Goal: Task Accomplishment & Management: Complete application form

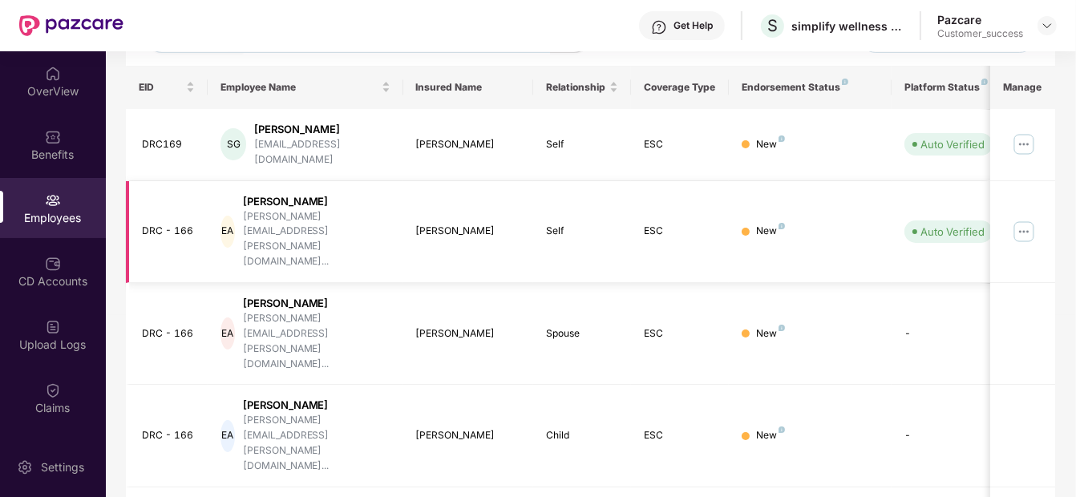
scroll to position [234, 0]
click at [1043, 26] on img at bounding box center [1046, 25] width 13 height 13
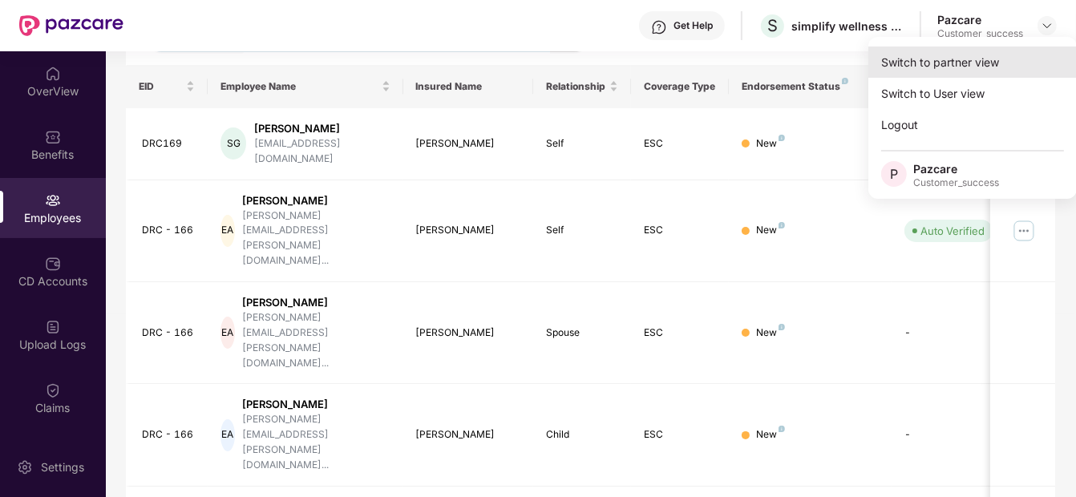
click at [971, 63] on div "Switch to partner view" at bounding box center [972, 61] width 208 height 31
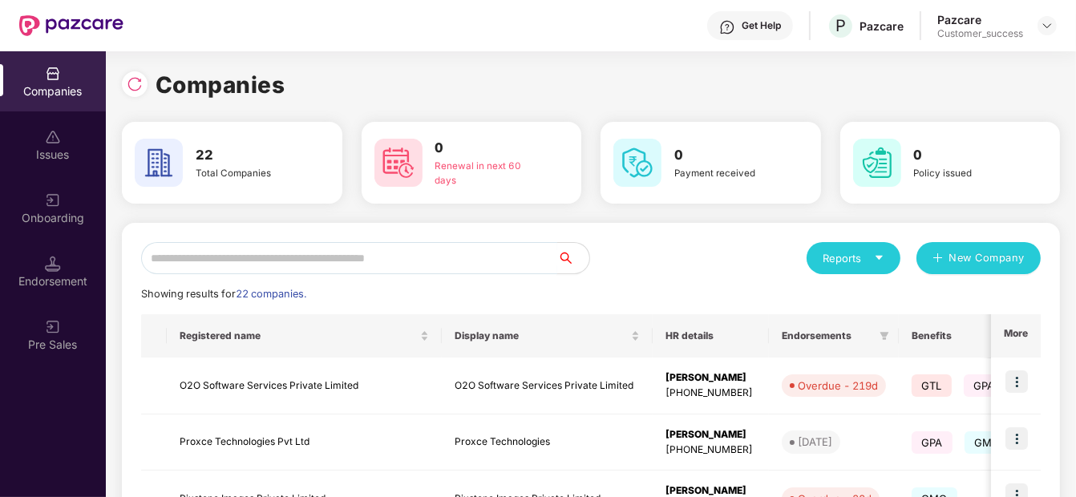
click at [456, 254] on input "text" at bounding box center [349, 258] width 416 height 32
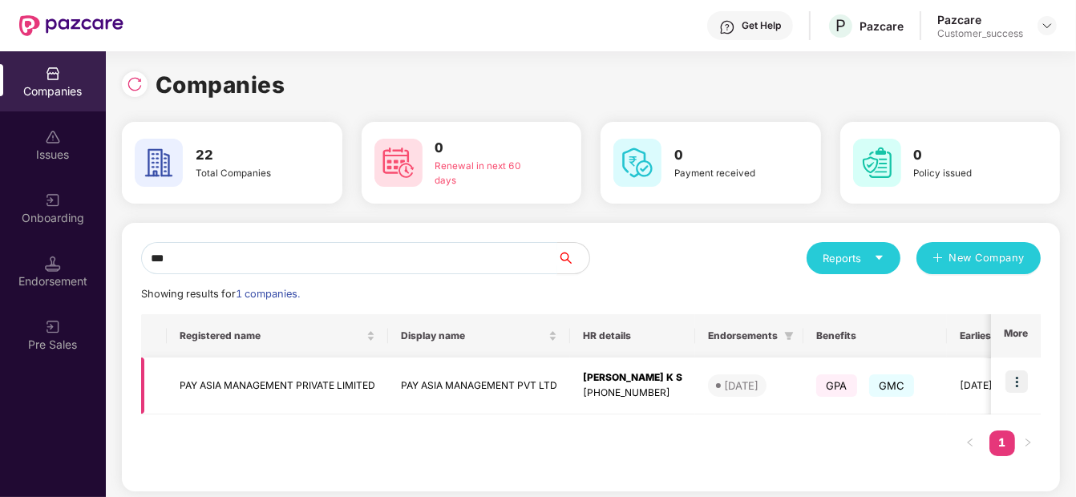
type input "***"
click at [1009, 384] on img at bounding box center [1016, 381] width 22 height 22
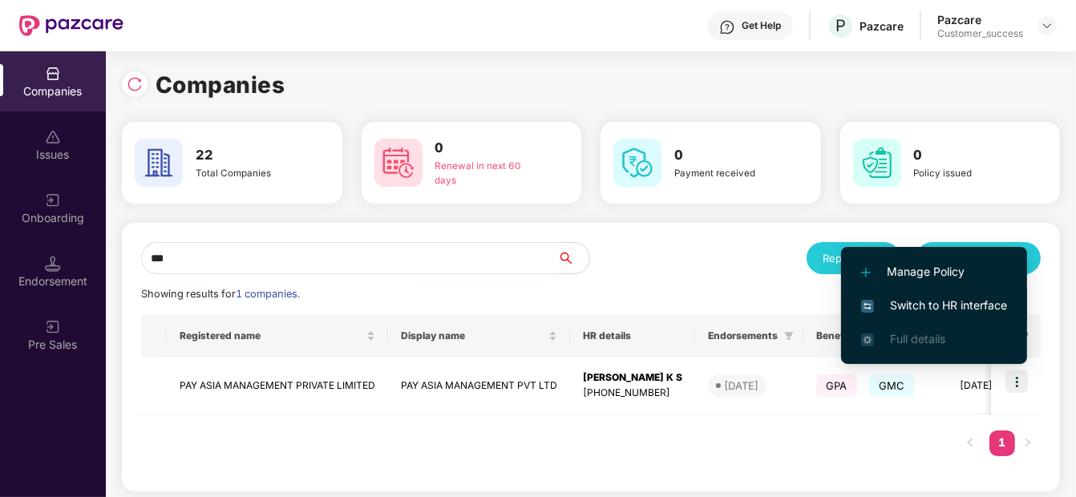
click at [961, 292] on li "Switch to HR interface" at bounding box center [934, 306] width 186 height 34
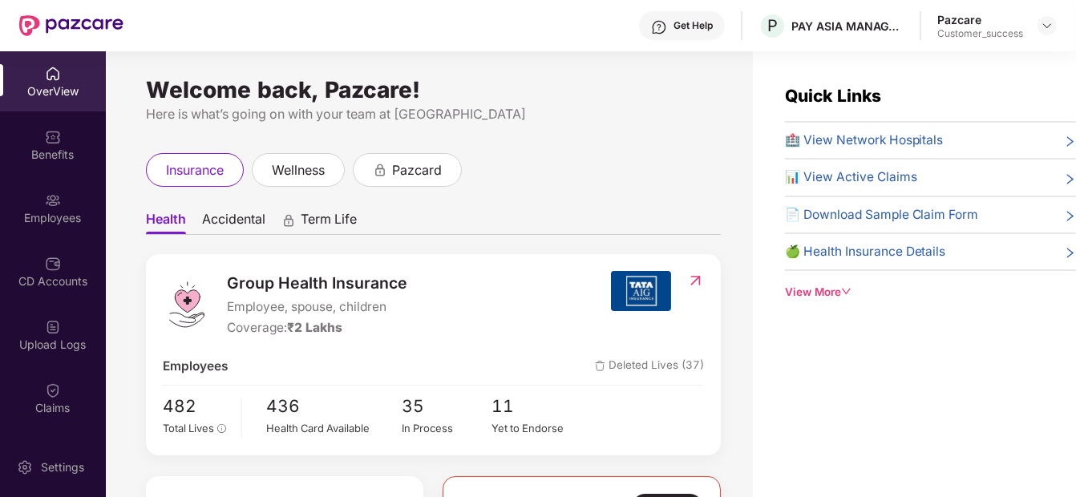
click at [55, 212] on div "Employees" at bounding box center [53, 218] width 106 height 16
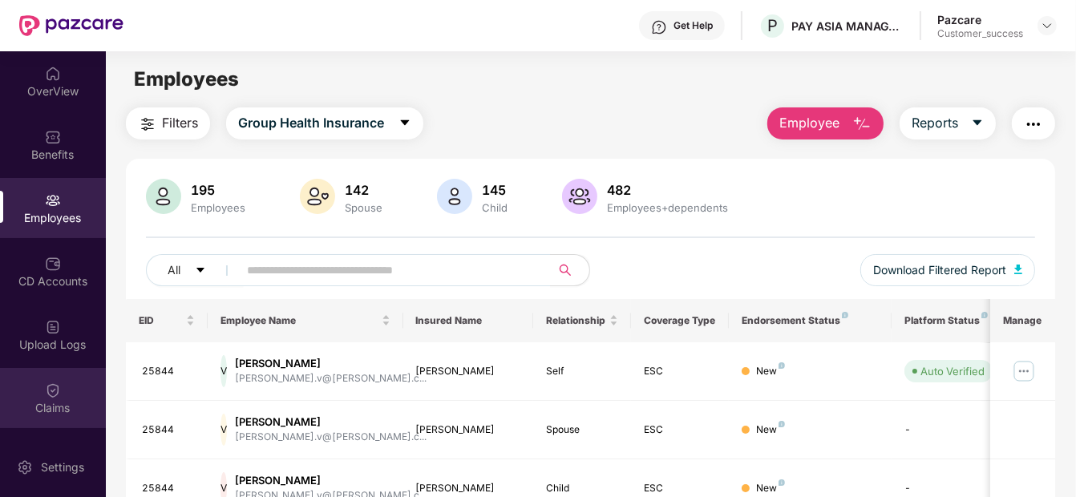
scroll to position [120, 0]
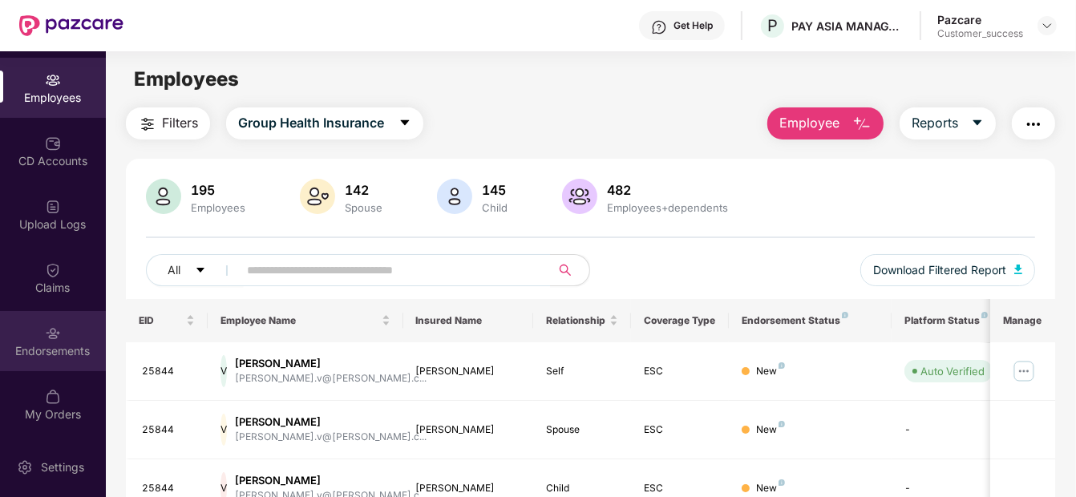
click at [56, 333] on img at bounding box center [53, 333] width 16 height 16
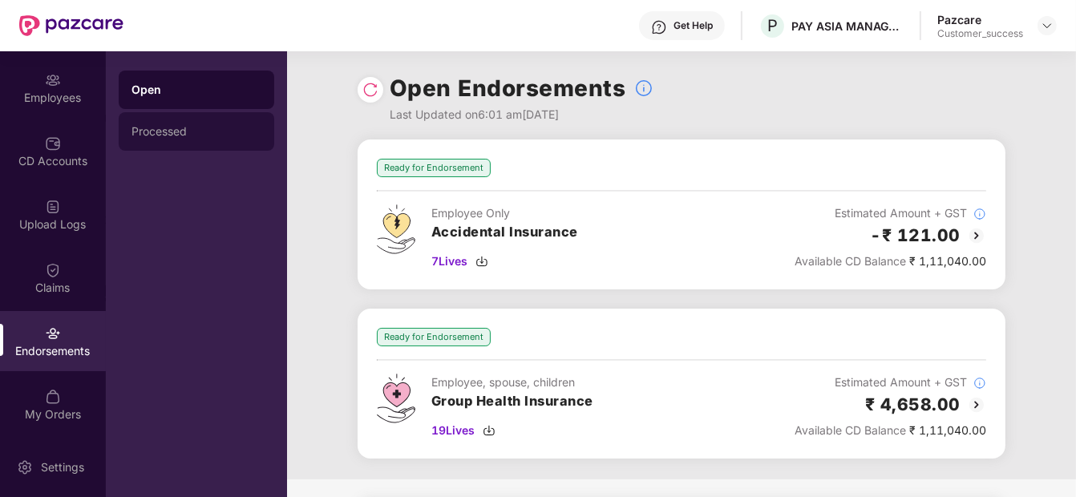
click at [228, 129] on div "Processed" at bounding box center [196, 131] width 130 height 13
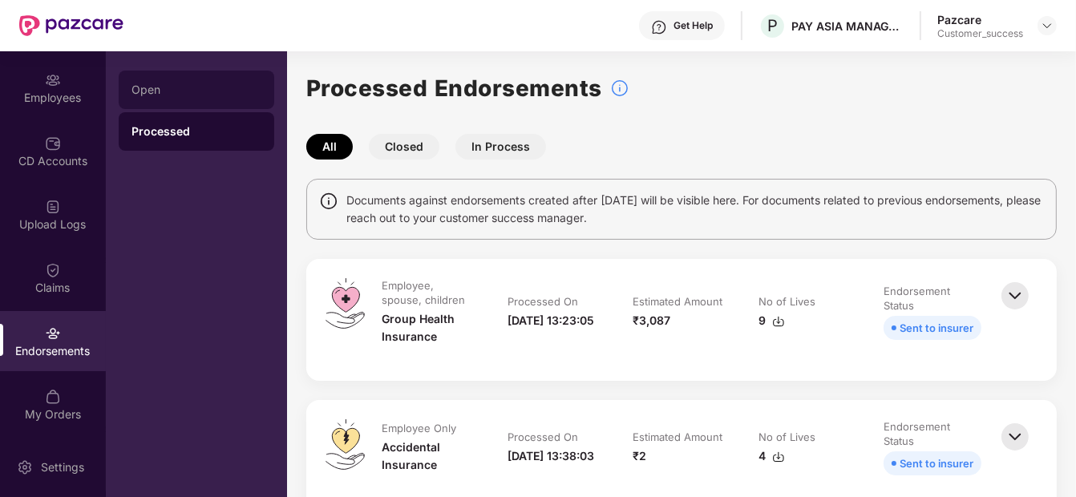
click at [216, 92] on div "Open" at bounding box center [196, 89] width 130 height 13
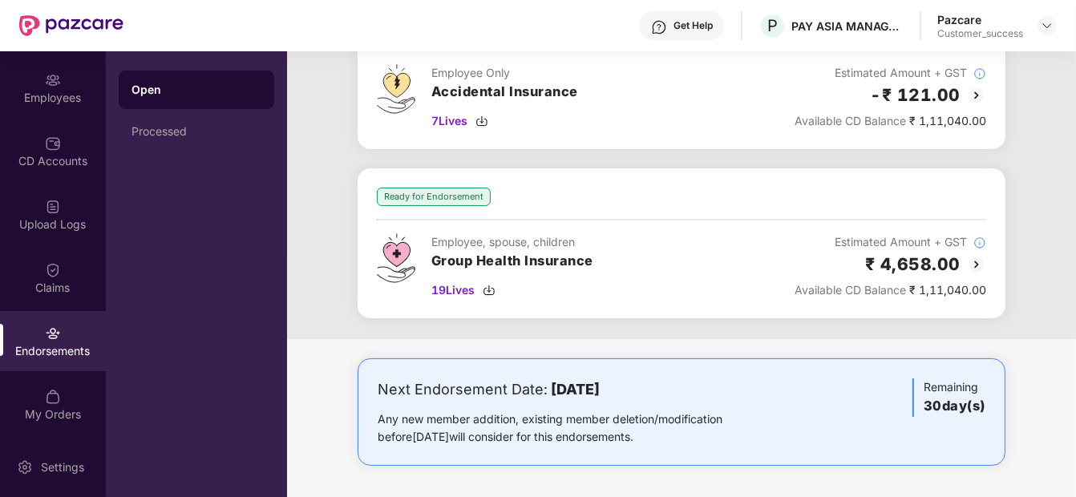
scroll to position [0, 0]
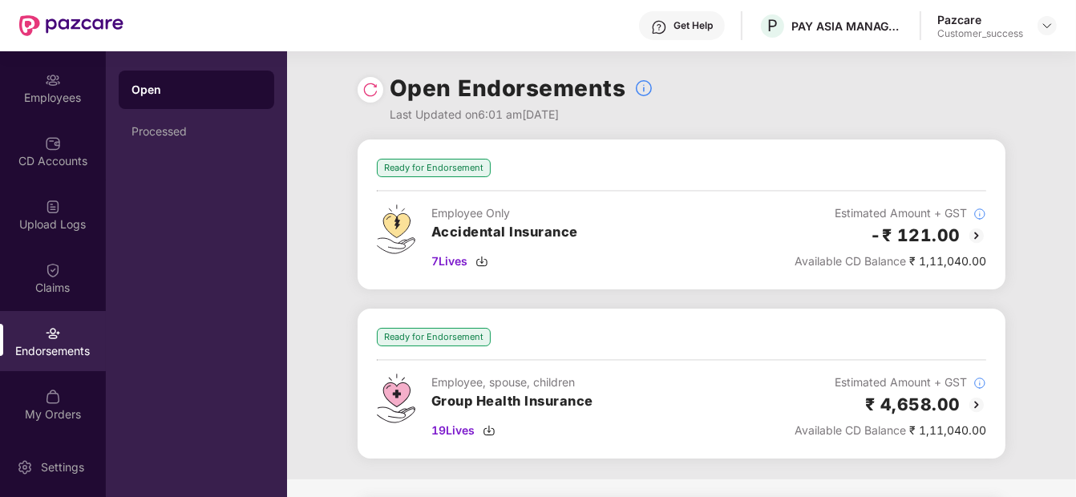
click at [739, 201] on div "Ready for Endorsement Employee Only Accidental Insurance 7 Lives Estimated Amou…" at bounding box center [681, 214] width 609 height 111
click at [44, 163] on div "CD Accounts" at bounding box center [53, 161] width 106 height 16
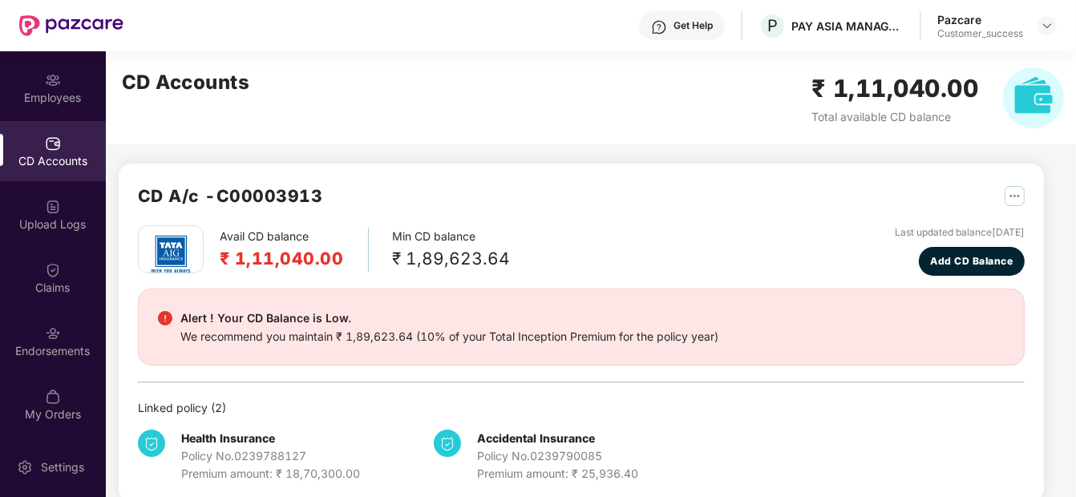
click at [65, 175] on div "CD Accounts" at bounding box center [53, 151] width 106 height 60
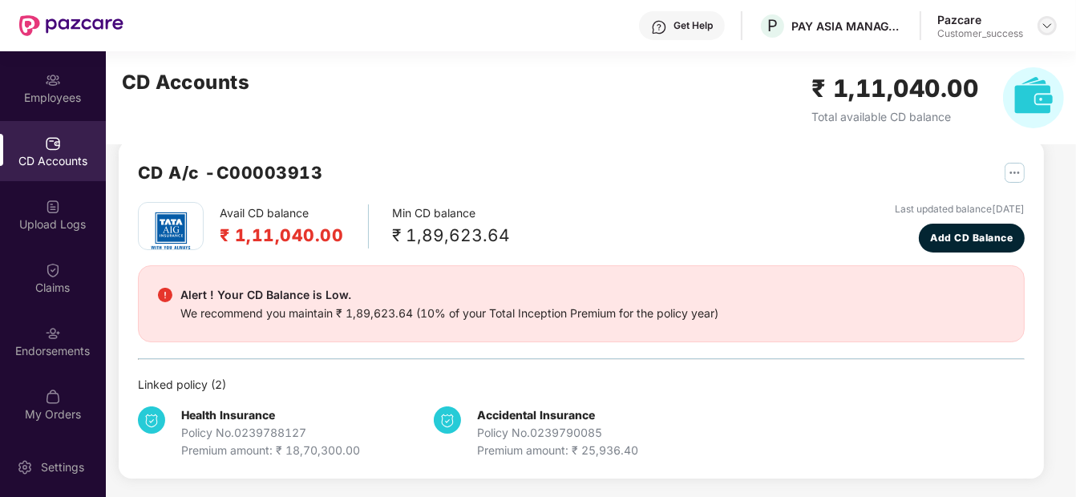
click at [1047, 34] on div at bounding box center [1046, 25] width 19 height 19
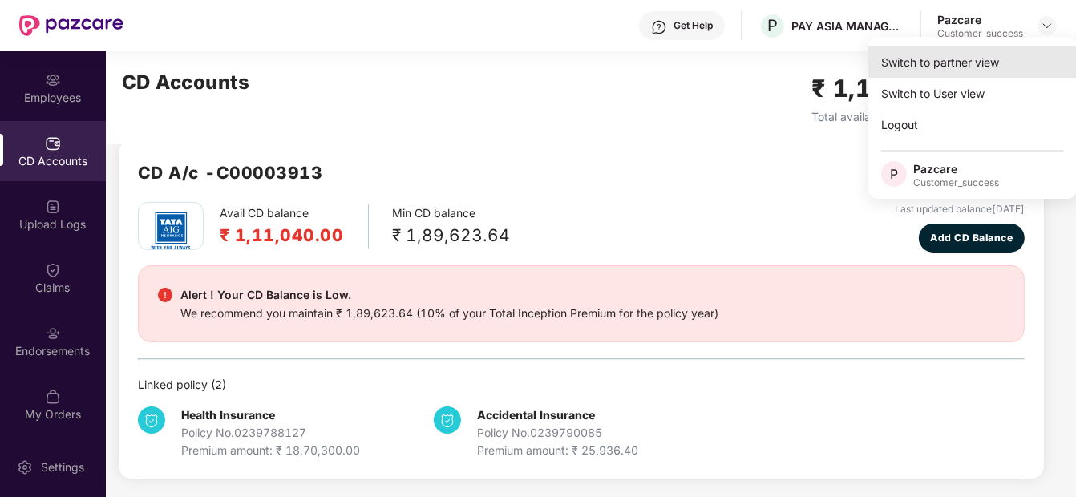
click at [989, 66] on div "Switch to partner view" at bounding box center [972, 61] width 208 height 31
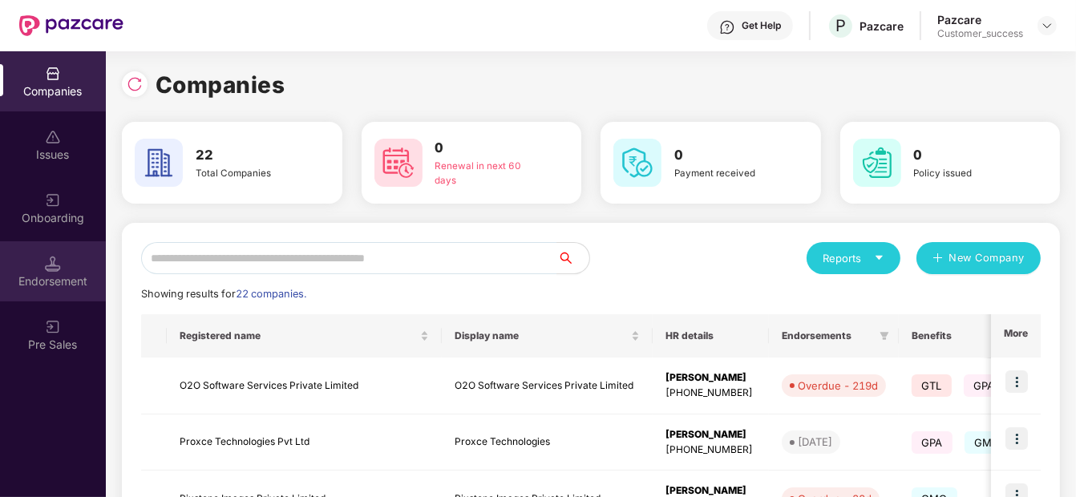
click at [66, 256] on div "Endorsement" at bounding box center [53, 271] width 106 height 60
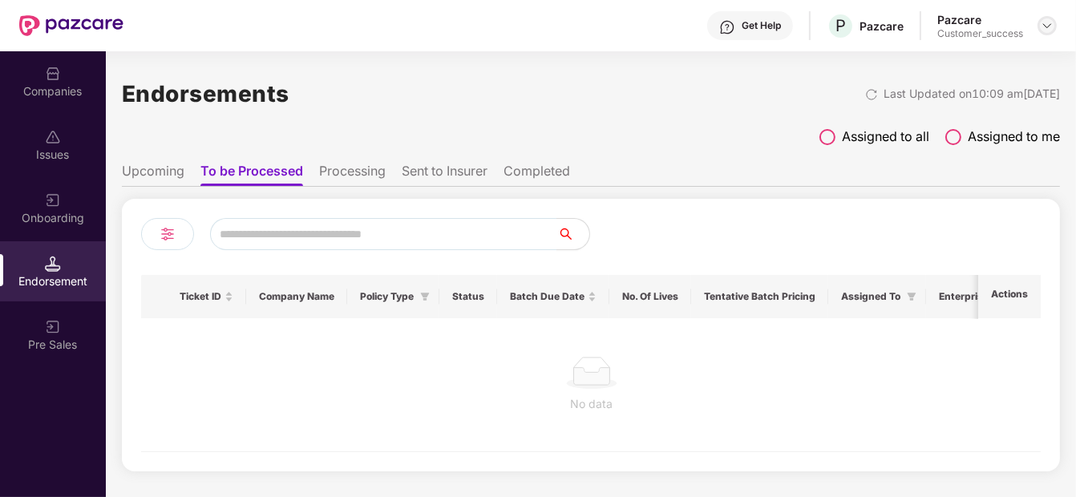
click at [1042, 32] on div at bounding box center [1046, 25] width 19 height 19
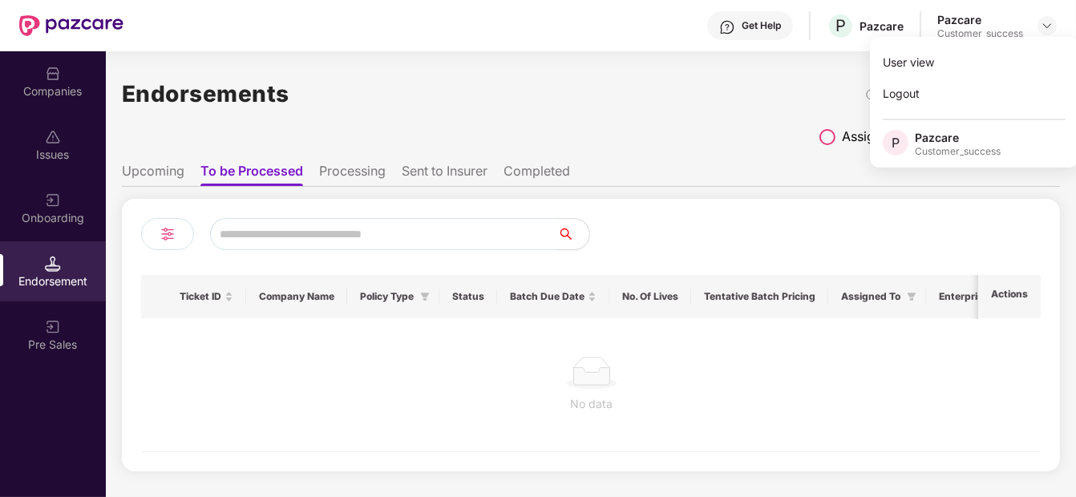
click at [58, 80] on img at bounding box center [53, 74] width 16 height 16
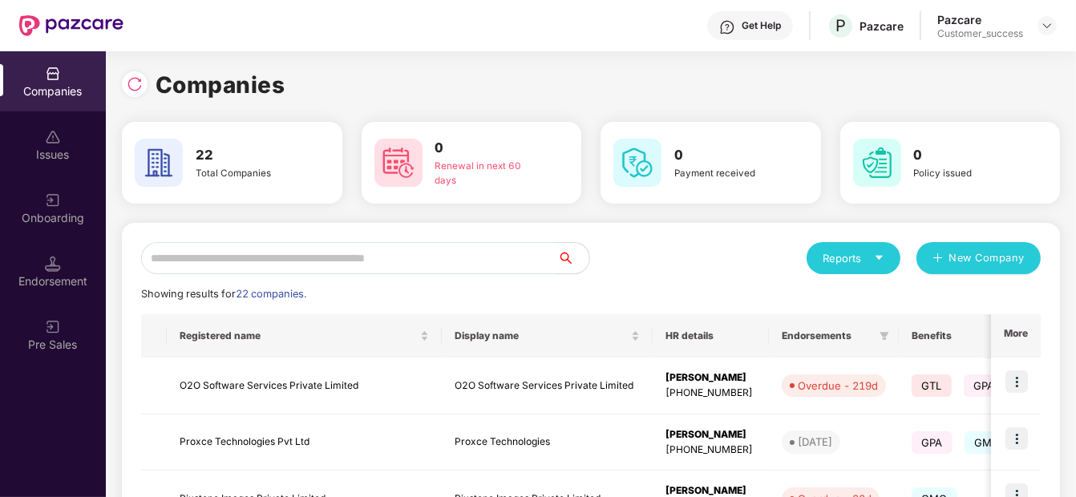
click at [272, 255] on input "text" at bounding box center [349, 258] width 416 height 32
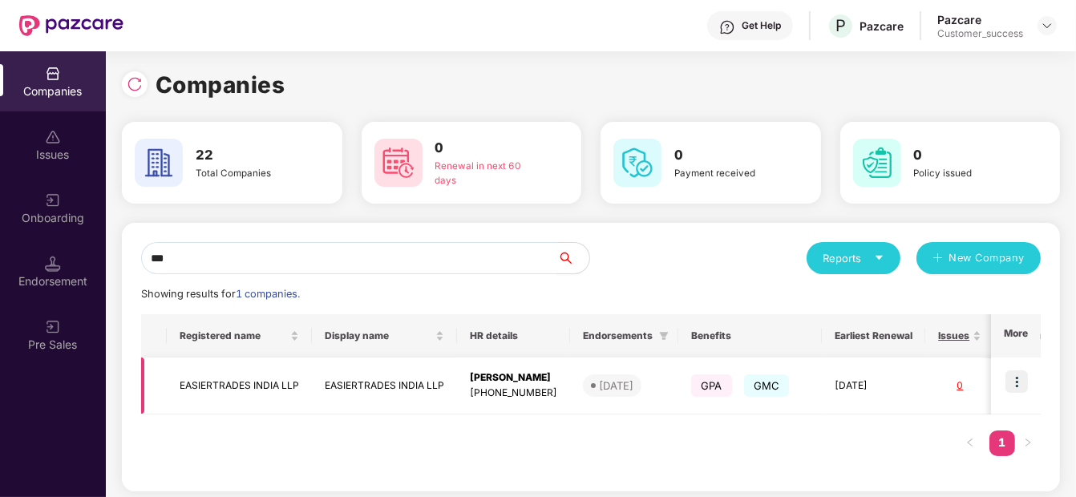
type input "***"
click at [1019, 380] on img at bounding box center [1016, 381] width 22 height 22
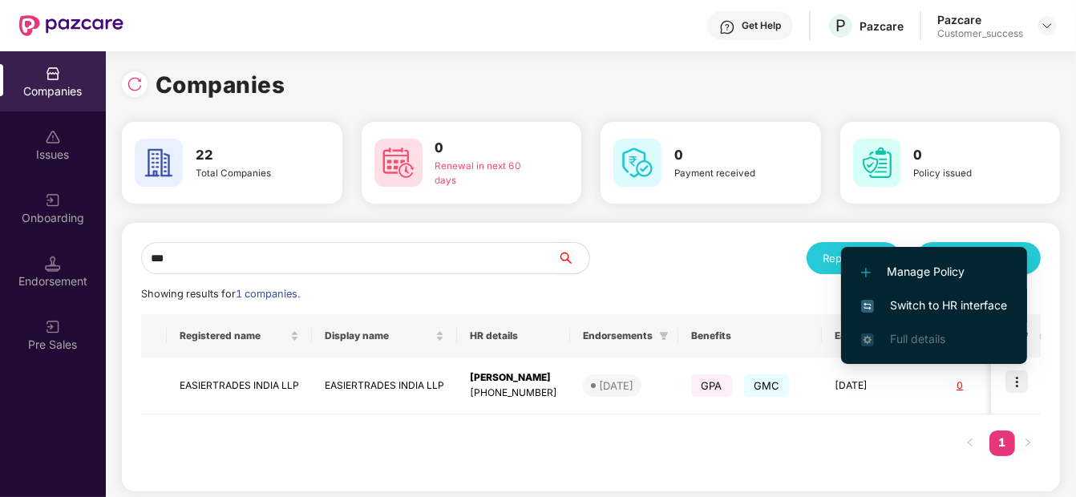
click at [959, 292] on li "Switch to HR interface" at bounding box center [934, 306] width 186 height 34
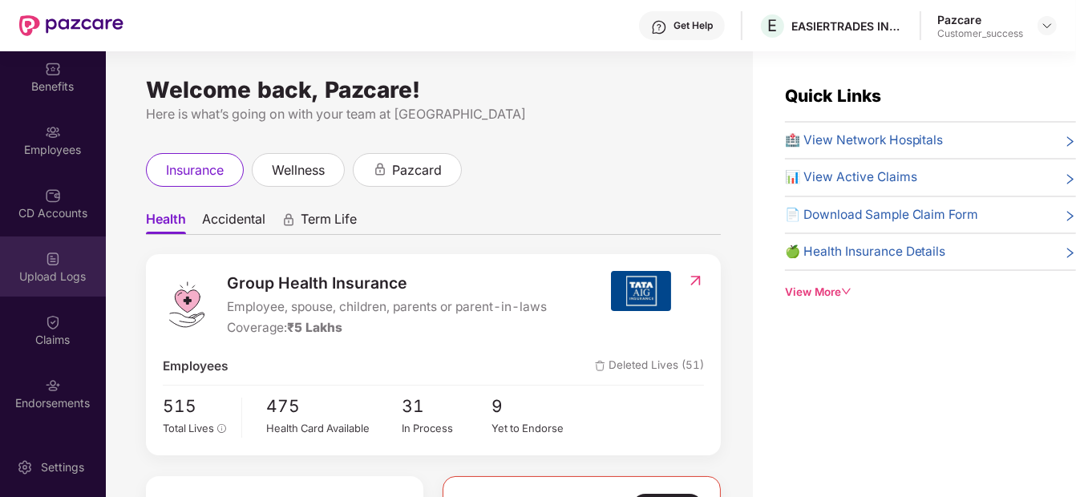
scroll to position [75, 0]
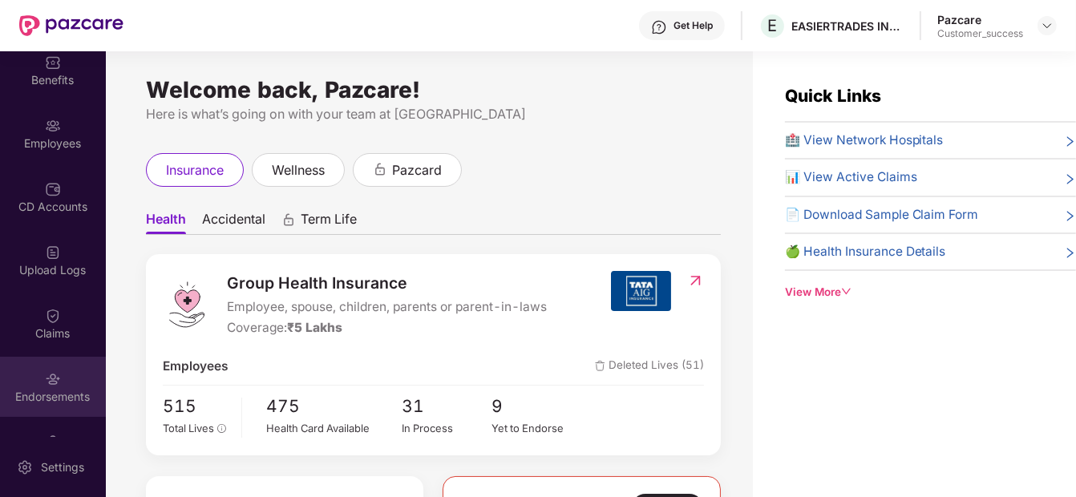
click at [47, 386] on div "Endorsements" at bounding box center [53, 387] width 106 height 60
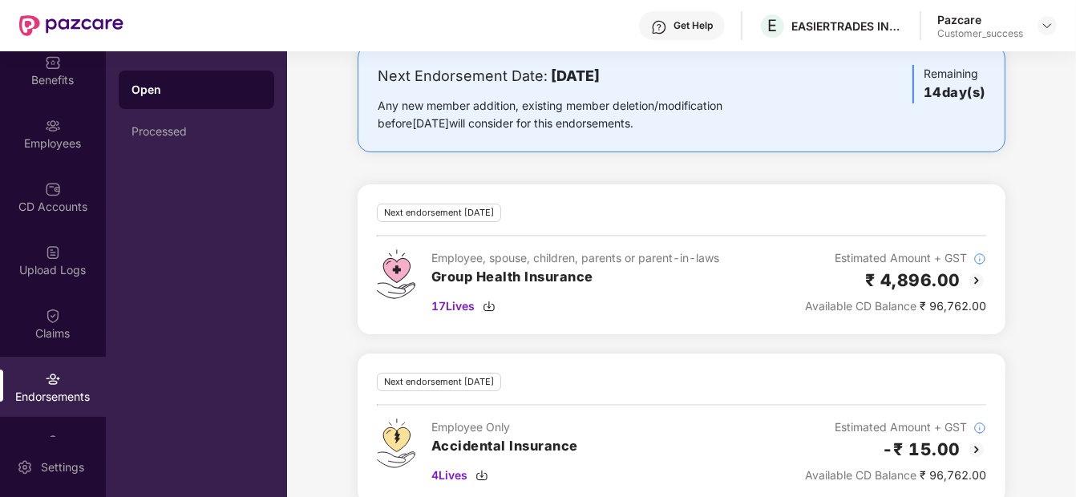
scroll to position [119, 0]
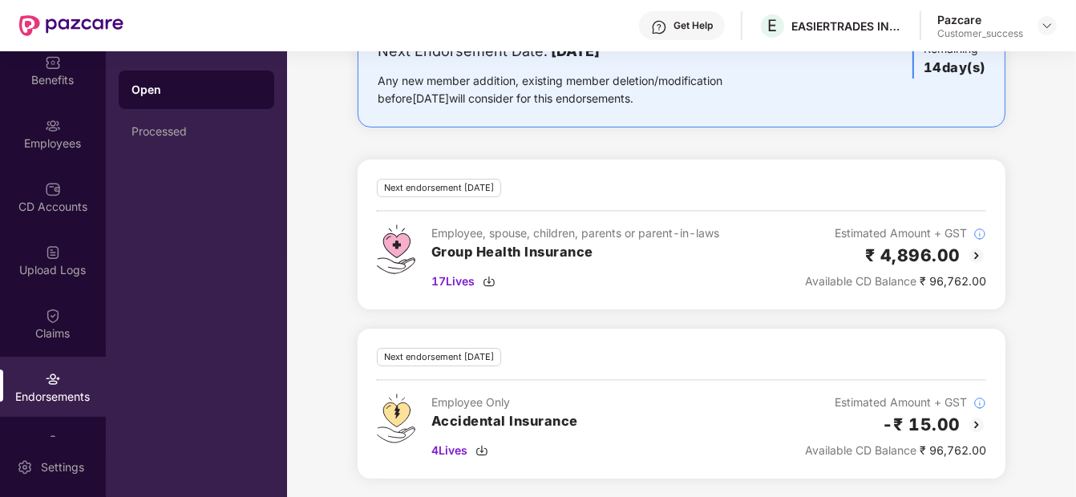
click at [967, 248] on img at bounding box center [976, 255] width 19 height 19
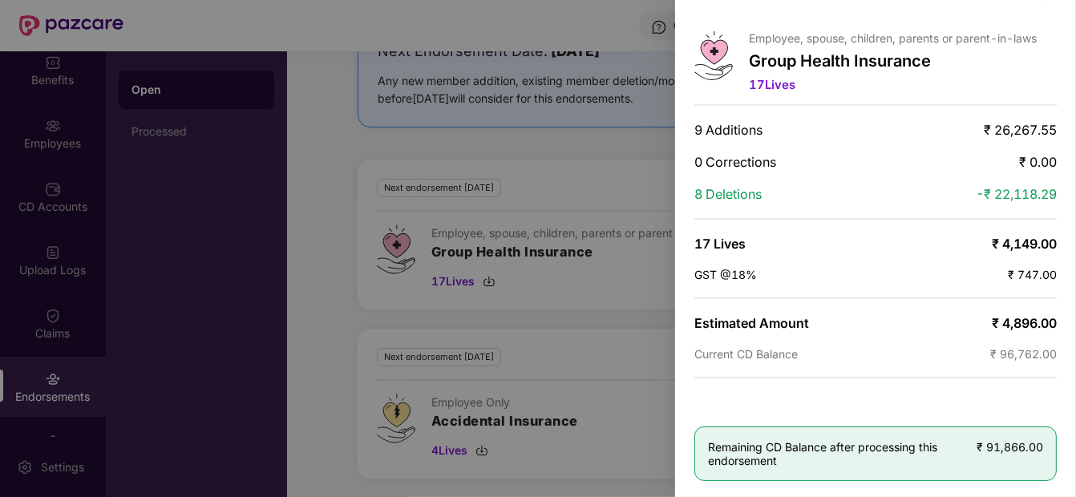
scroll to position [0, 0]
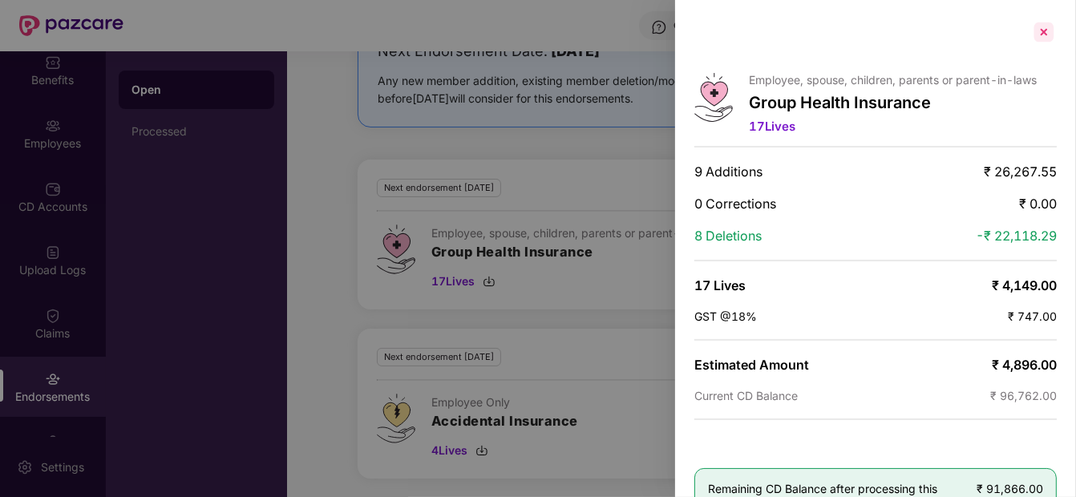
click at [1045, 38] on div at bounding box center [1044, 32] width 26 height 26
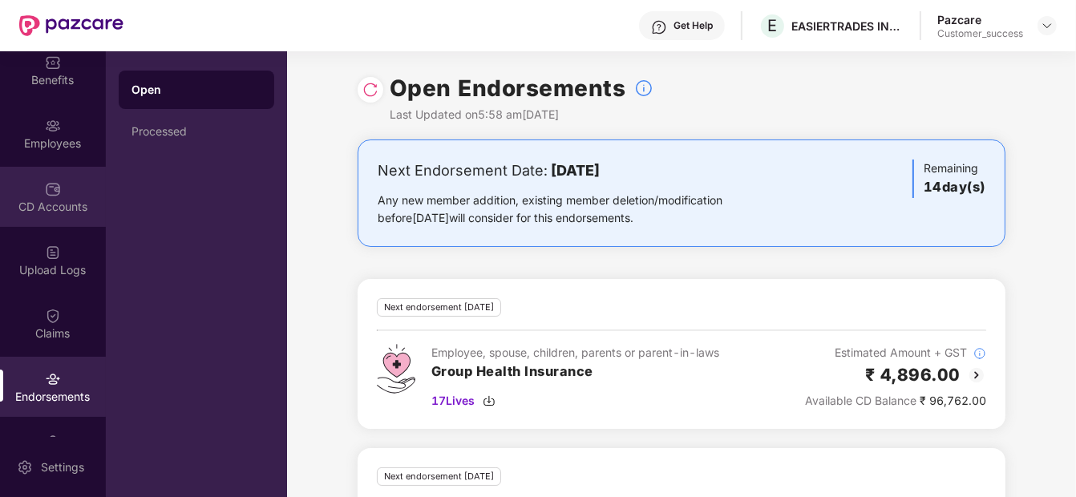
click at [30, 194] on div "CD Accounts" at bounding box center [53, 197] width 106 height 60
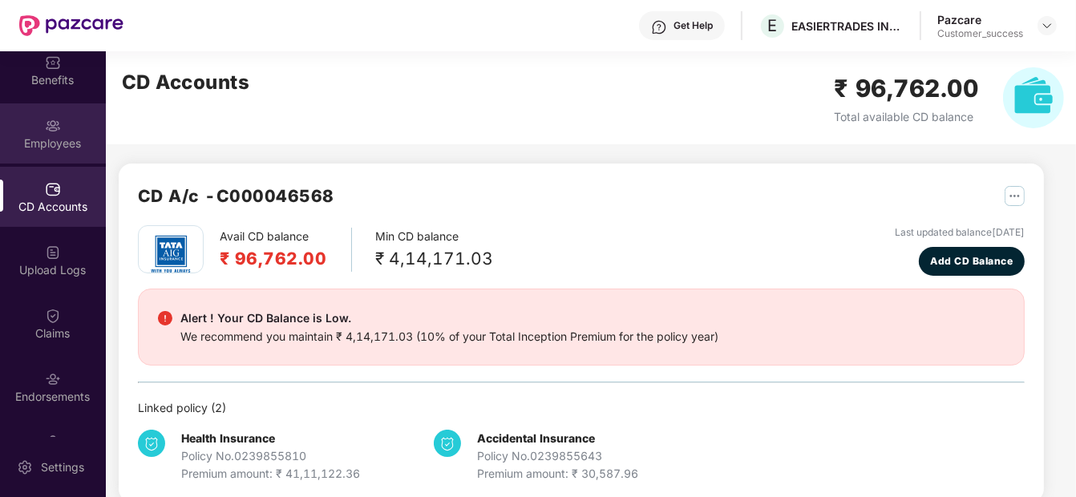
click at [83, 129] on div "Employees" at bounding box center [53, 133] width 106 height 60
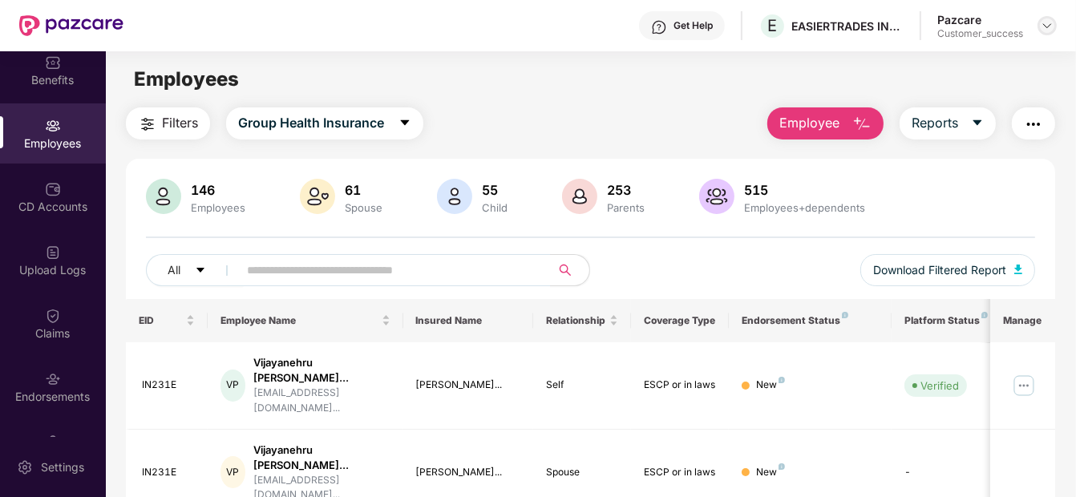
click at [1041, 26] on img at bounding box center [1046, 25] width 13 height 13
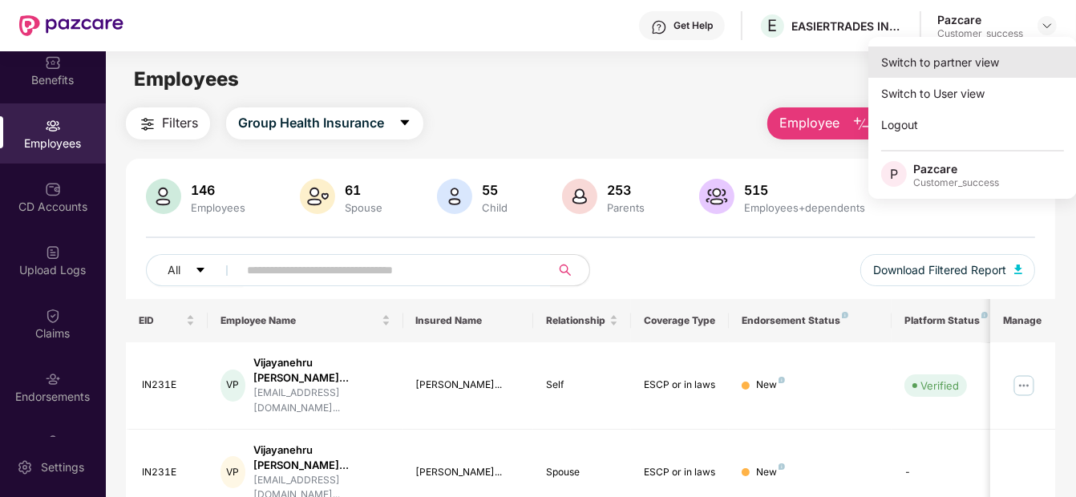
click at [981, 69] on div "Switch to partner view" at bounding box center [972, 61] width 208 height 31
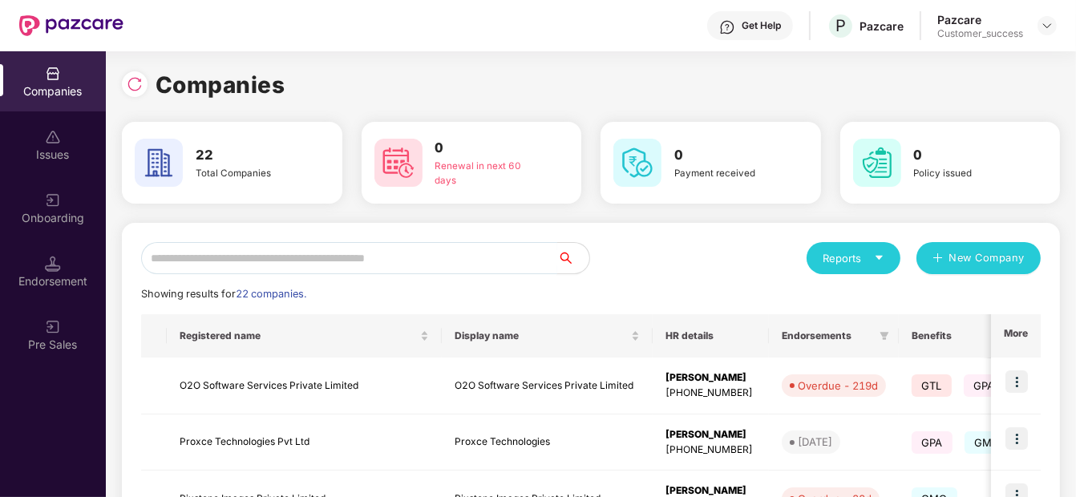
click at [335, 268] on input "text" at bounding box center [349, 258] width 416 height 32
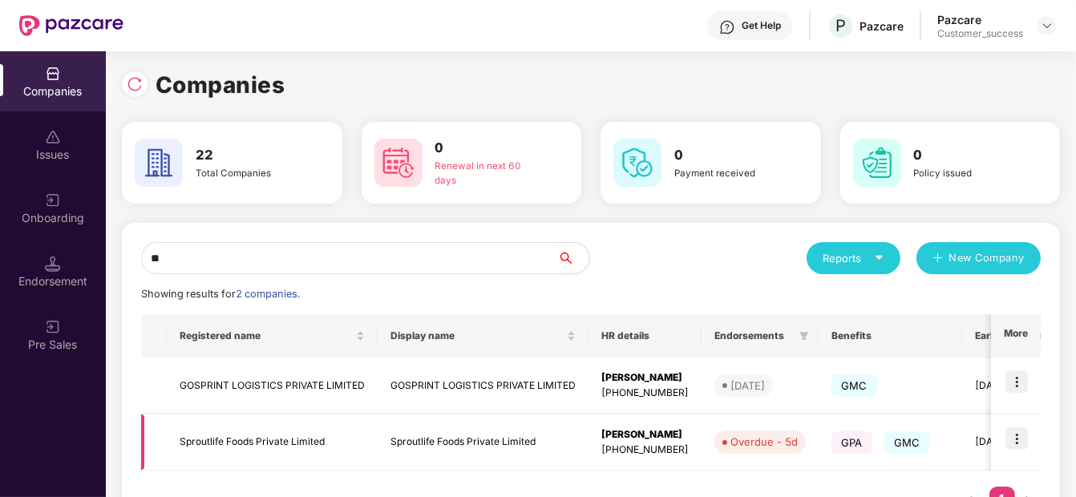
type input "**"
click at [1018, 430] on img at bounding box center [1016, 438] width 22 height 22
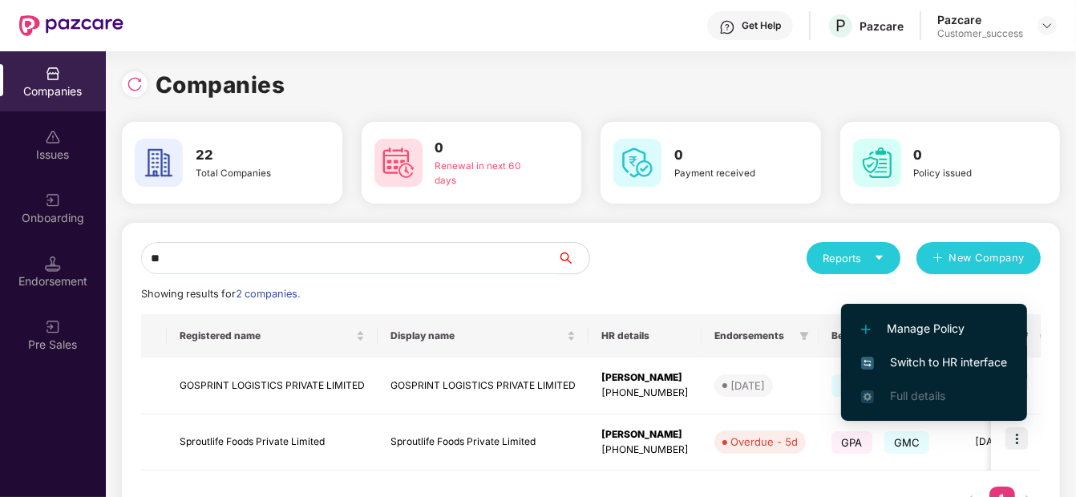
click at [933, 358] on span "Switch to HR interface" at bounding box center [934, 362] width 146 height 18
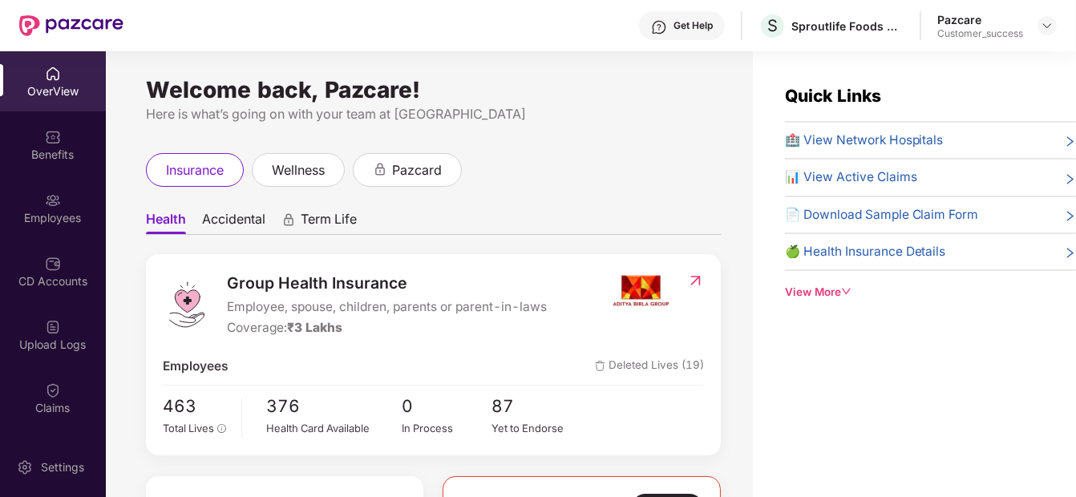
click at [36, 219] on div "Employees" at bounding box center [53, 218] width 106 height 16
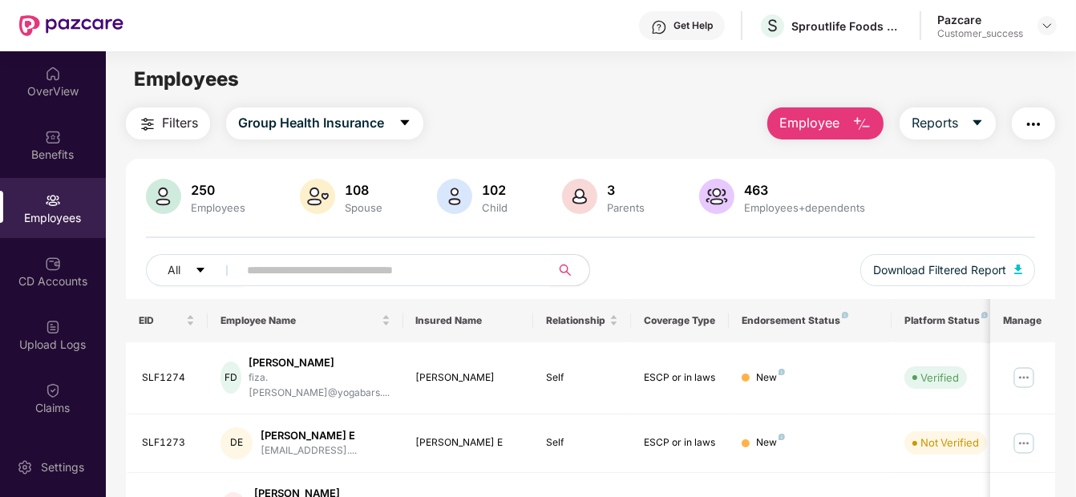
click at [308, 284] on span at bounding box center [389, 270] width 322 height 32
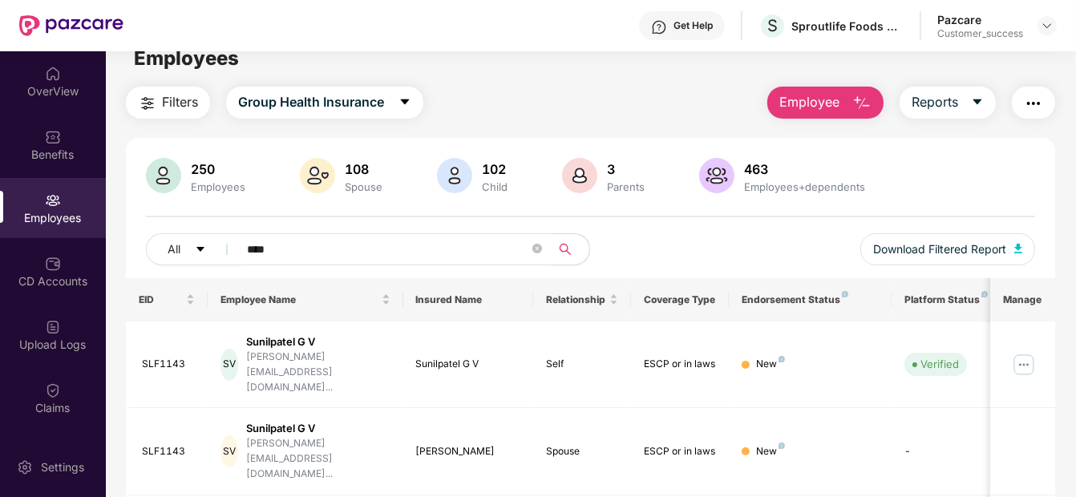
type input "****"
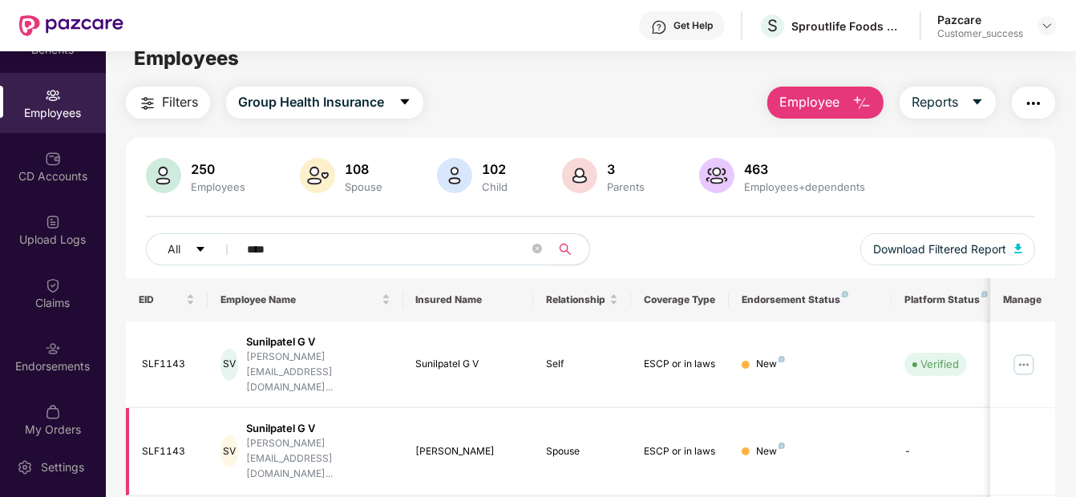
scroll to position [0, 111]
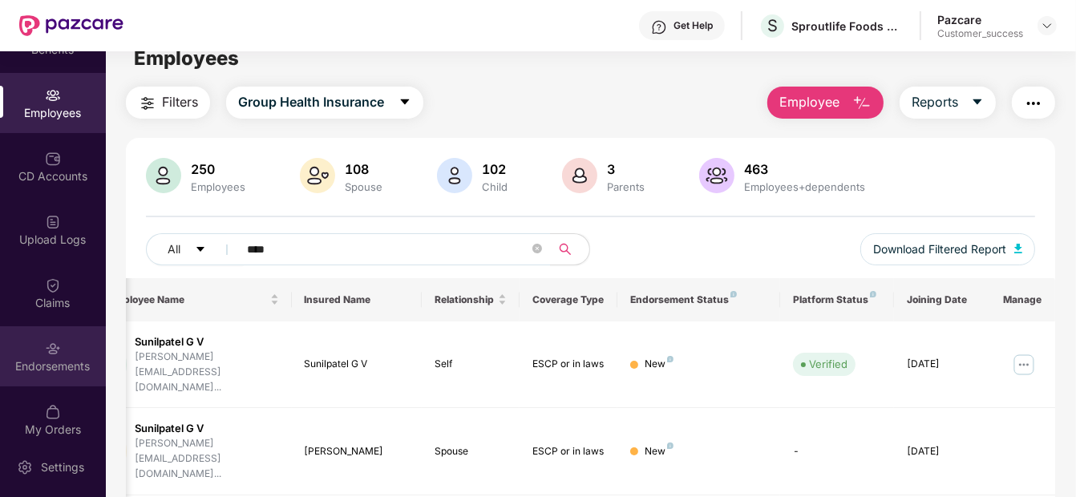
click at [10, 373] on div "Endorsements" at bounding box center [53, 356] width 106 height 60
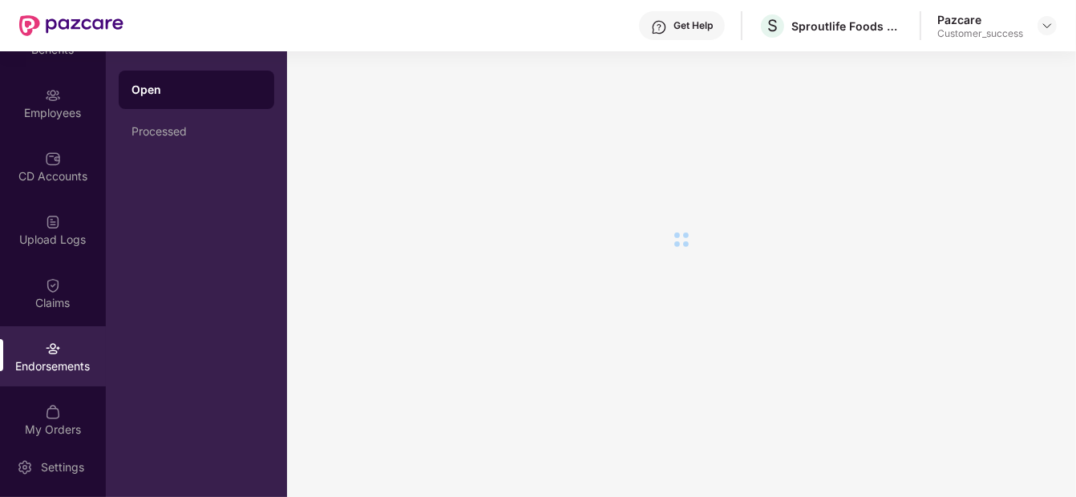
scroll to position [0, 0]
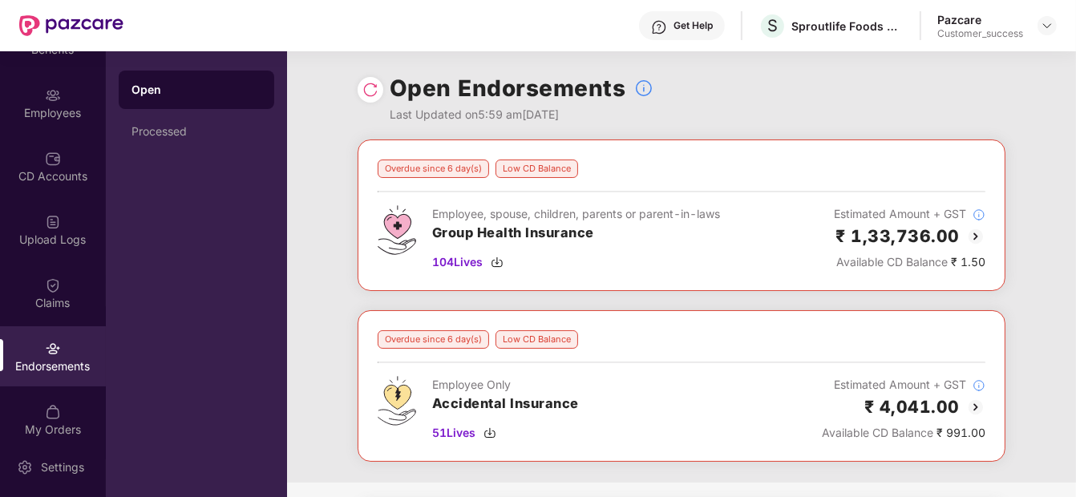
click at [972, 234] on img at bounding box center [975, 236] width 19 height 19
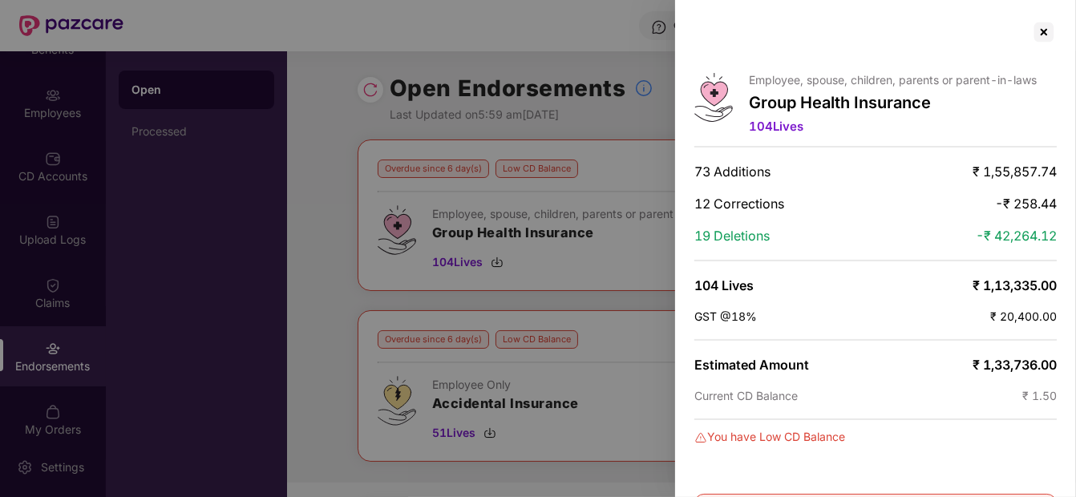
click at [644, 256] on div at bounding box center [538, 248] width 1076 height 497
click at [592, 303] on div at bounding box center [538, 248] width 1076 height 497
click at [1044, 30] on div at bounding box center [1044, 32] width 26 height 26
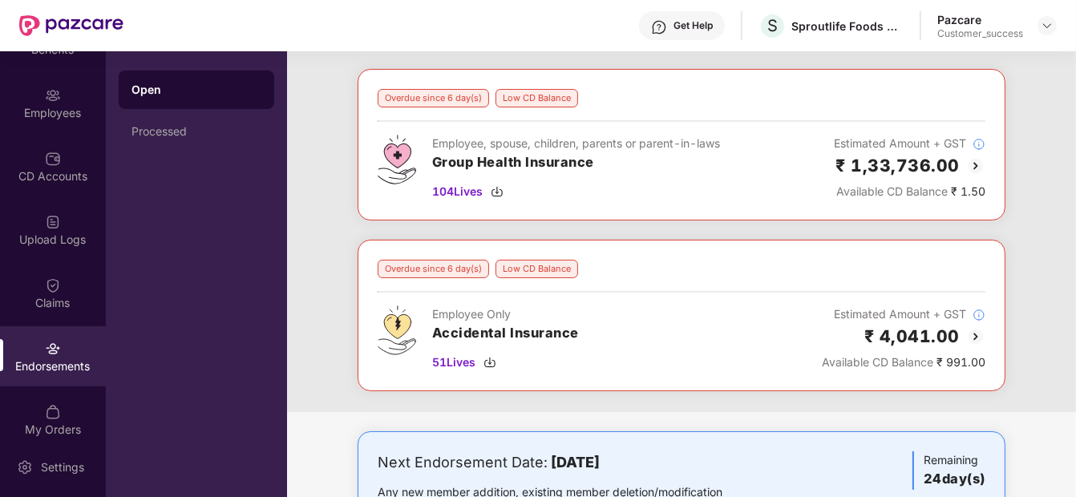
scroll to position [68, 0]
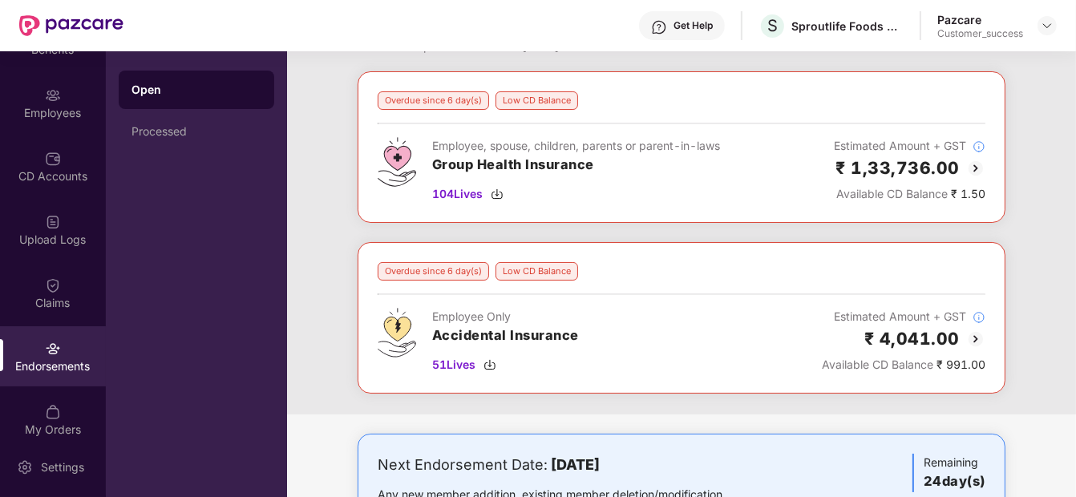
click at [977, 167] on img at bounding box center [975, 168] width 19 height 19
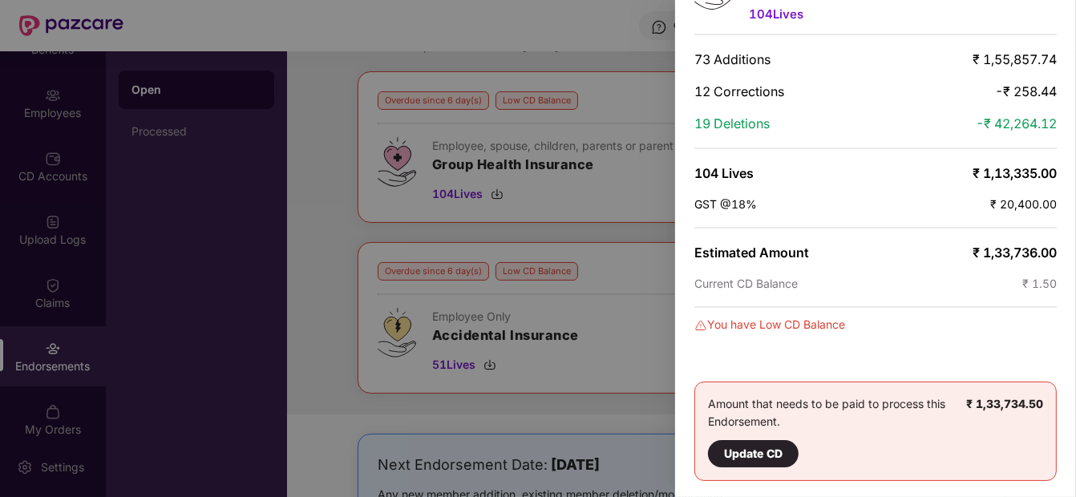
scroll to position [0, 0]
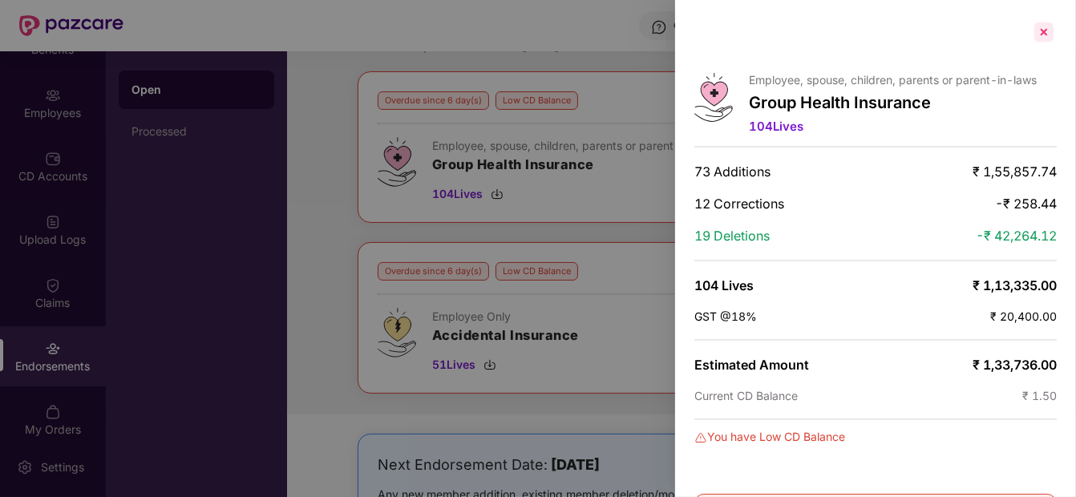
click at [1047, 34] on div at bounding box center [1044, 32] width 26 height 26
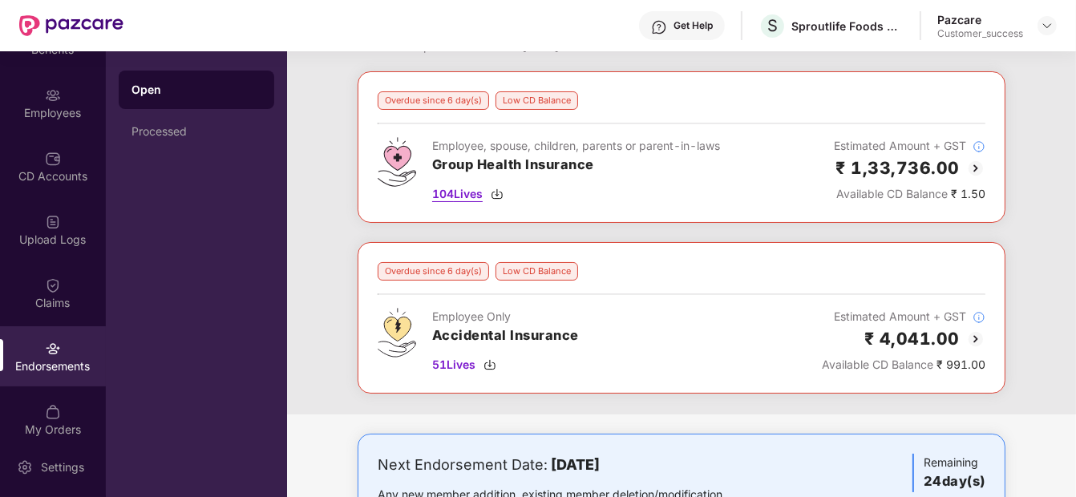
click at [491, 191] on img at bounding box center [496, 194] width 13 height 13
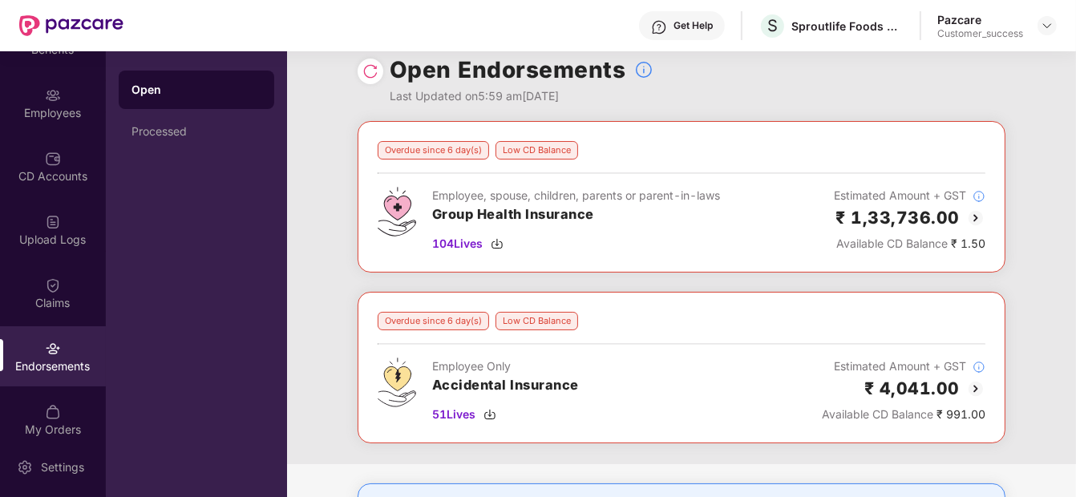
scroll to position [1, 0]
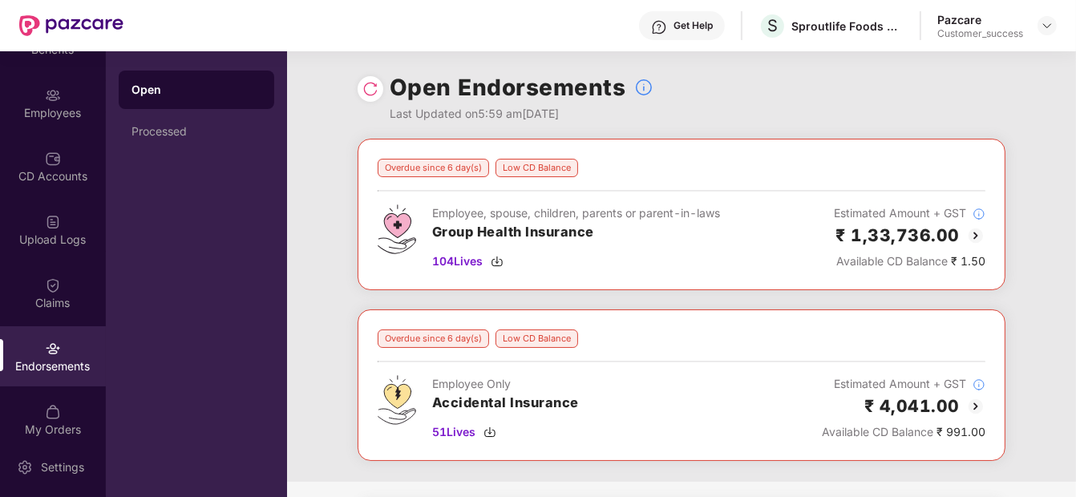
click at [49, 133] on div "OverView Benefits Employees CD Accounts Upload Logs Claims Endorsements My Orde…" at bounding box center [53, 243] width 106 height 385
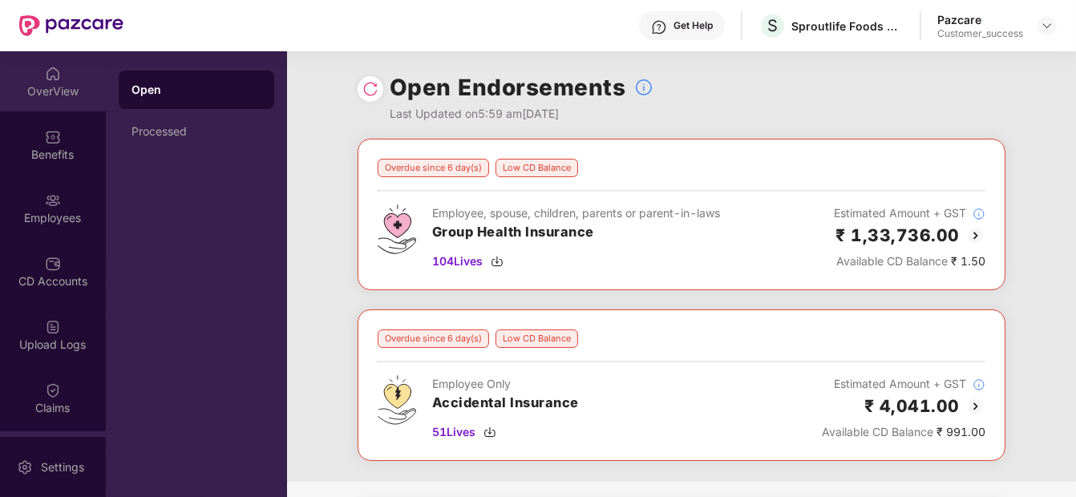
click at [51, 83] on div "OverView" at bounding box center [53, 91] width 106 height 16
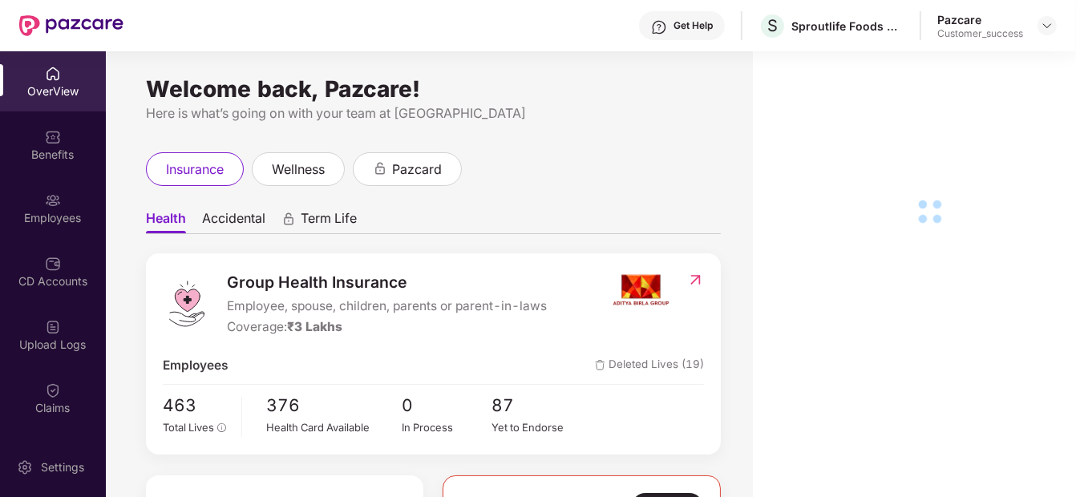
click at [484, 446] on div "Group Health Insurance Employee, spouse, children, parents or parent-in-laws Co…" at bounding box center [433, 353] width 575 height 200
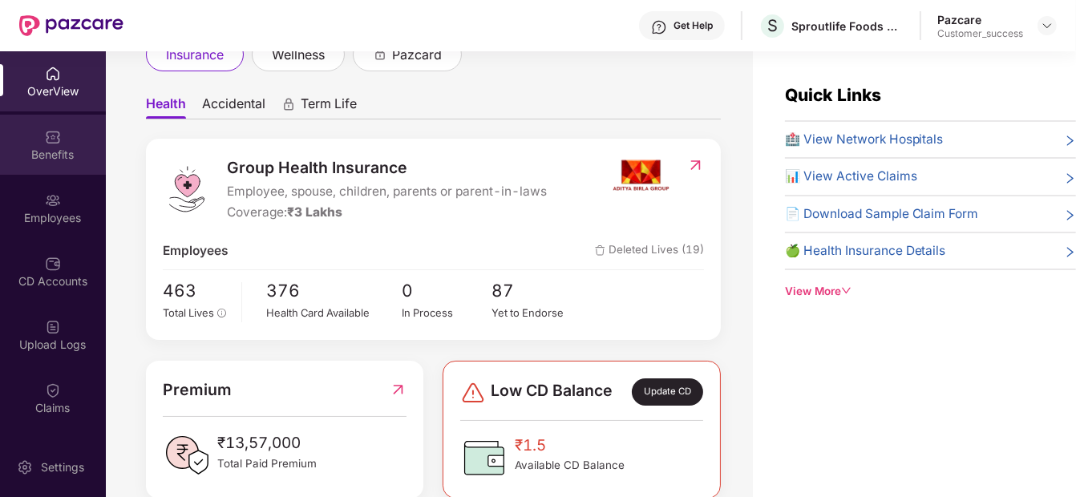
scroll to position [119, 0]
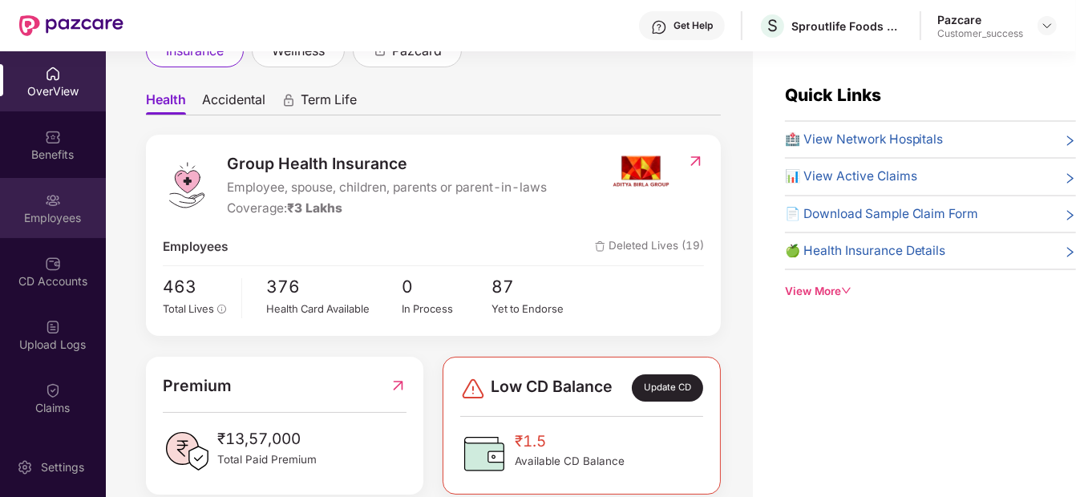
click at [26, 199] on div "Employees" at bounding box center [53, 208] width 106 height 60
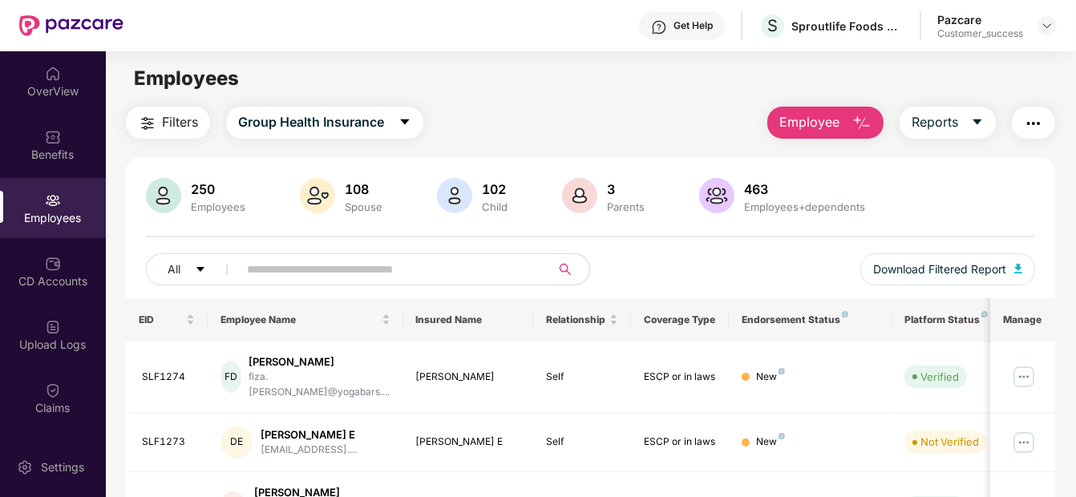
click at [333, 278] on input "text" at bounding box center [387, 269] width 281 height 24
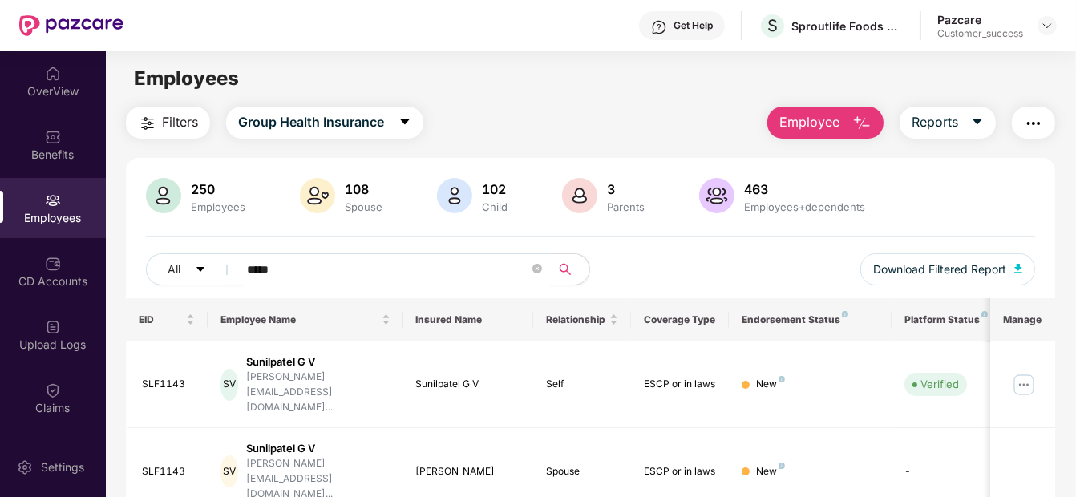
type input "*****"
click at [1045, 32] on div at bounding box center [1046, 25] width 19 height 19
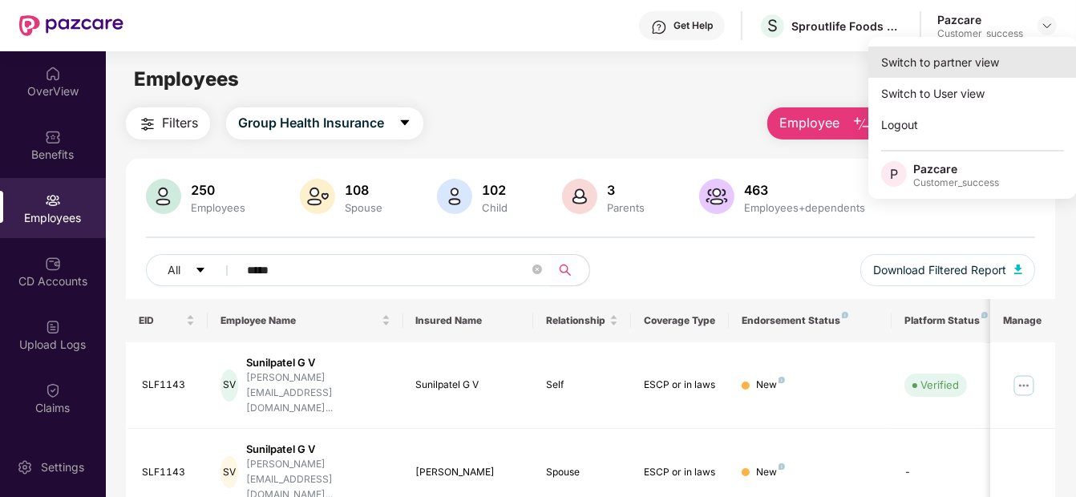
click at [994, 67] on div "Switch to partner view" at bounding box center [972, 61] width 208 height 31
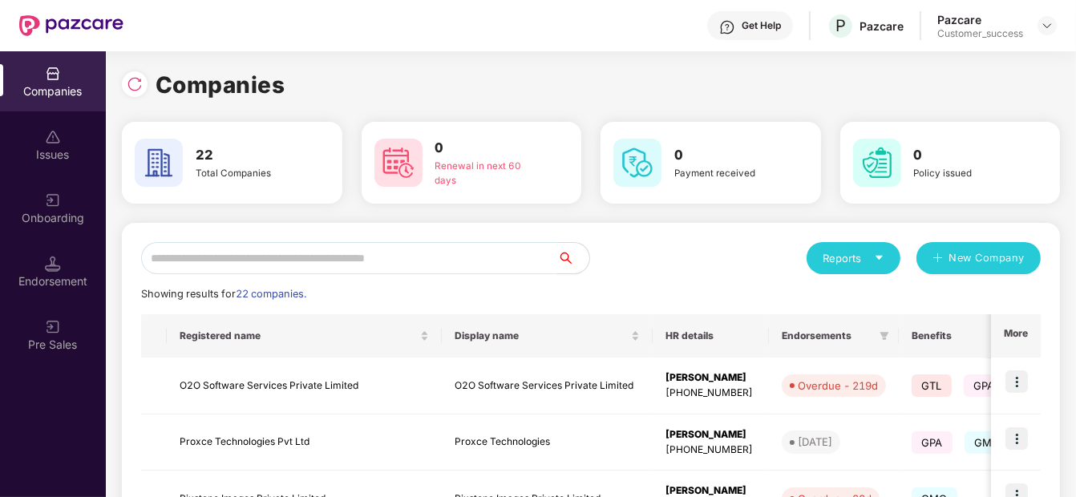
click at [399, 272] on input "text" at bounding box center [349, 258] width 416 height 32
type input "*"
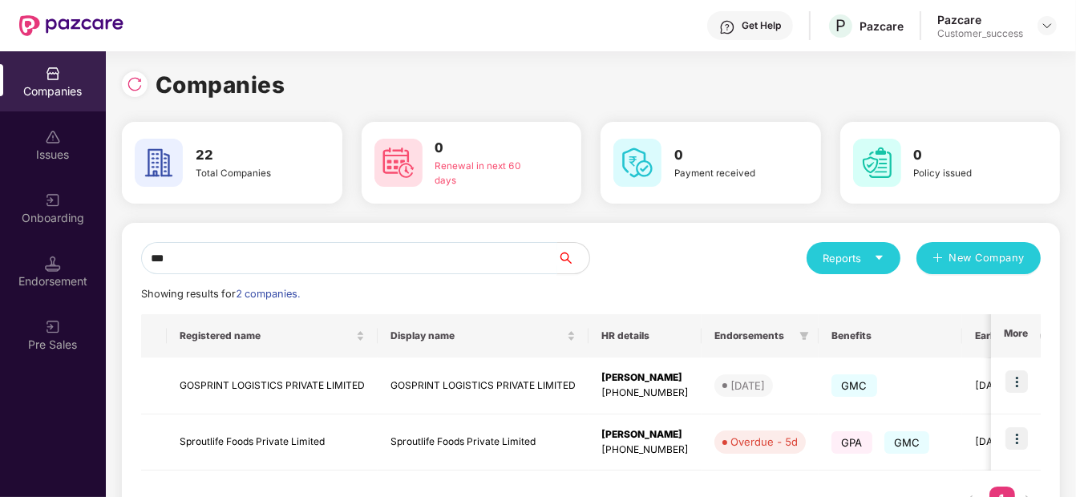
scroll to position [63, 0]
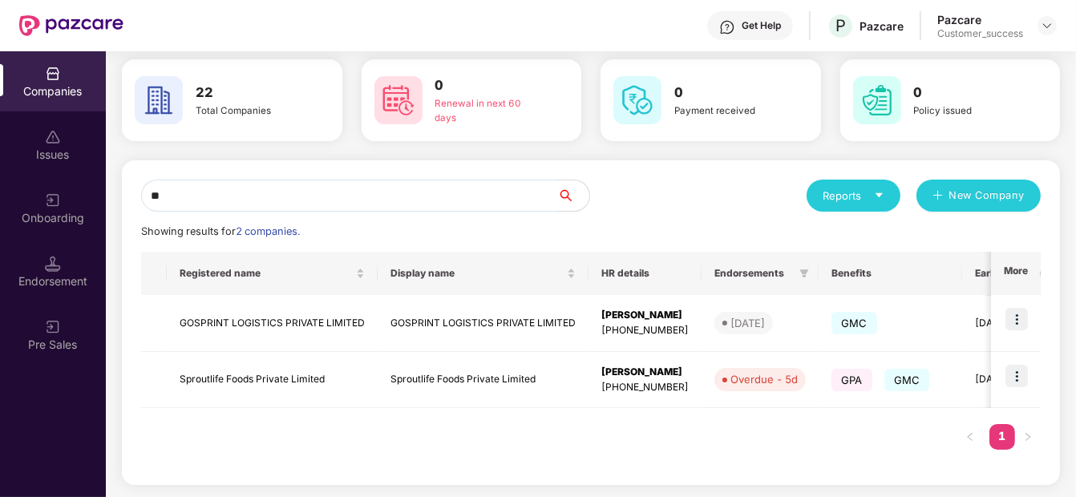
type input "*"
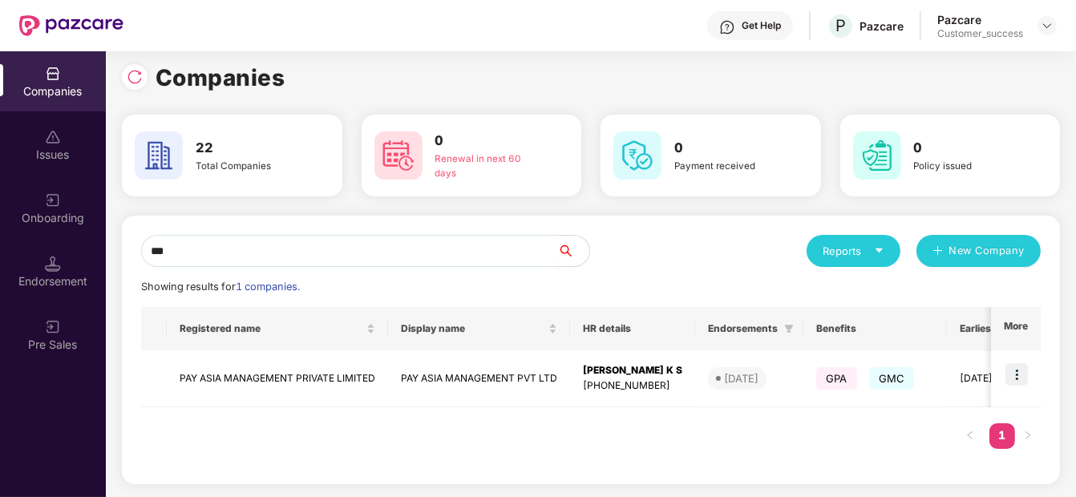
scroll to position [6, 0]
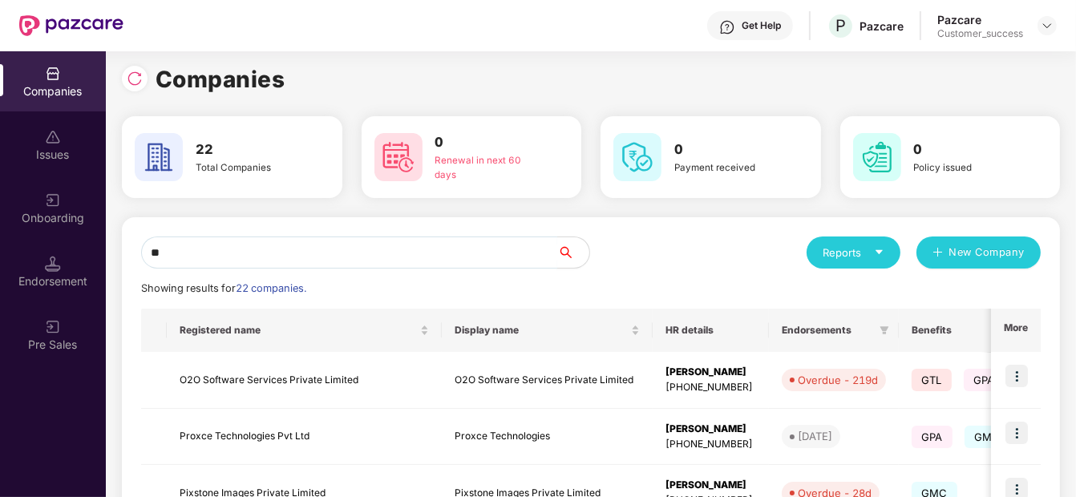
type input "*"
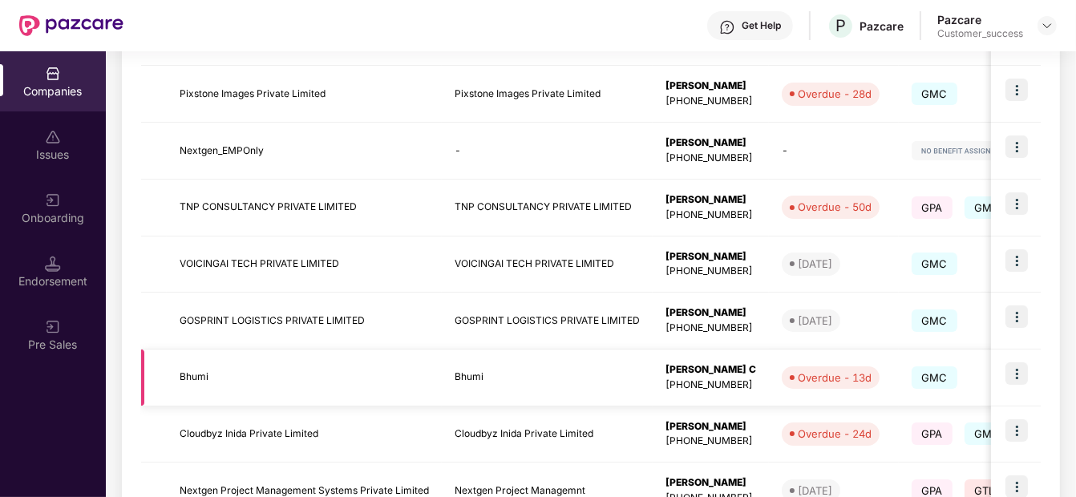
scroll to position [516, 0]
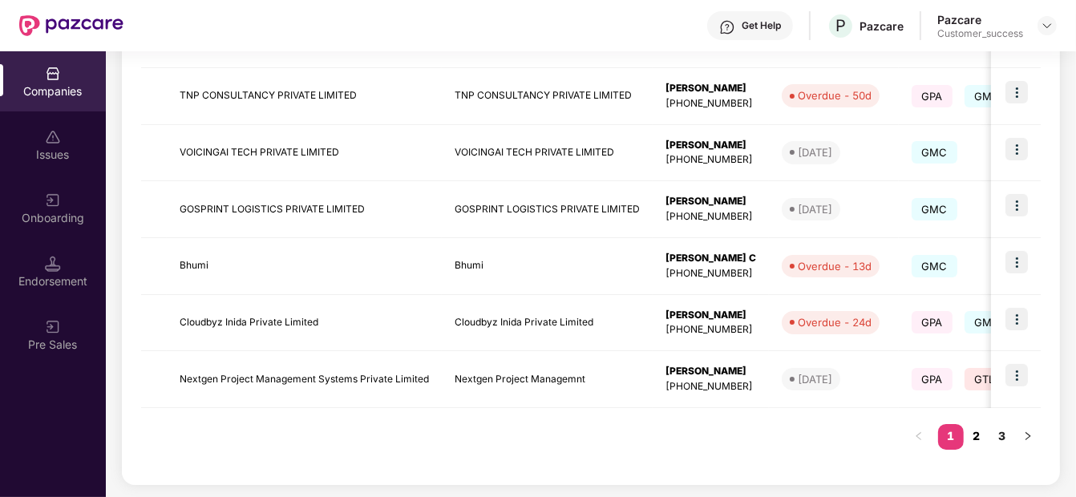
click at [979, 428] on link "2" at bounding box center [976, 436] width 26 height 24
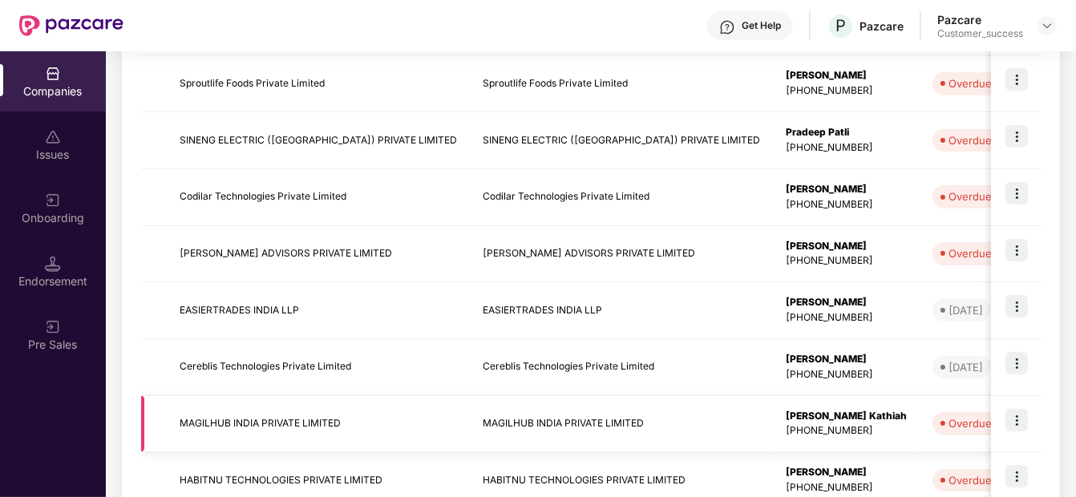
scroll to position [414, 0]
click at [1015, 88] on img at bounding box center [1016, 80] width 22 height 22
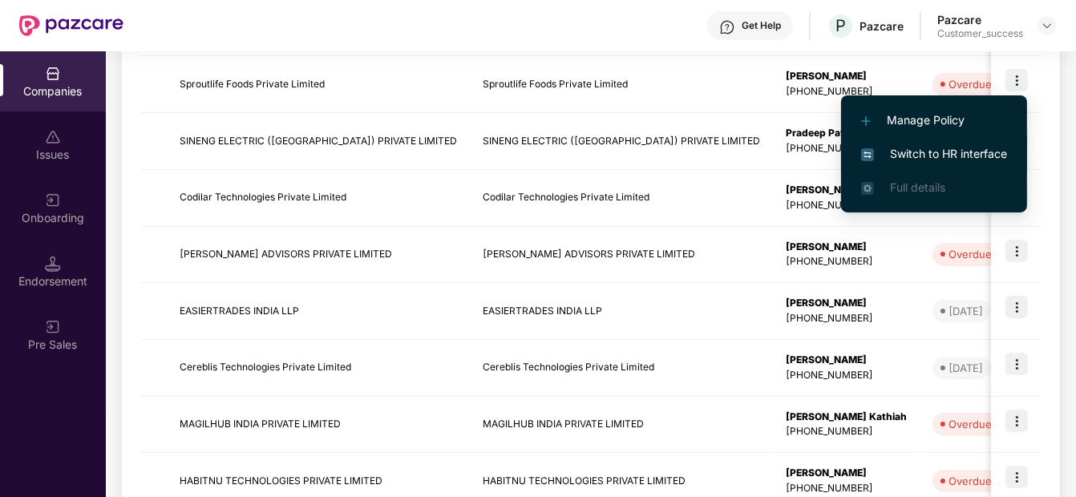
click at [928, 152] on span "Switch to HR interface" at bounding box center [934, 154] width 146 height 18
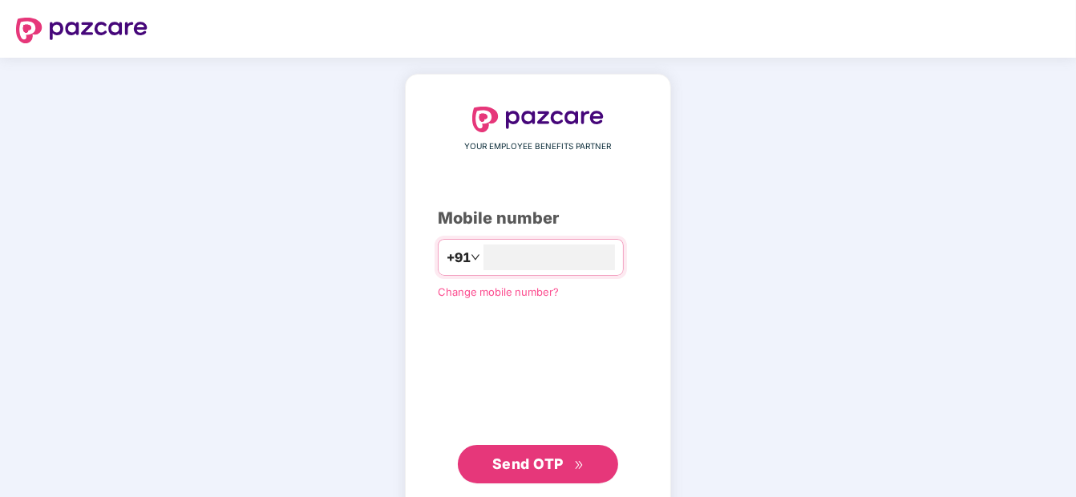
type input "**********"
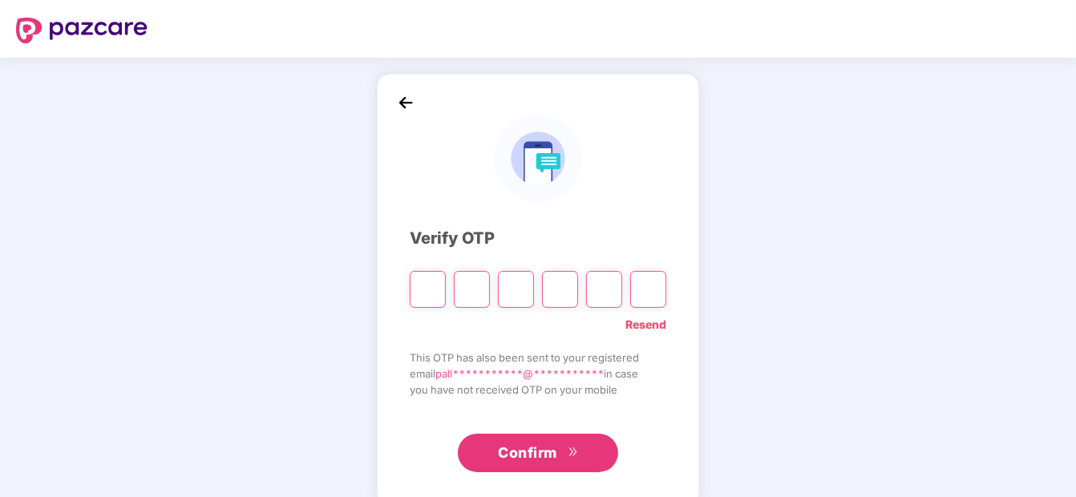
paste input "*"
type input "*"
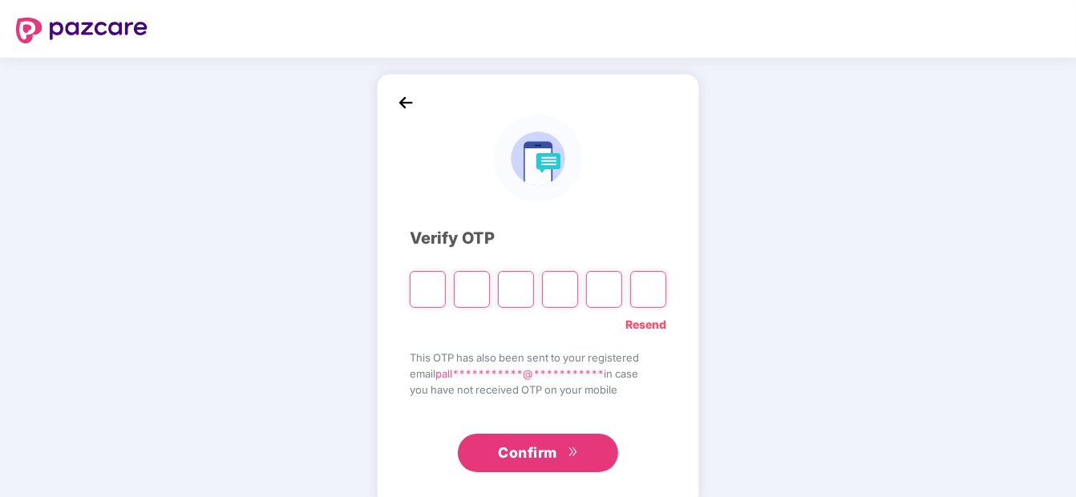
type input "*"
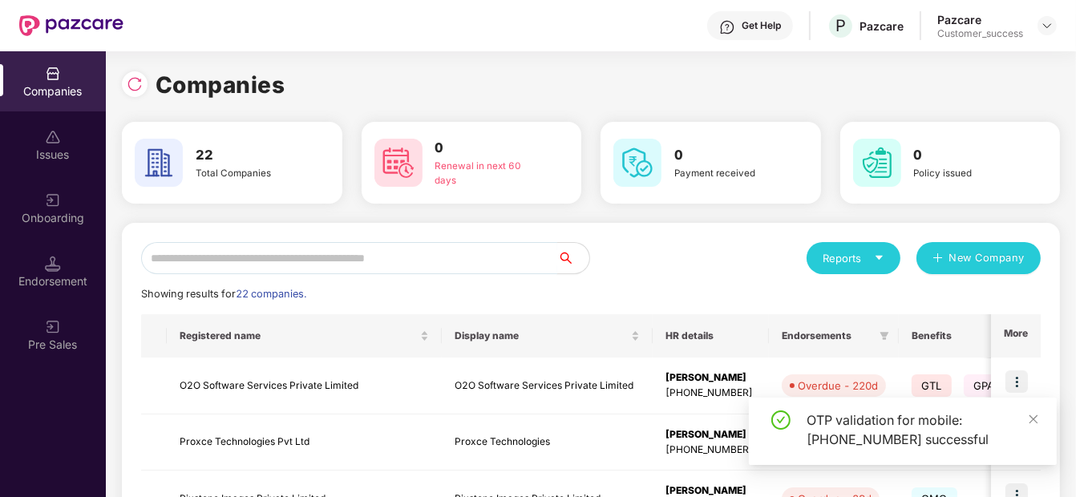
click at [232, 249] on input "text" at bounding box center [349, 258] width 416 height 32
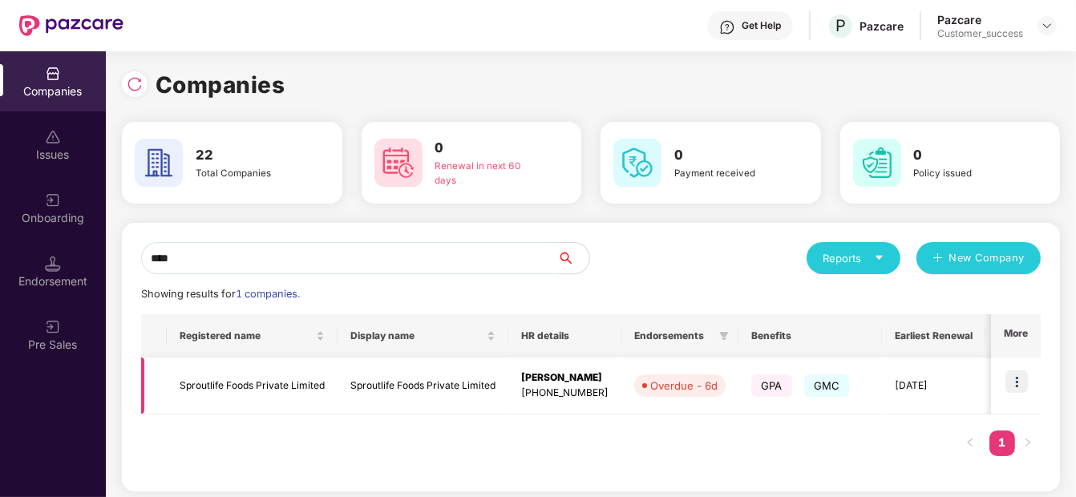
type input "****"
click at [1016, 370] on img at bounding box center [1016, 381] width 22 height 22
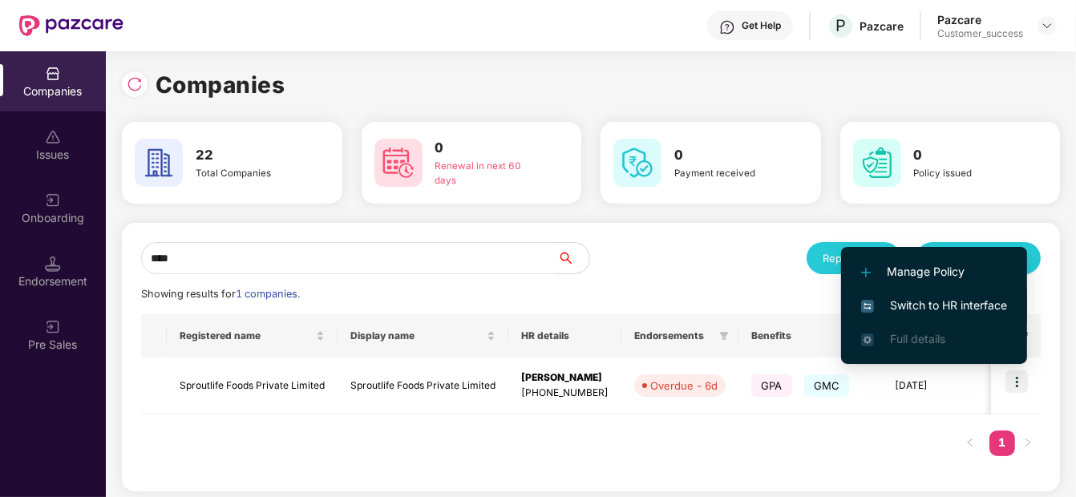
click at [976, 297] on span "Switch to HR interface" at bounding box center [934, 306] width 146 height 18
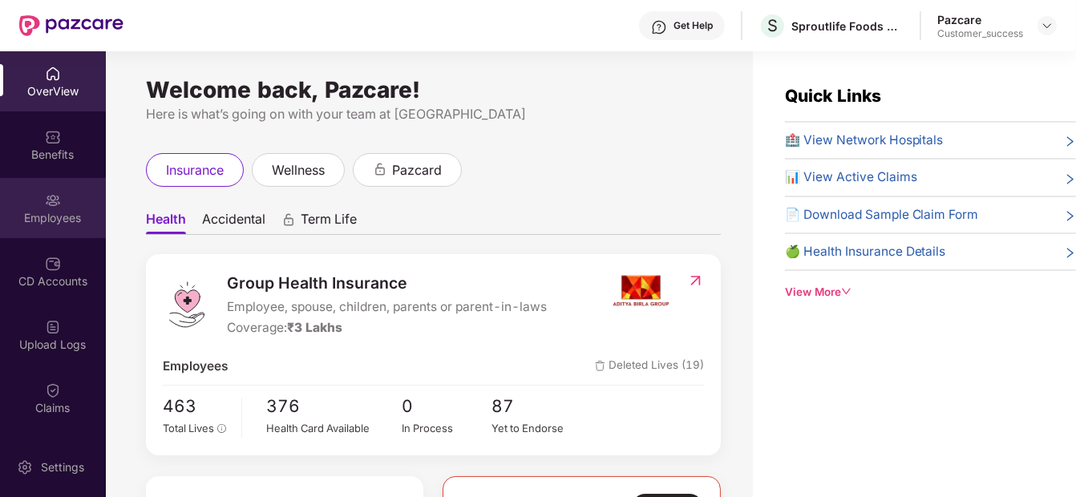
click at [52, 200] on img at bounding box center [53, 200] width 16 height 16
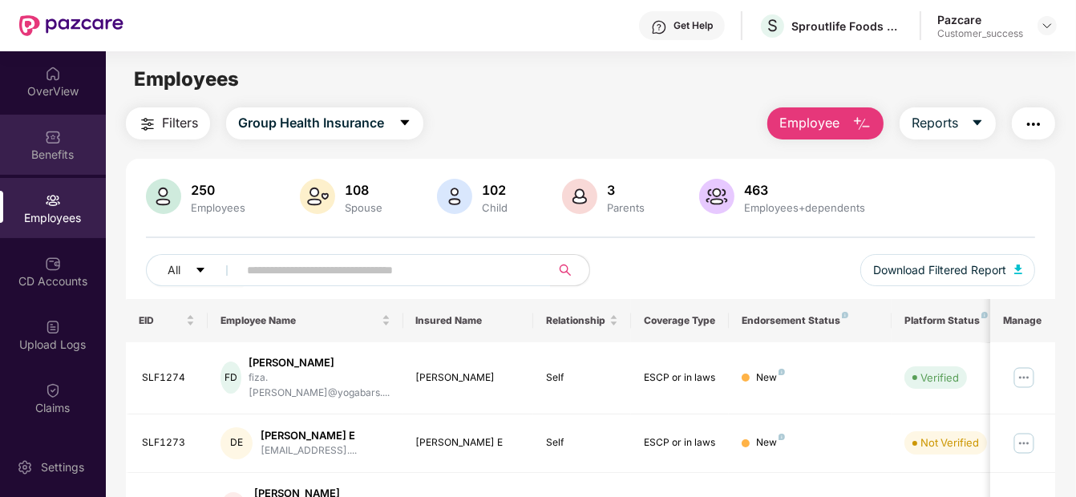
click at [63, 148] on div "Benefits" at bounding box center [53, 155] width 106 height 16
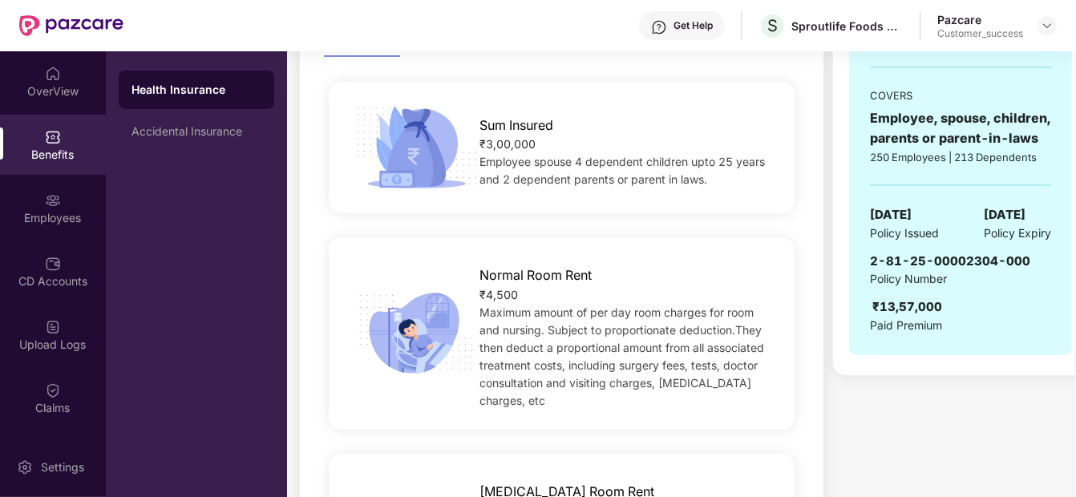
scroll to position [304, 0]
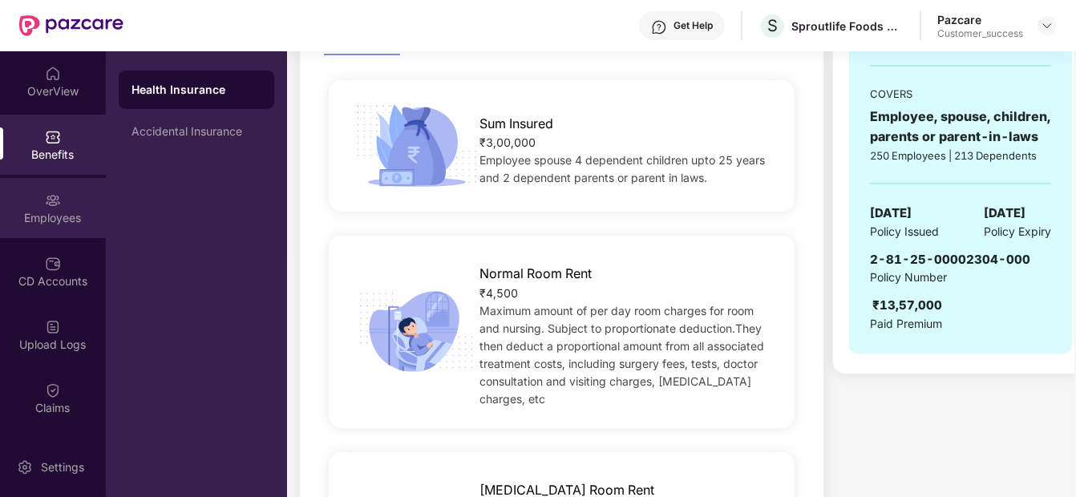
click at [47, 210] on div "Employees" at bounding box center [53, 218] width 106 height 16
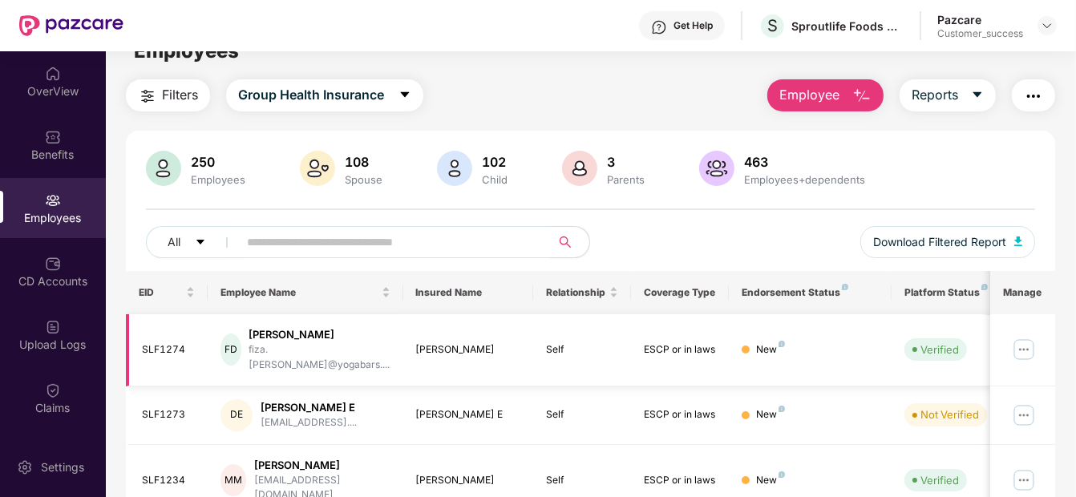
scroll to position [0, 0]
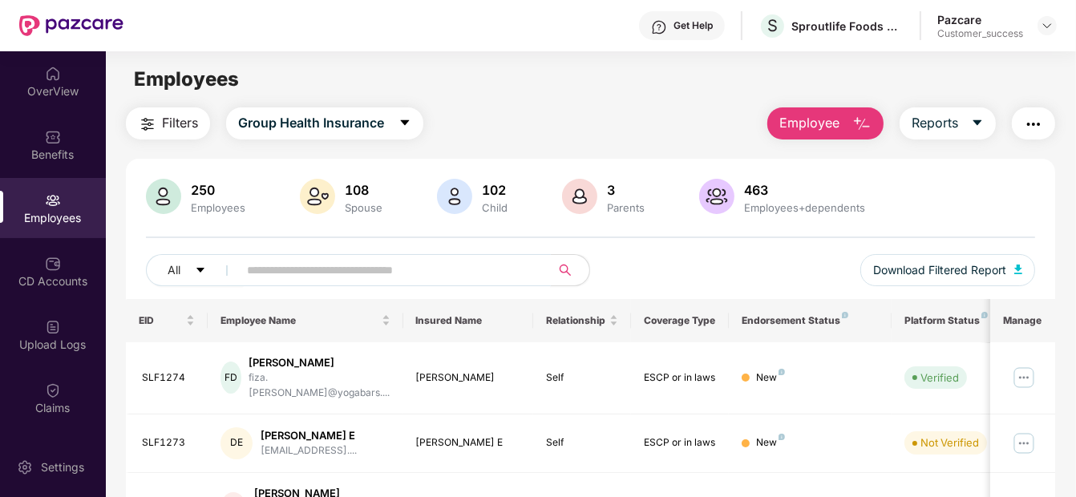
click at [322, 266] on input "text" at bounding box center [387, 270] width 281 height 24
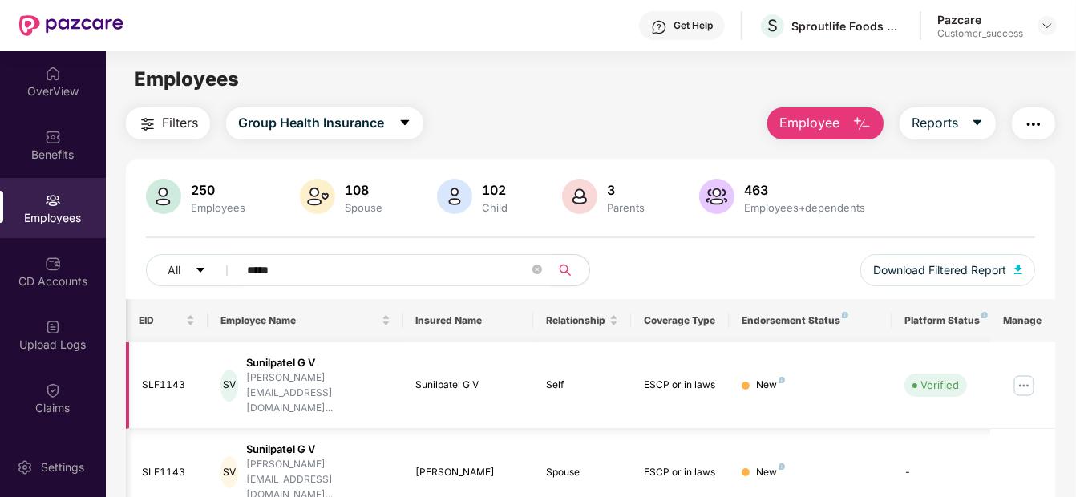
scroll to position [0, 111]
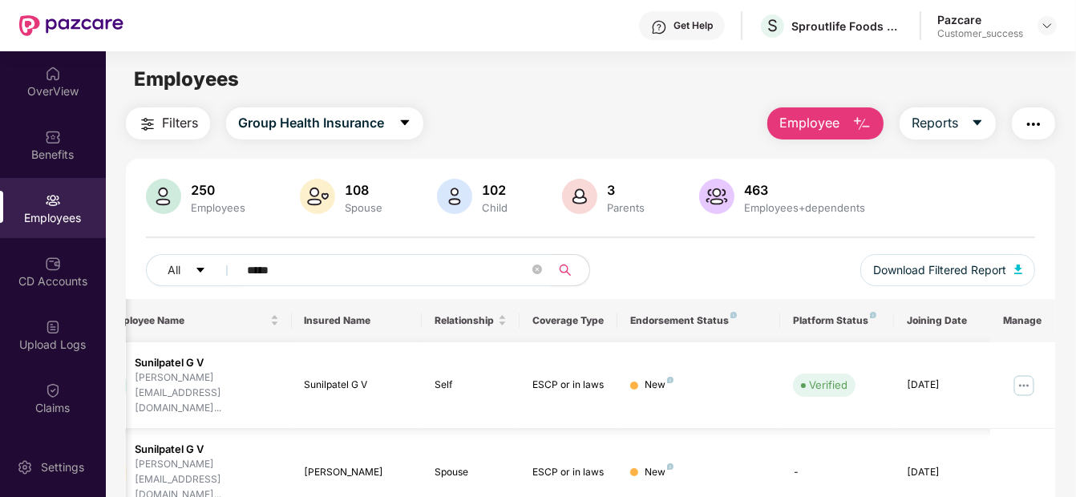
type input "*****"
click at [1021, 373] on img at bounding box center [1024, 386] width 26 height 26
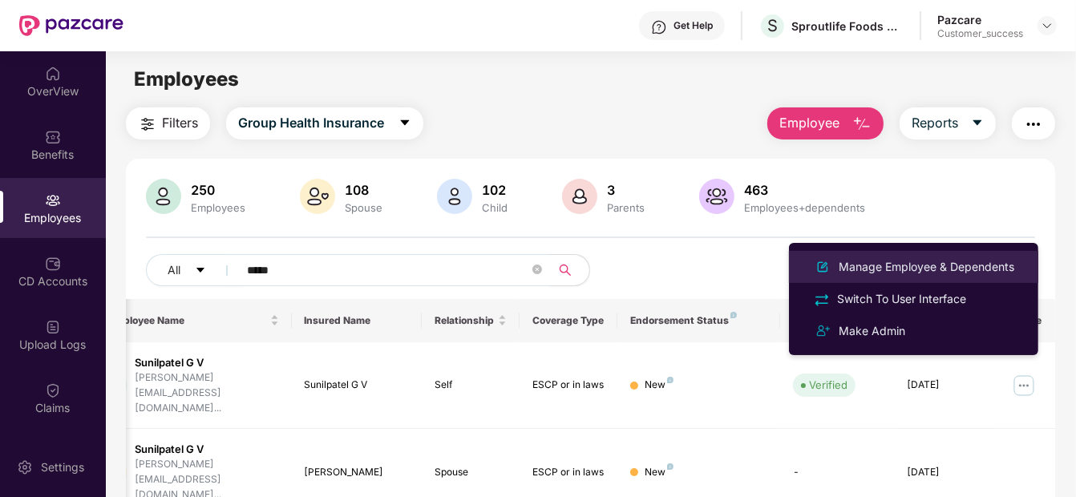
click at [964, 266] on div "Manage Employee & Dependents" at bounding box center [926, 267] width 182 height 18
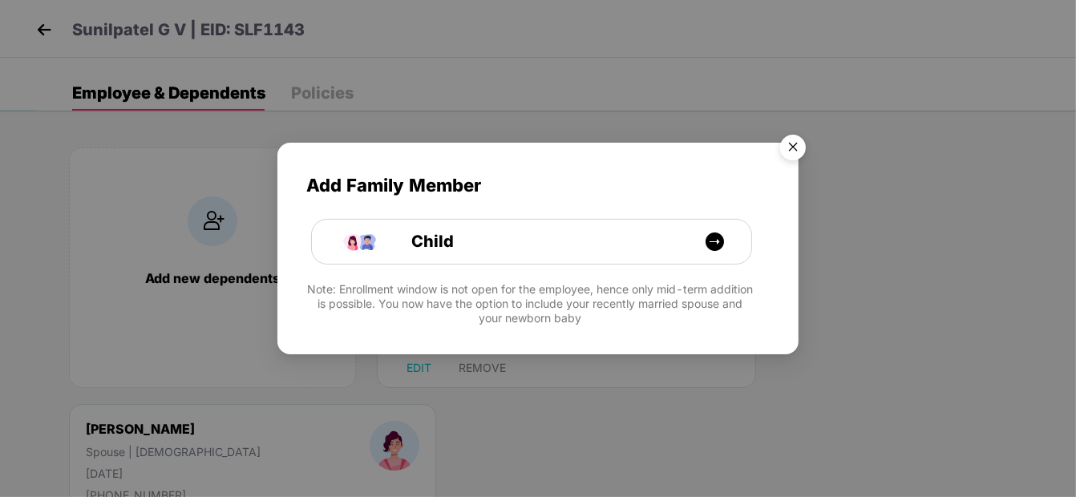
click at [786, 144] on img "Close" at bounding box center [792, 149] width 45 height 45
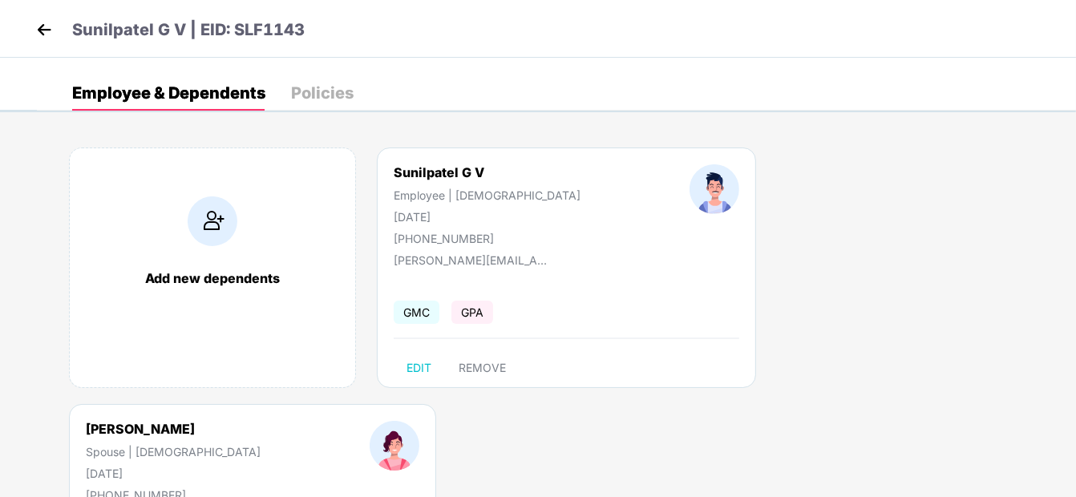
click at [51, 24] on img at bounding box center [44, 30] width 24 height 24
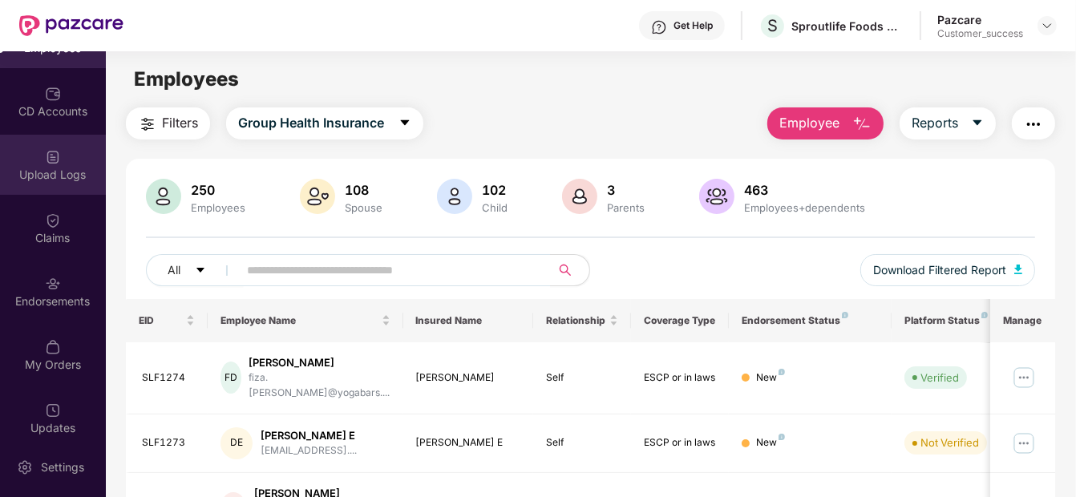
scroll to position [184, 0]
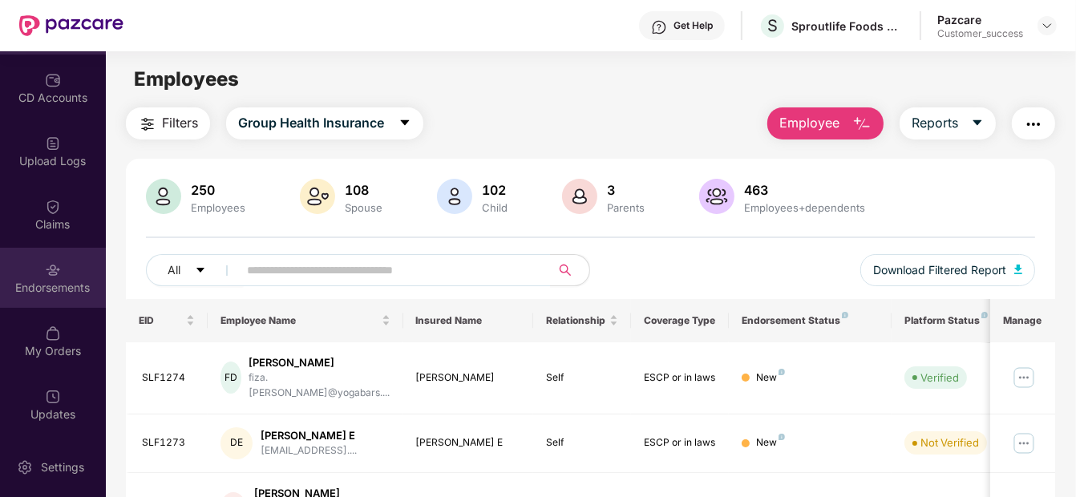
click at [52, 264] on img at bounding box center [53, 270] width 16 height 16
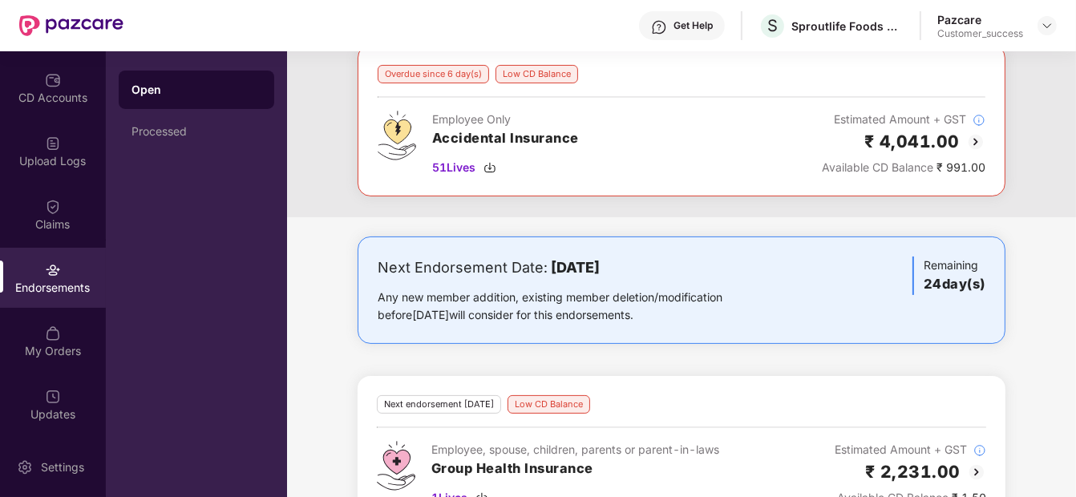
scroll to position [272, 0]
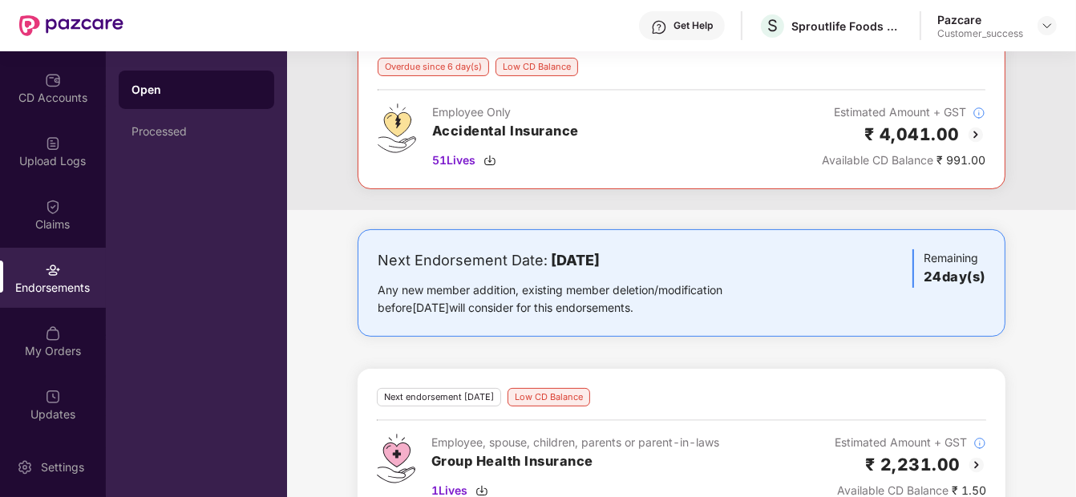
click at [1047, 14] on div "Pazcare Customer_success" at bounding box center [996, 26] width 119 height 28
click at [1043, 20] on img at bounding box center [1046, 25] width 13 height 13
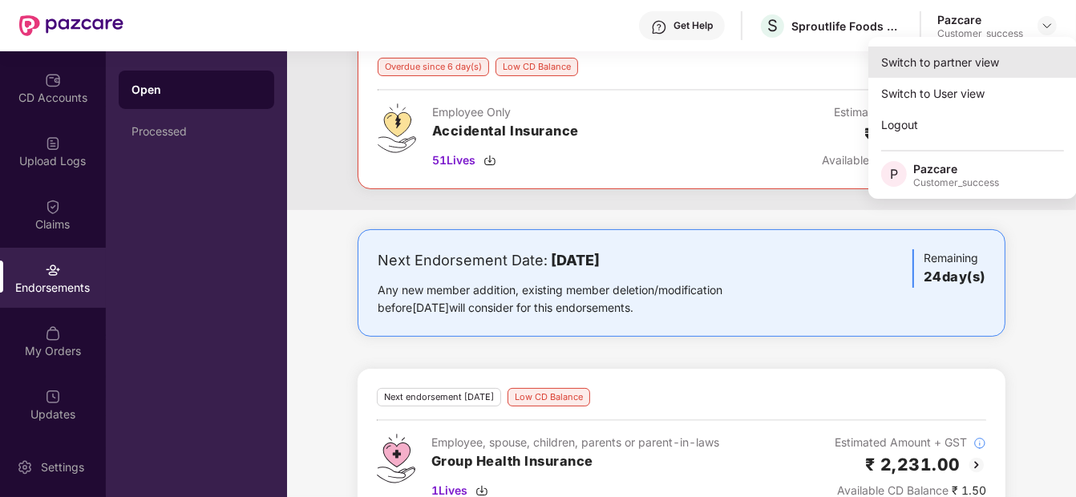
click at [902, 65] on div "Switch to partner view" at bounding box center [972, 61] width 208 height 31
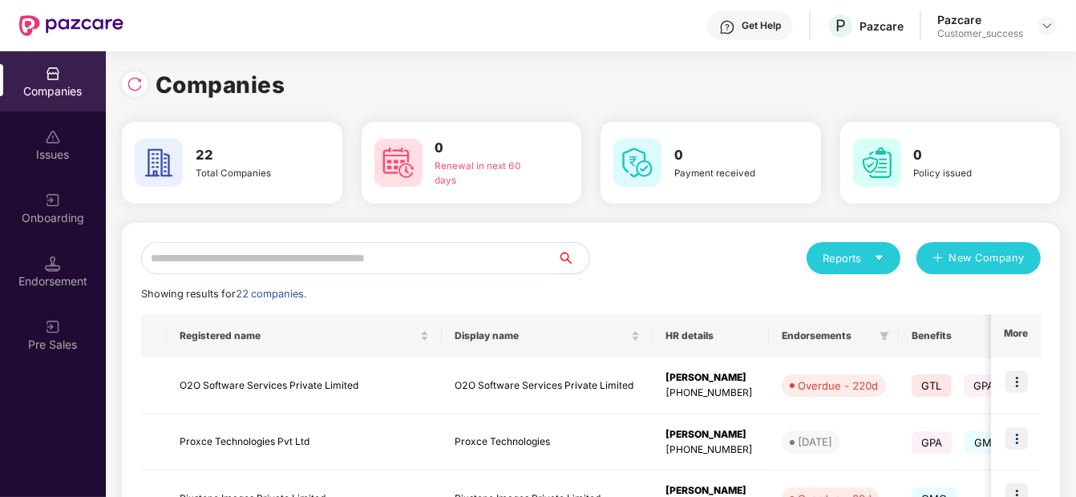
click at [219, 249] on input "text" at bounding box center [349, 258] width 416 height 32
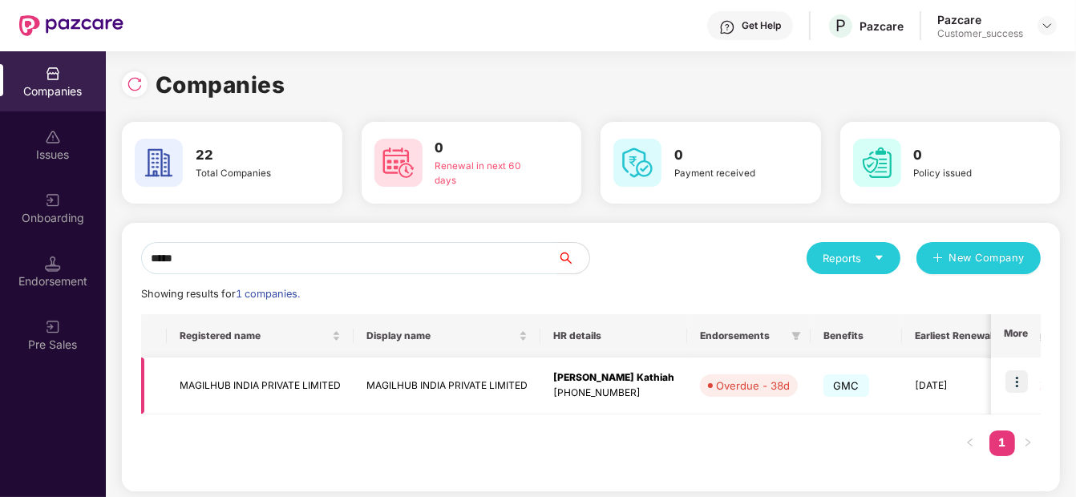
type input "*****"
click at [1022, 377] on img at bounding box center [1016, 381] width 22 height 22
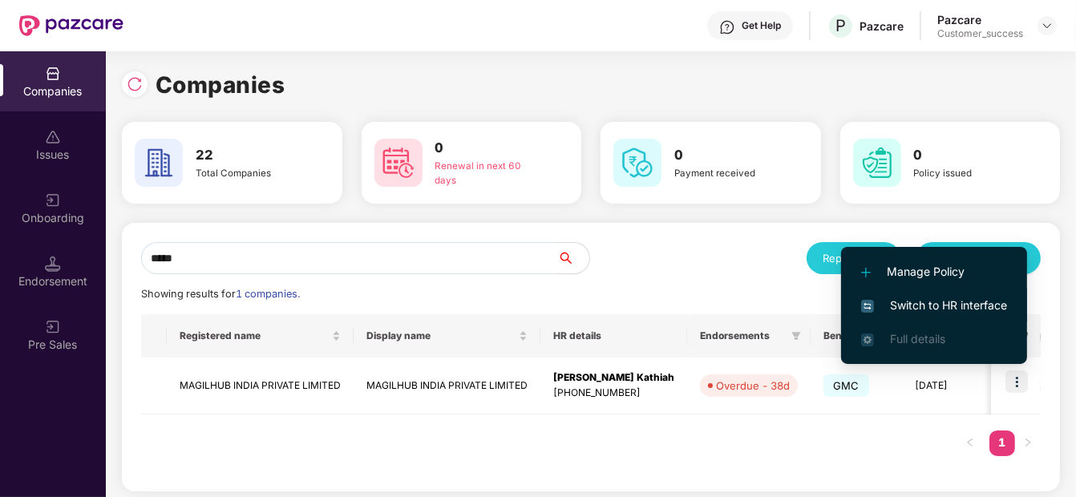
click at [978, 301] on span "Switch to HR interface" at bounding box center [934, 306] width 146 height 18
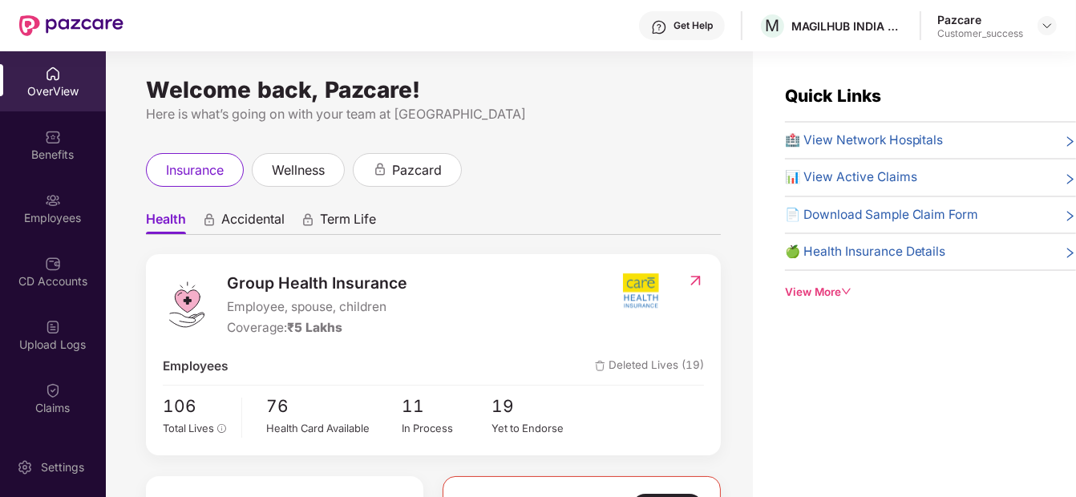
click at [51, 216] on div "Employees" at bounding box center [53, 218] width 106 height 16
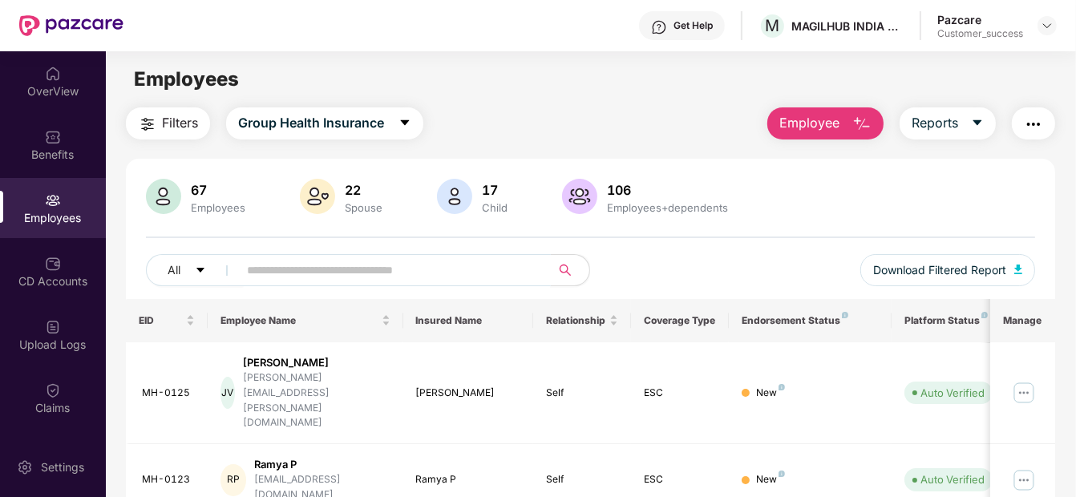
click at [329, 270] on input "text" at bounding box center [387, 270] width 281 height 24
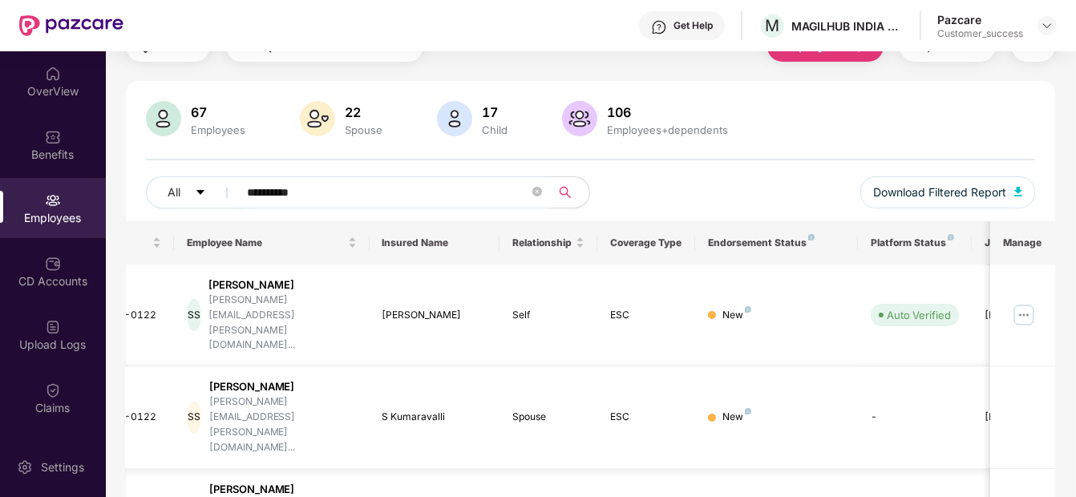
scroll to position [0, 0]
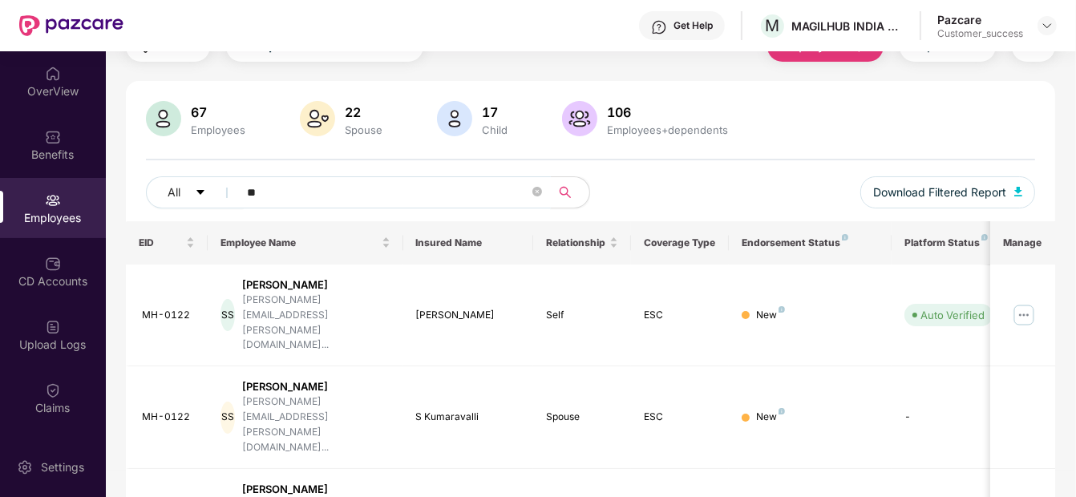
type input "*"
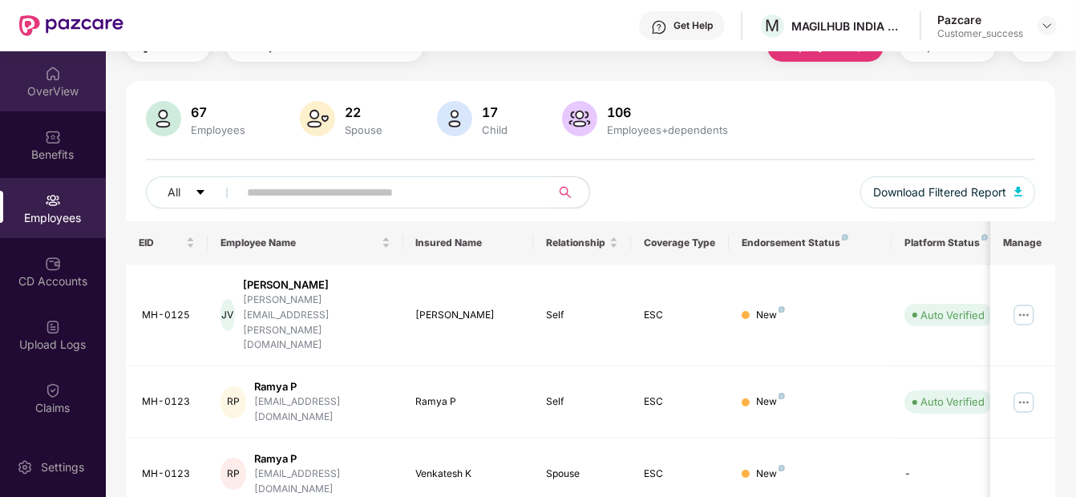
click at [36, 63] on div "OverView" at bounding box center [53, 81] width 106 height 60
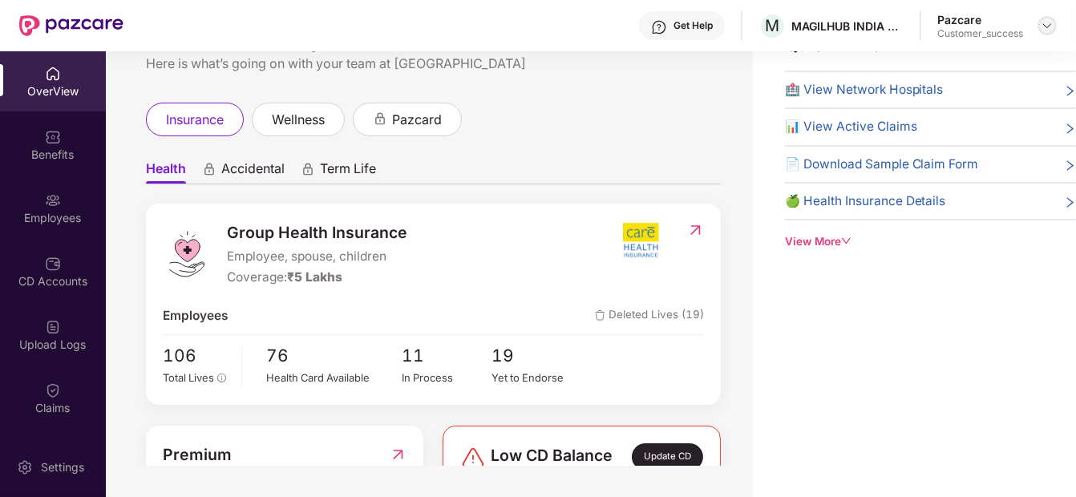
click at [1038, 30] on div at bounding box center [1046, 25] width 19 height 19
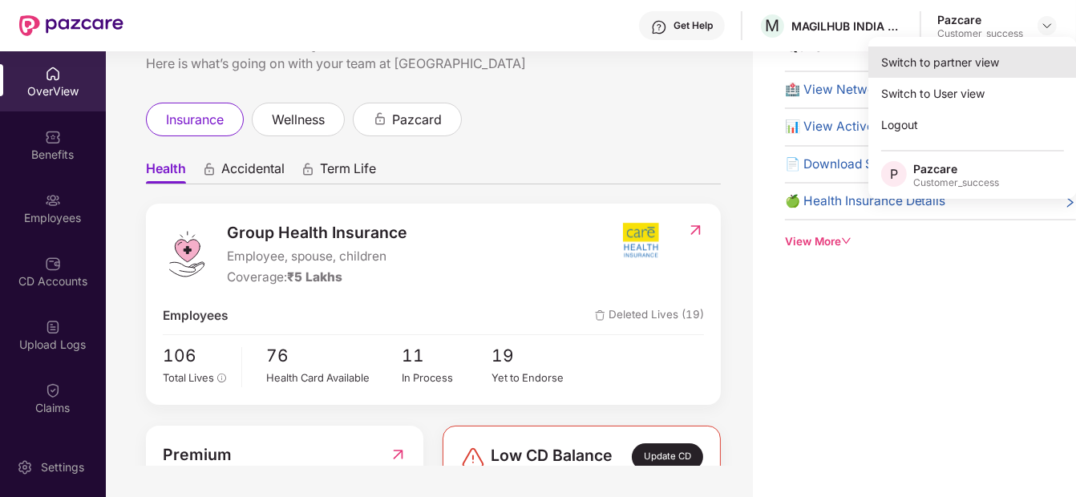
click at [967, 63] on div "Switch to partner view" at bounding box center [972, 61] width 208 height 31
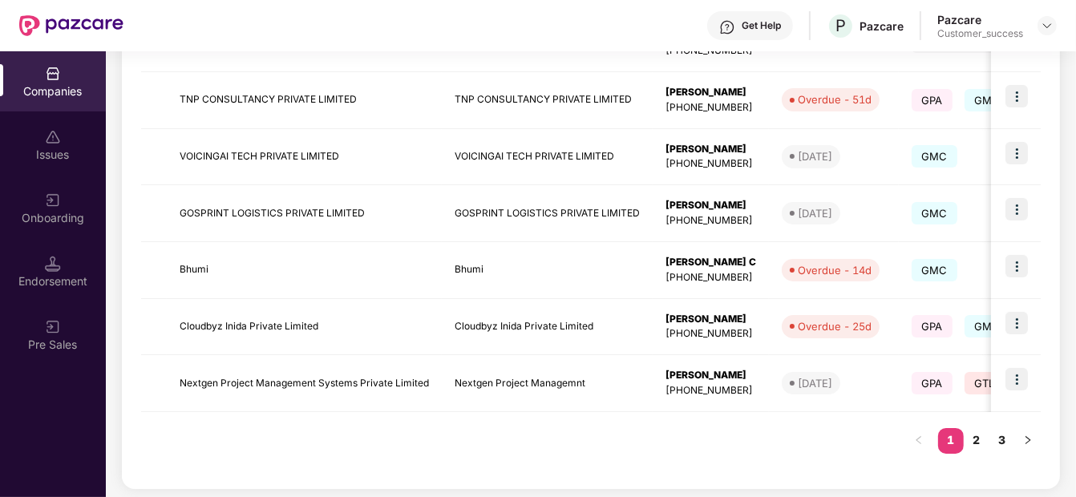
scroll to position [513, 0]
click at [979, 437] on link "2" at bounding box center [976, 439] width 26 height 24
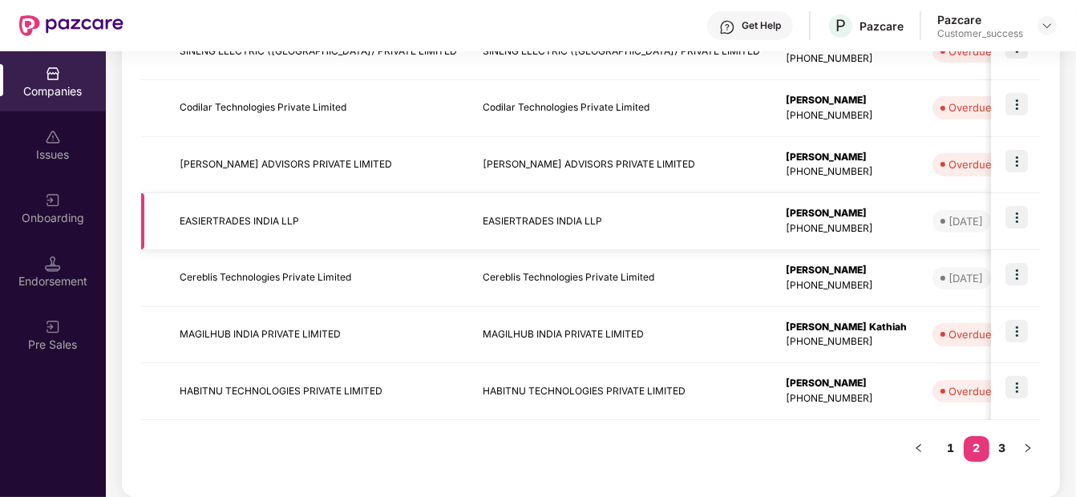
scroll to position [516, 0]
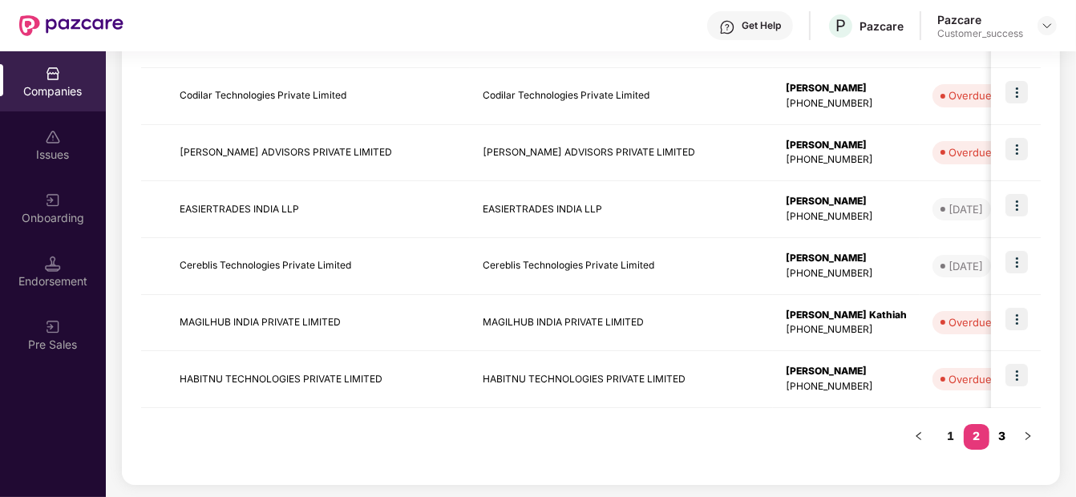
click at [1007, 427] on link "3" at bounding box center [1002, 436] width 26 height 24
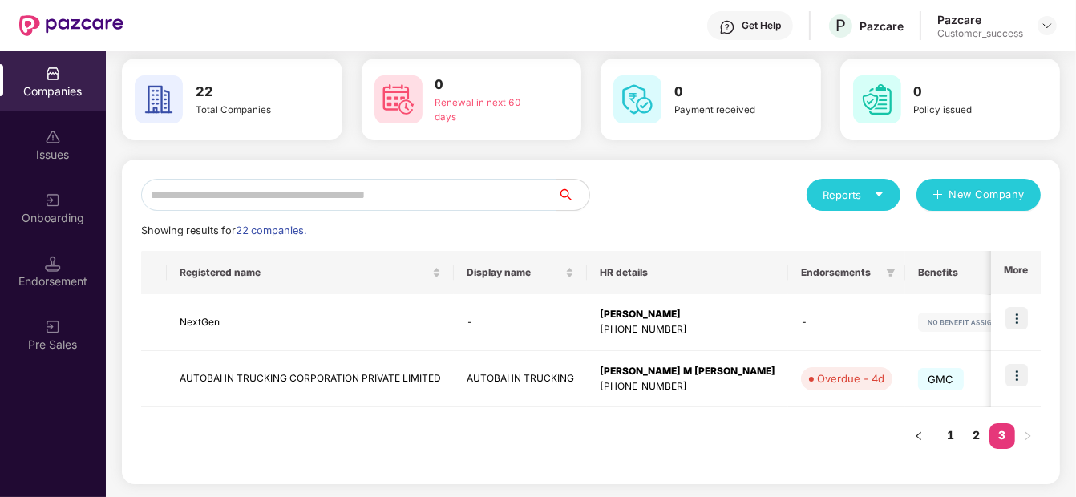
scroll to position [63, 0]
click at [972, 434] on link "2" at bounding box center [976, 436] width 26 height 24
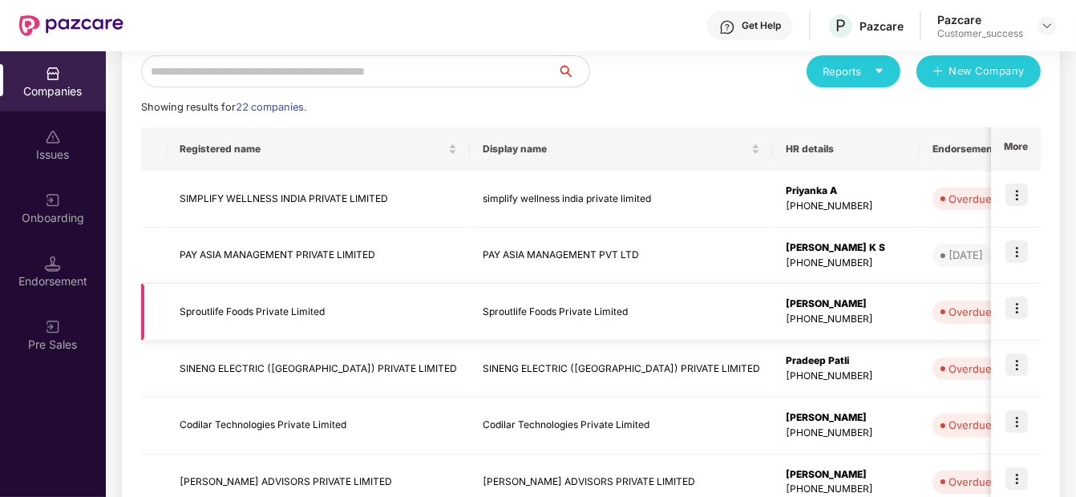
scroll to position [185, 0]
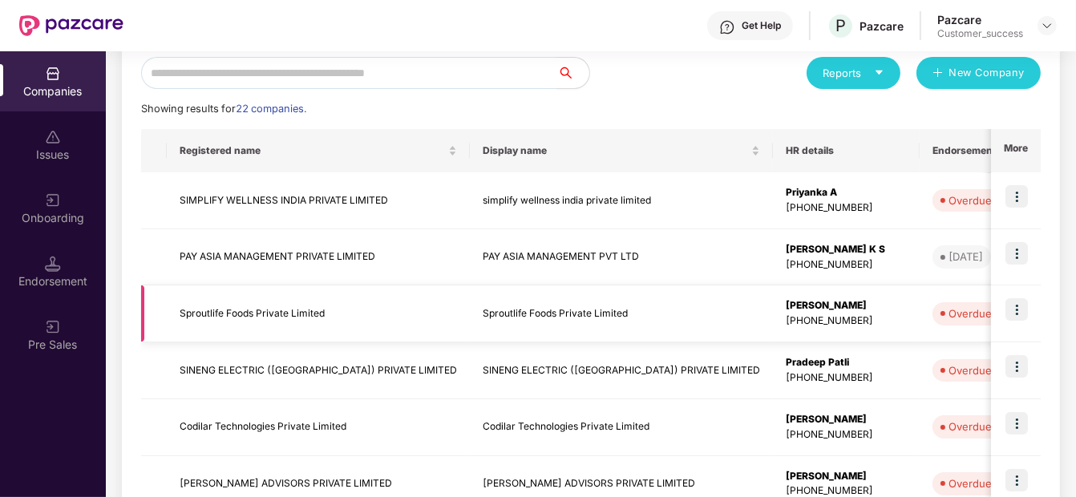
click at [298, 315] on td "Sproutlife Foods Private Limited" at bounding box center [318, 313] width 303 height 57
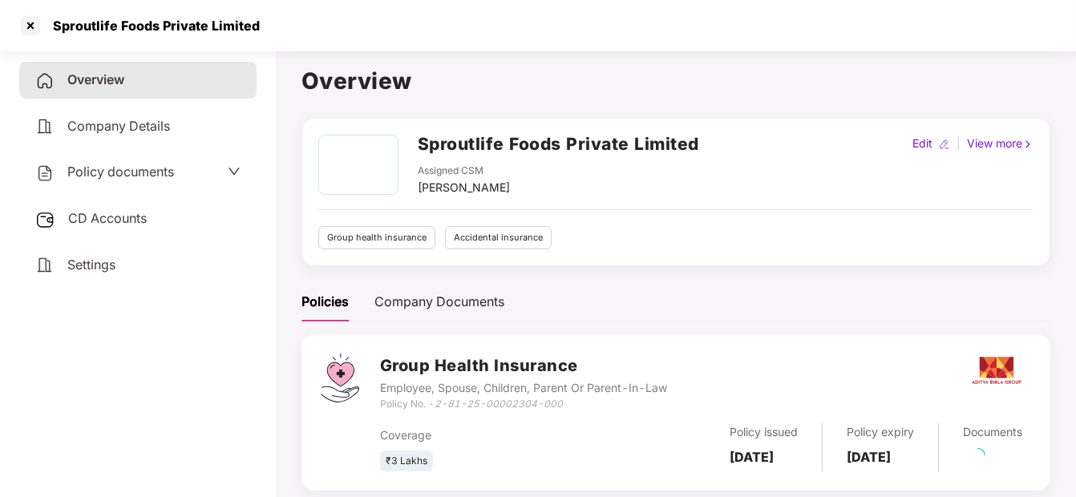
click at [103, 167] on span "Policy documents" at bounding box center [120, 171] width 107 height 16
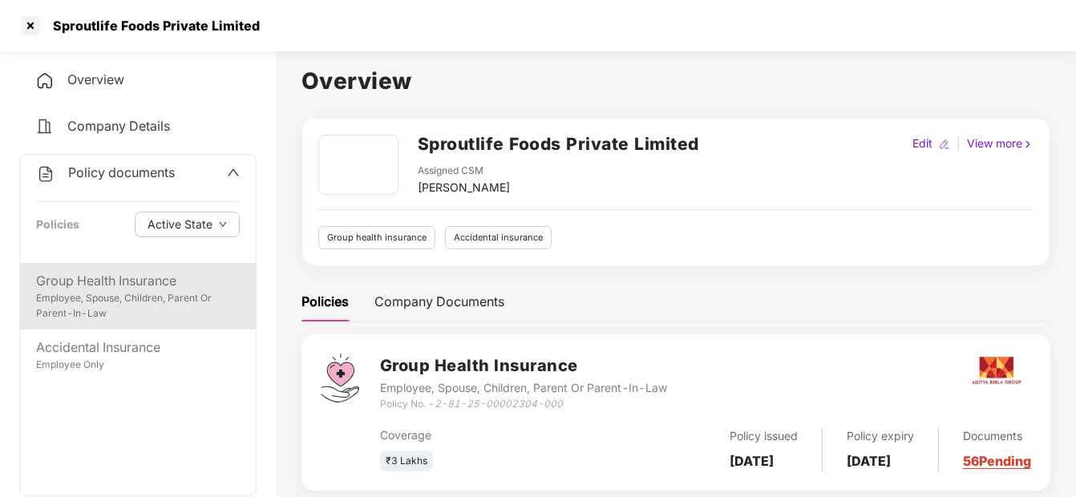
click at [84, 280] on div "Group Health Insurance" at bounding box center [138, 281] width 204 height 20
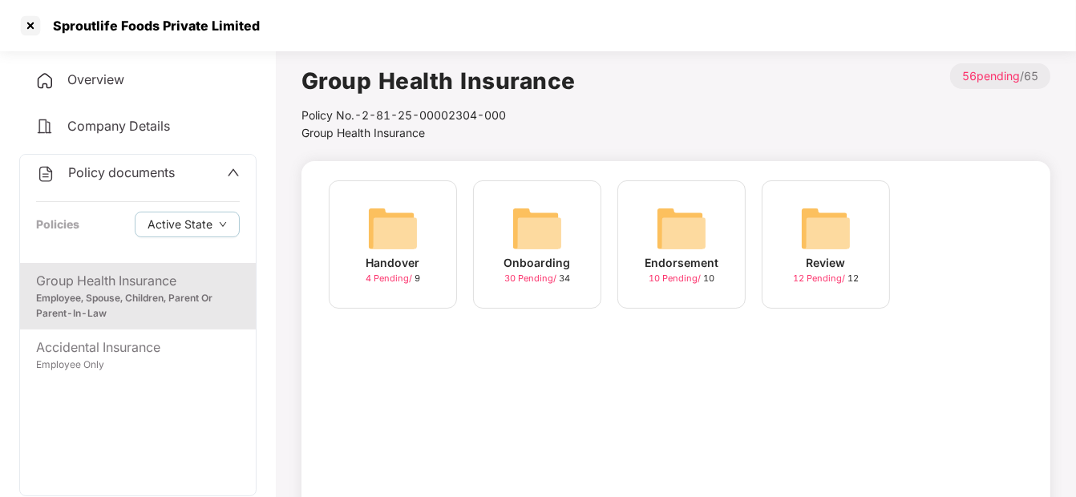
click at [518, 253] on img at bounding box center [536, 228] width 51 height 51
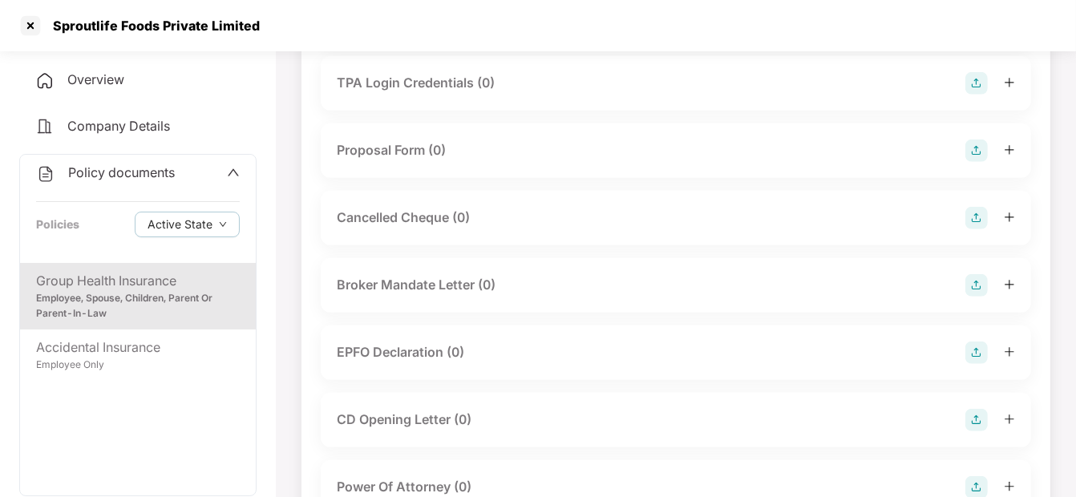
scroll to position [1001, 0]
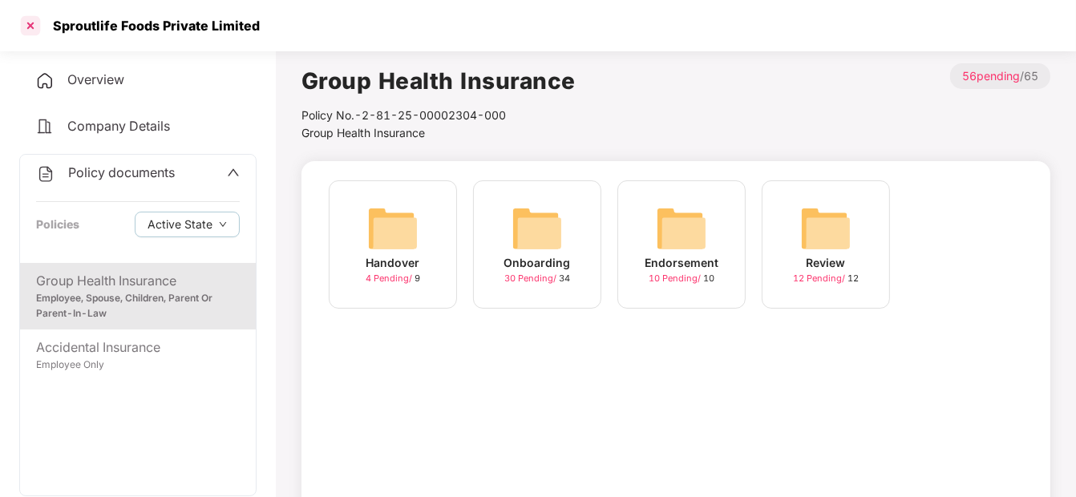
click at [29, 22] on div at bounding box center [31, 26] width 26 height 26
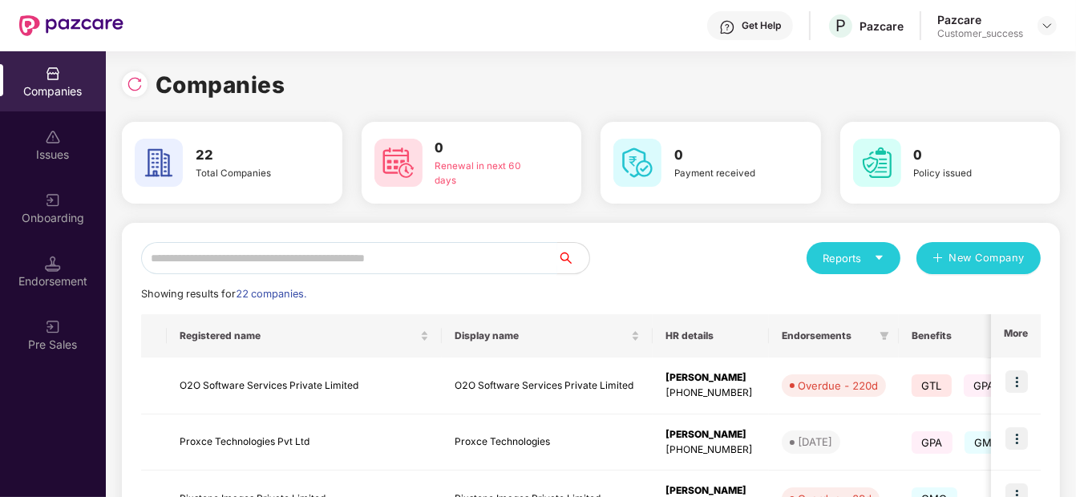
click at [297, 256] on input "text" at bounding box center [349, 258] width 416 height 32
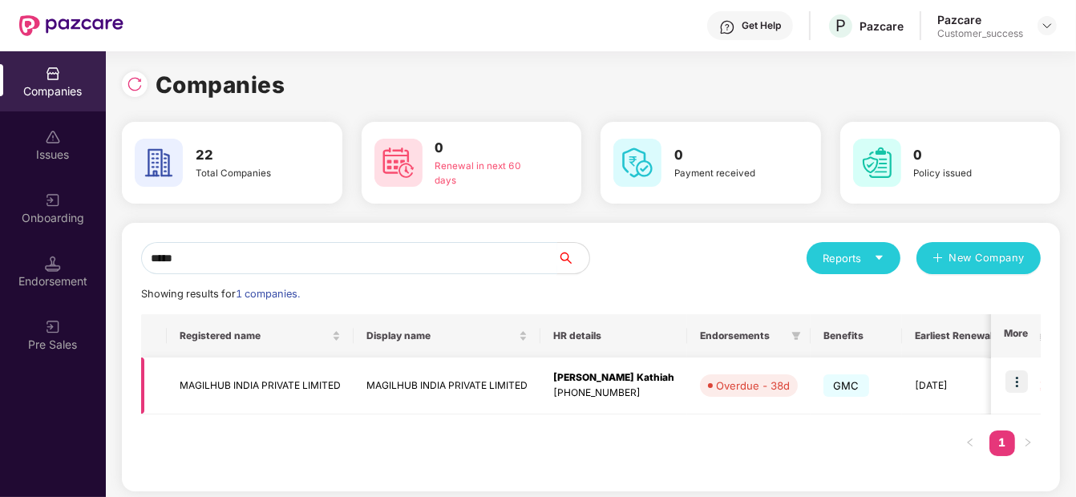
type input "*****"
click at [1025, 381] on img at bounding box center [1016, 381] width 22 height 22
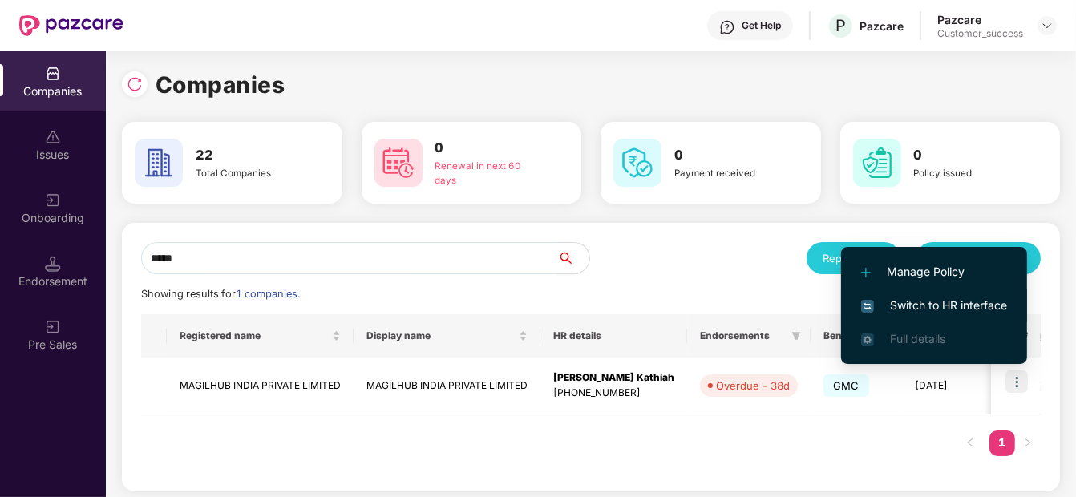
click at [938, 291] on li "Switch to HR interface" at bounding box center [934, 306] width 186 height 34
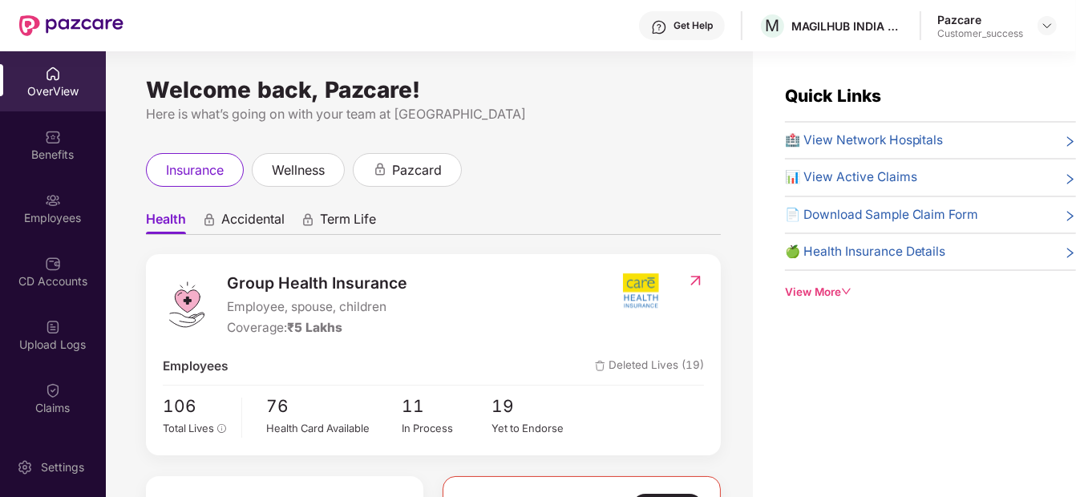
click at [31, 212] on div "Employees" at bounding box center [53, 218] width 106 height 16
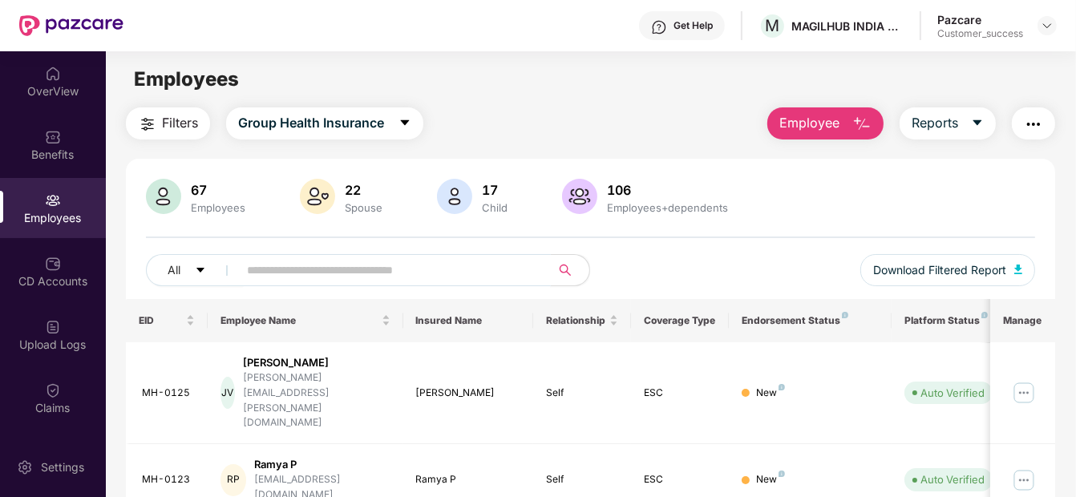
click at [436, 272] on input "text" at bounding box center [387, 270] width 281 height 24
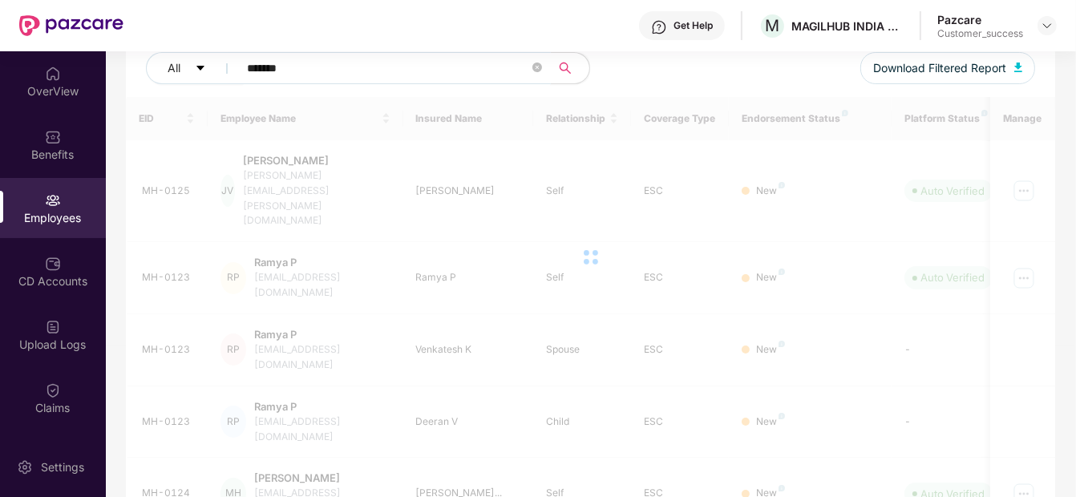
scroll to position [78, 0]
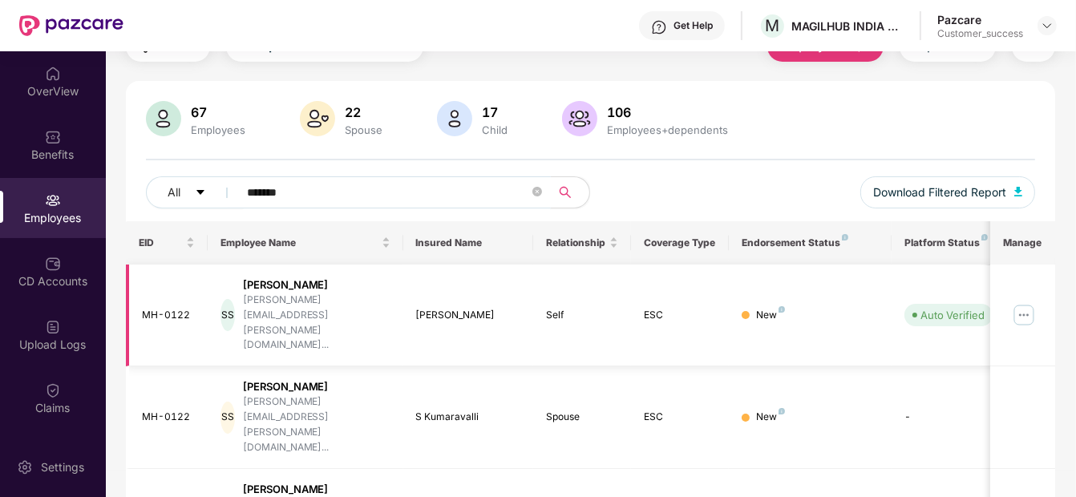
type input "*******"
click at [1022, 302] on img at bounding box center [1024, 315] width 26 height 26
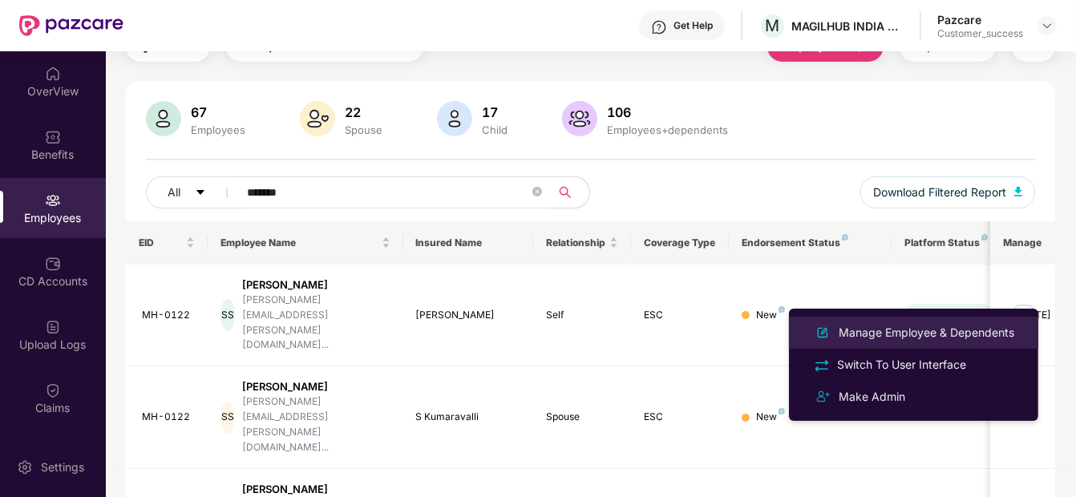
click at [917, 325] on div "Manage Employee & Dependents" at bounding box center [926, 333] width 182 height 18
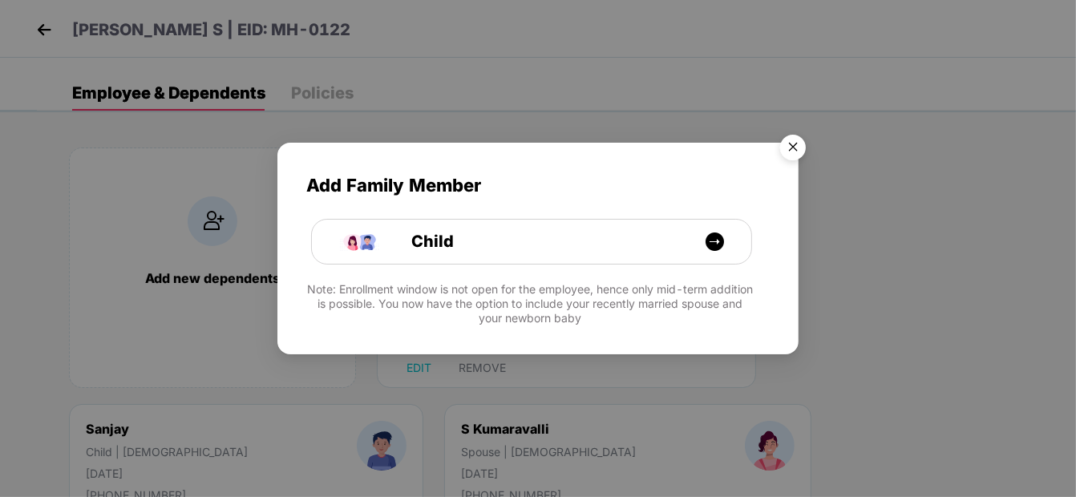
click at [796, 132] on img "Close" at bounding box center [792, 149] width 45 height 45
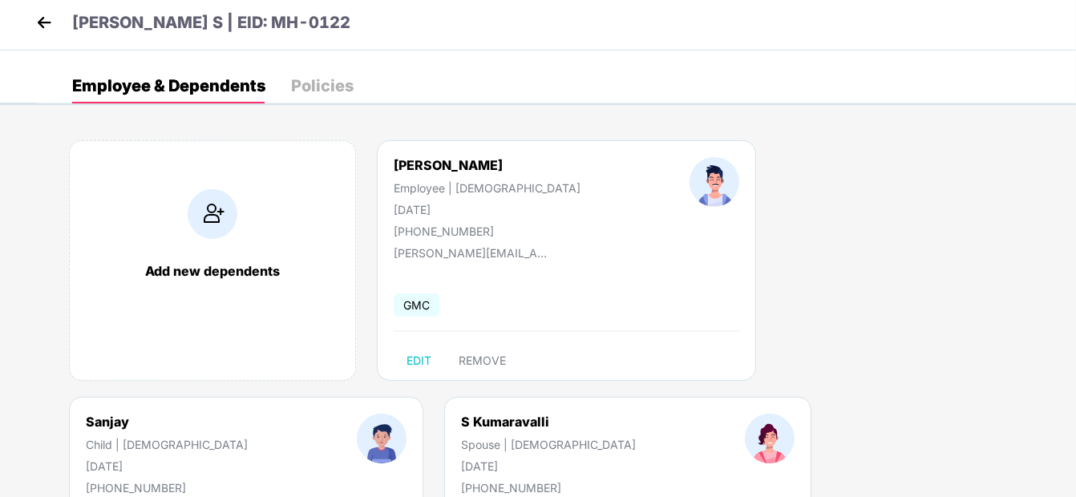
scroll to position [8, 0]
drag, startPoint x: 389, startPoint y: 163, endPoint x: 482, endPoint y: 165, distance: 93.8
click at [482, 165] on div "[PERSON_NAME] S Employee | [DEMOGRAPHIC_DATA] [DATE] [PHONE_NUMBER]" at bounding box center [487, 196] width 296 height 81
copy div "[PERSON_NAME]"
drag, startPoint x: 699, startPoint y: 163, endPoint x: 780, endPoint y: 159, distance: 81.0
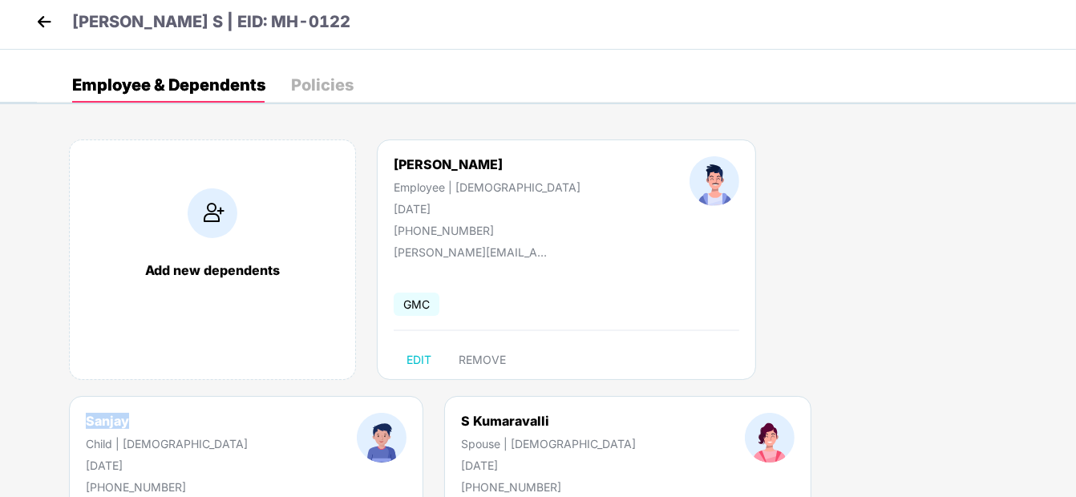
click at [302, 413] on div "[PERSON_NAME] | [DEMOGRAPHIC_DATA] [DATE] [PHONE_NUMBER]" at bounding box center [166, 453] width 271 height 81
copy div "Sanjay"
click at [461, 418] on div "S Kumaravalli" at bounding box center [548, 421] width 175 height 16
drag, startPoint x: 83, startPoint y: 414, endPoint x: 196, endPoint y: 427, distance: 113.7
click at [406, 427] on div "[PERSON_NAME] Spouse | [DEMOGRAPHIC_DATA] [DATE] [PHONE_NUMBER]" at bounding box center [548, 453] width 284 height 81
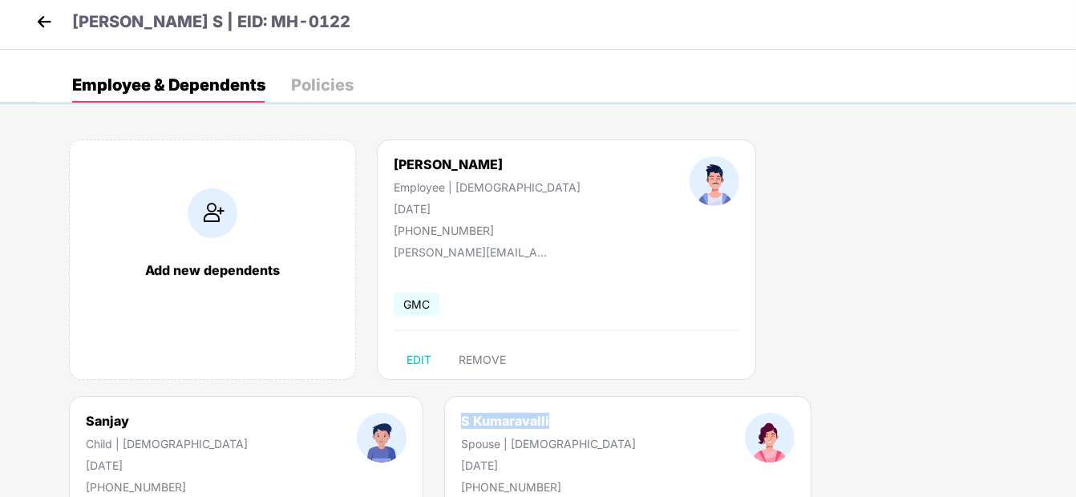
copy div "S Kumaravalli"
drag, startPoint x: 391, startPoint y: 250, endPoint x: 575, endPoint y: 249, distance: 184.3
click at [575, 249] on div "[PERSON_NAME] S Employee | [DEMOGRAPHIC_DATA] [DATE] [PHONE_NUMBER] [PERSON_NAM…" at bounding box center [566, 259] width 379 height 240
copy div "[PERSON_NAME][EMAIL_ADDRESS][PERSON_NAME][DOMAIN_NAME]"
drag, startPoint x: 389, startPoint y: 228, endPoint x: 506, endPoint y: 229, distance: 117.0
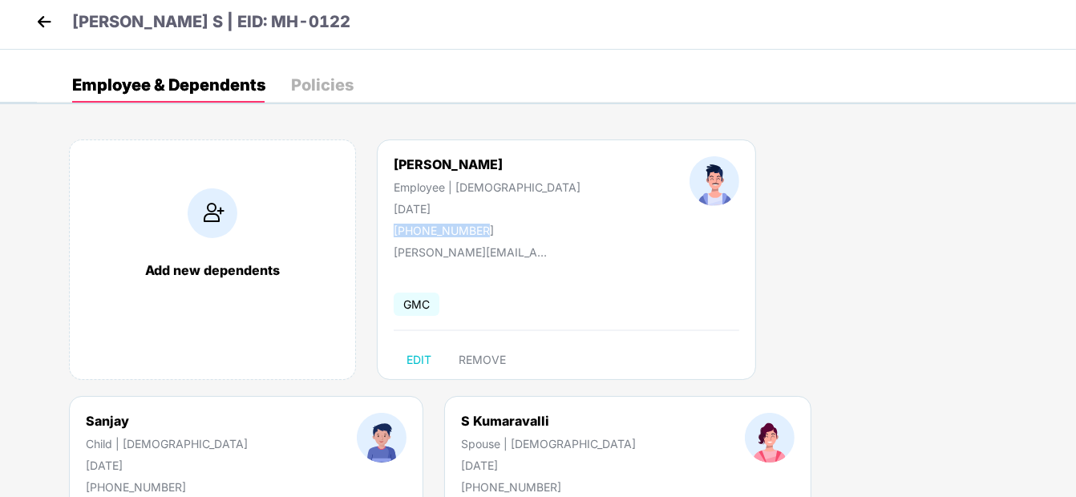
click at [506, 229] on div "[PERSON_NAME] S Employee | [DEMOGRAPHIC_DATA] [DATE] [PHONE_NUMBER]" at bounding box center [487, 196] width 296 height 81
copy div "[PHONE_NUMBER]"
drag, startPoint x: 390, startPoint y: 201, endPoint x: 461, endPoint y: 205, distance: 70.6
click at [461, 205] on div "[PERSON_NAME] S Employee | [DEMOGRAPHIC_DATA] [DATE] [PHONE_NUMBER]" at bounding box center [487, 196] width 296 height 81
copy div "[DATE]"
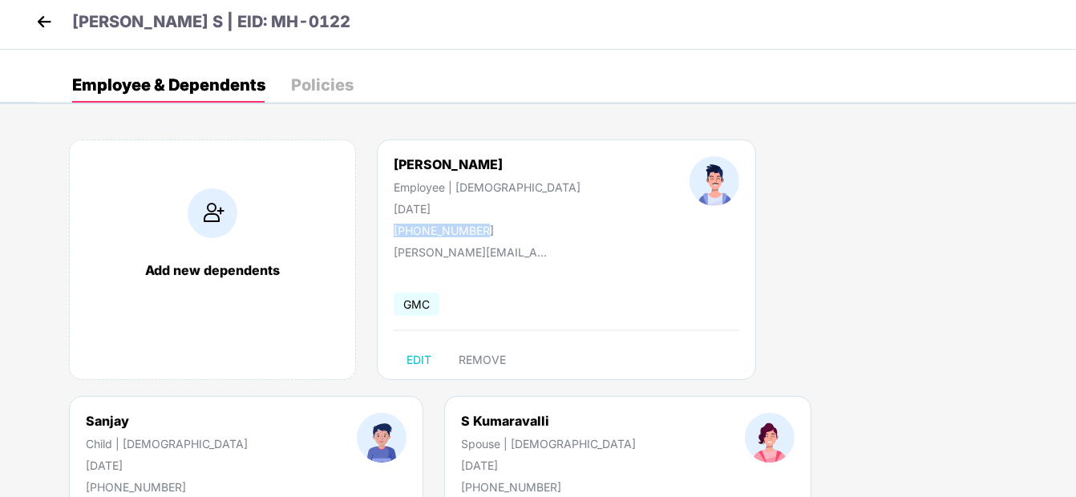
drag, startPoint x: 684, startPoint y: 208, endPoint x: 771, endPoint y: 201, distance: 86.9
click at [302, 413] on div "[PERSON_NAME] | [DEMOGRAPHIC_DATA] [DATE] [PHONE_NUMBER]" at bounding box center [166, 453] width 271 height 81
copy div "[DATE]"
drag, startPoint x: 81, startPoint y: 469, endPoint x: 161, endPoint y: 459, distance: 80.7
click at [406, 459] on div "[PERSON_NAME] Spouse | [DEMOGRAPHIC_DATA] [DATE] [PHONE_NUMBER]" at bounding box center [548, 453] width 284 height 81
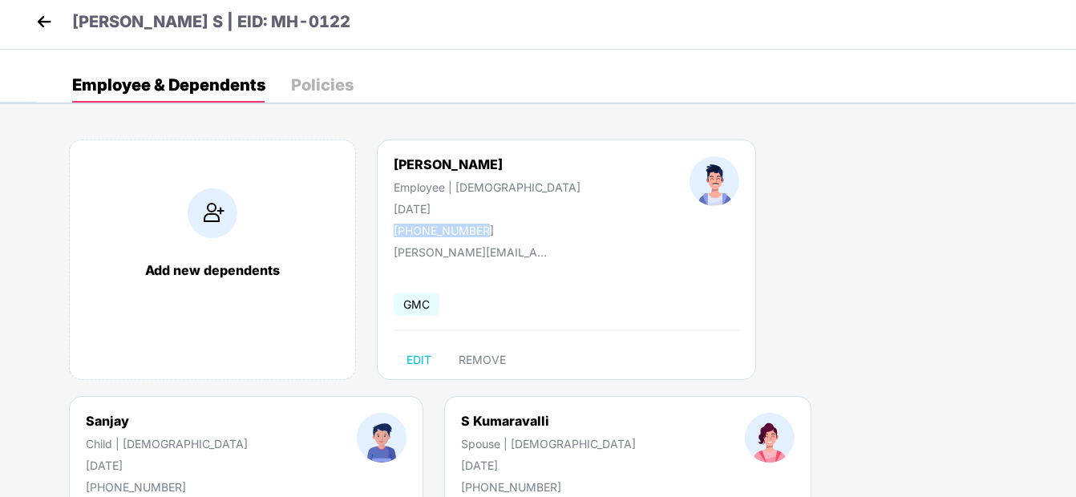
copy div "[DATE]"
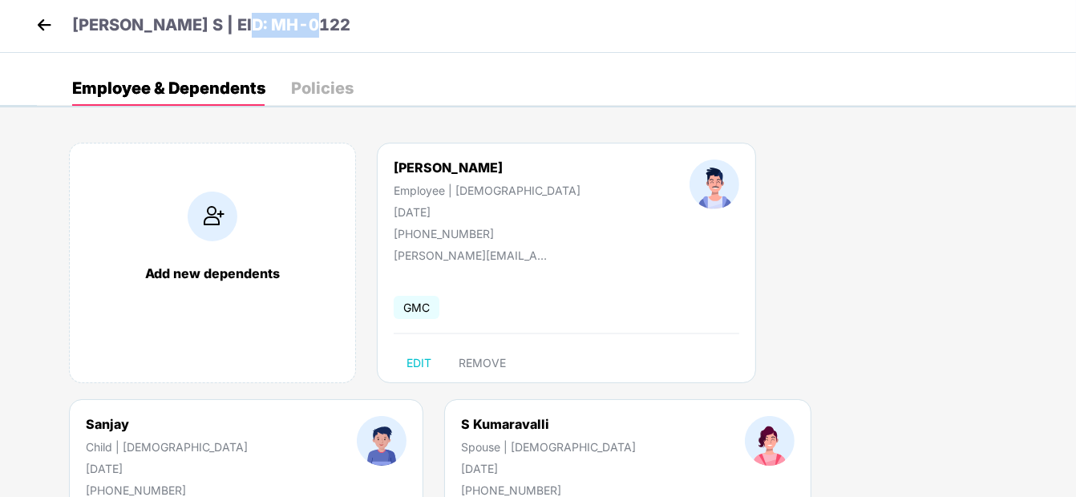
drag, startPoint x: 233, startPoint y: 13, endPoint x: 328, endPoint y: 16, distance: 94.6
click at [328, 16] on div "[PERSON_NAME] S | EID: MH-0122" at bounding box center [538, 24] width 1076 height 58
copy p "MH-0122"
click at [46, 26] on img at bounding box center [44, 25] width 24 height 24
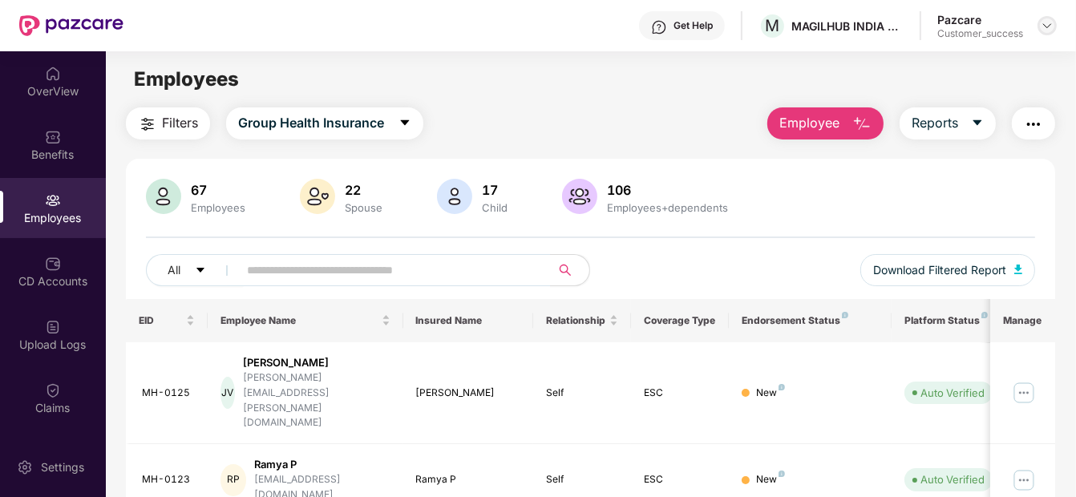
click at [1044, 21] on img at bounding box center [1046, 25] width 13 height 13
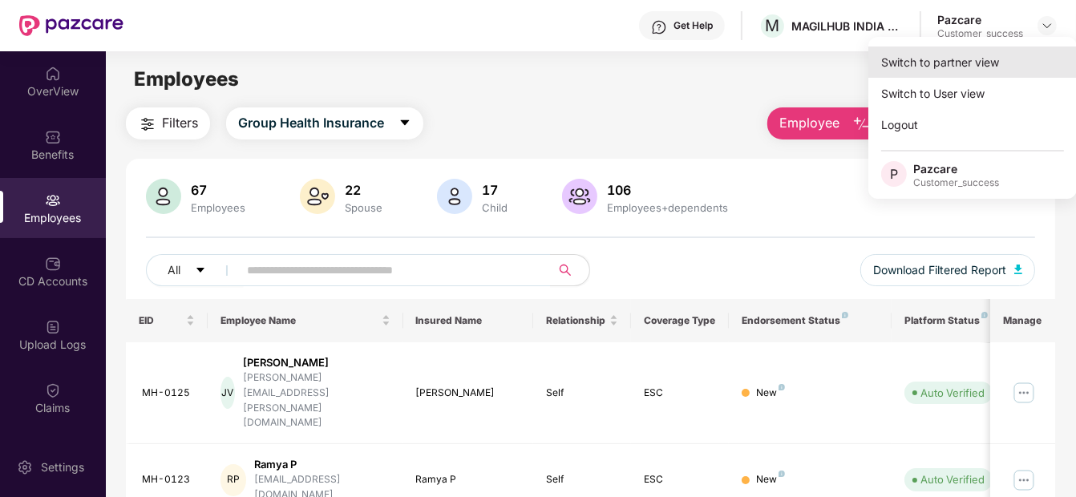
click at [964, 72] on div "Switch to partner view" at bounding box center [972, 61] width 208 height 31
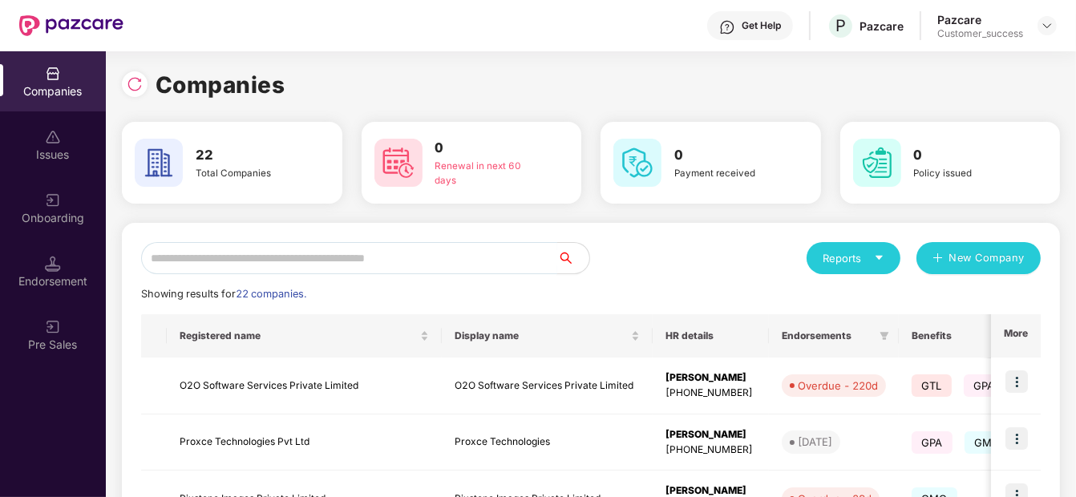
click at [303, 248] on input "text" at bounding box center [349, 258] width 416 height 32
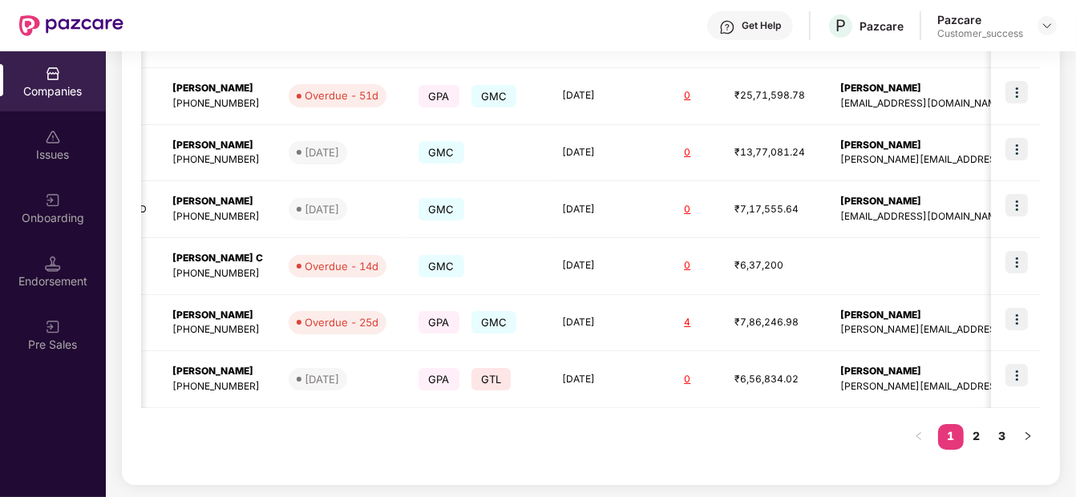
scroll to position [0, 497]
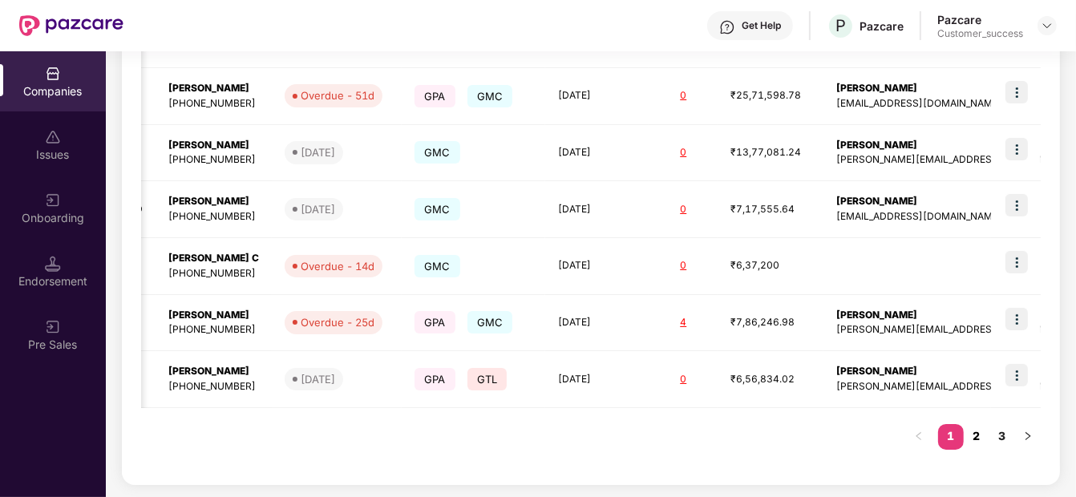
click at [970, 438] on link "2" at bounding box center [976, 436] width 26 height 24
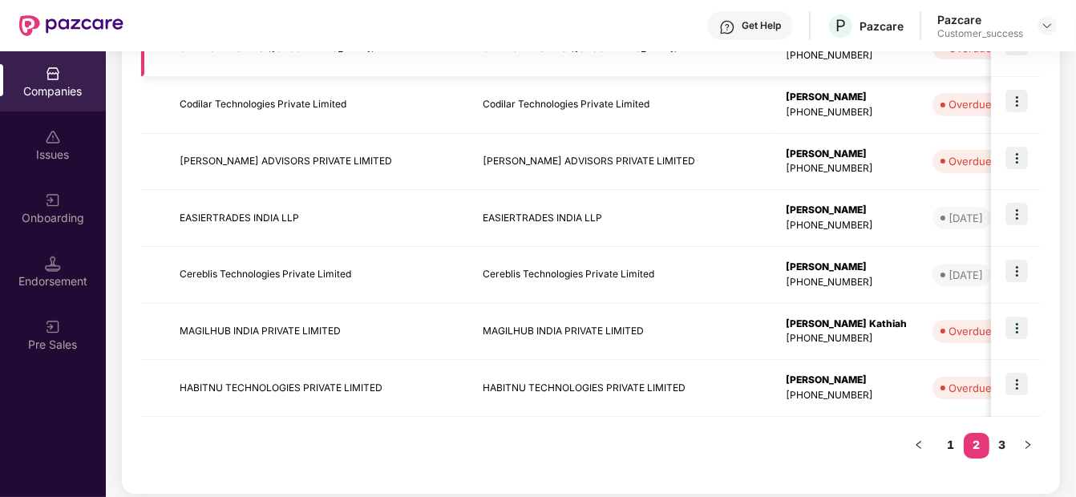
scroll to position [516, 0]
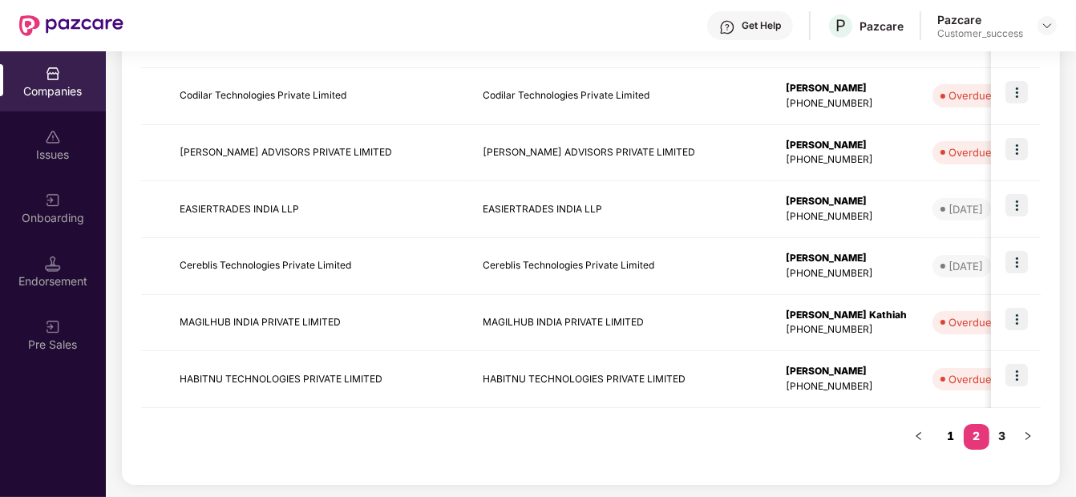
click at [955, 430] on link "1" at bounding box center [951, 436] width 26 height 24
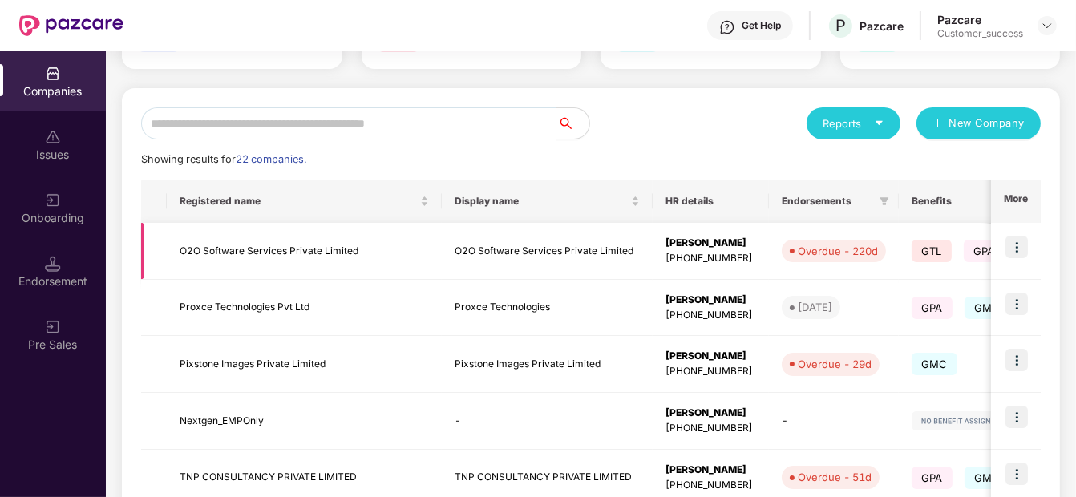
scroll to position [132, 0]
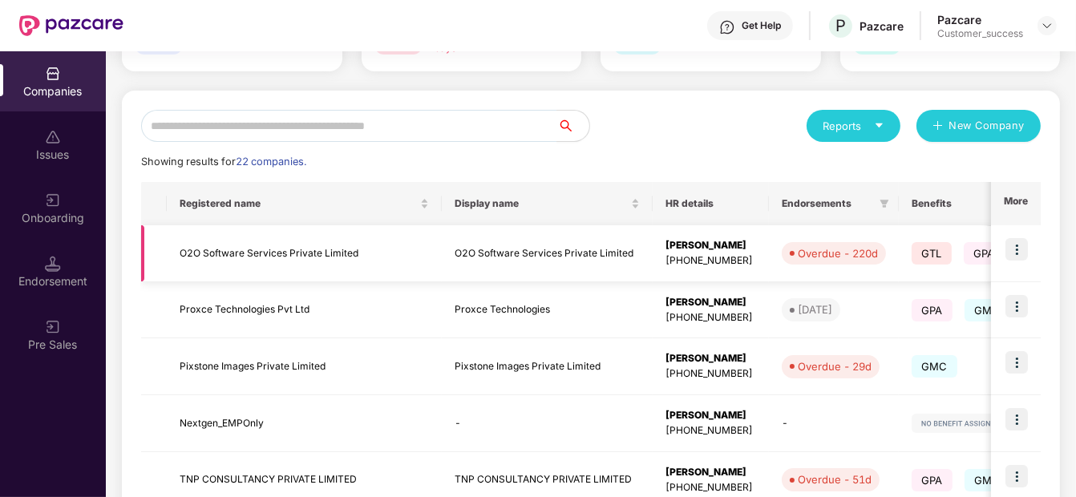
click at [246, 244] on td "O2O Software Services Private Limited" at bounding box center [304, 253] width 275 height 57
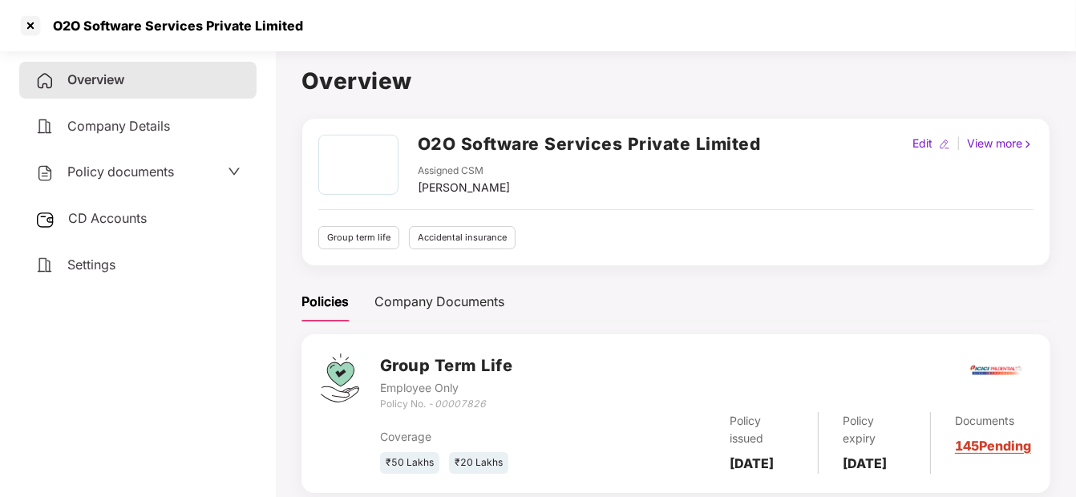
click at [156, 174] on span "Policy documents" at bounding box center [120, 171] width 107 height 16
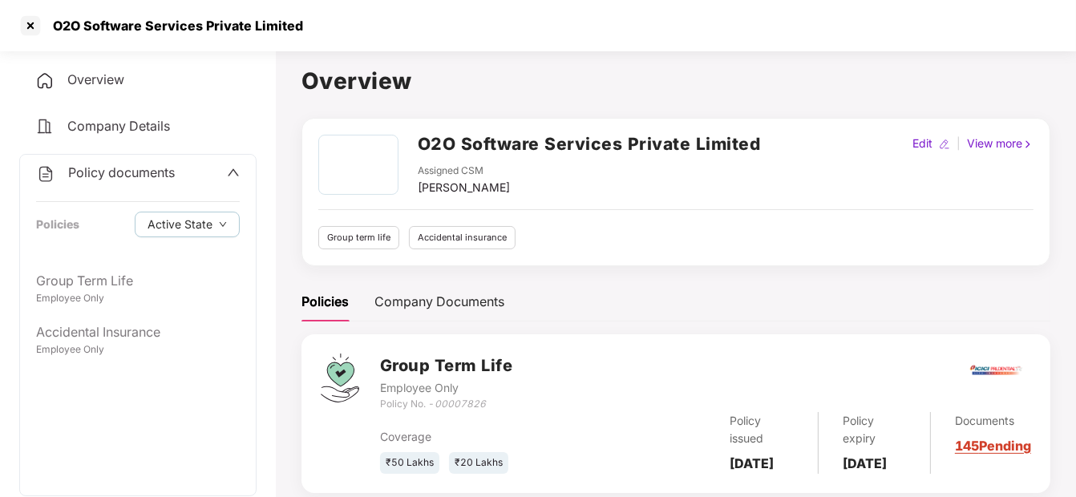
click at [177, 181] on div "Policy documents" at bounding box center [138, 173] width 204 height 21
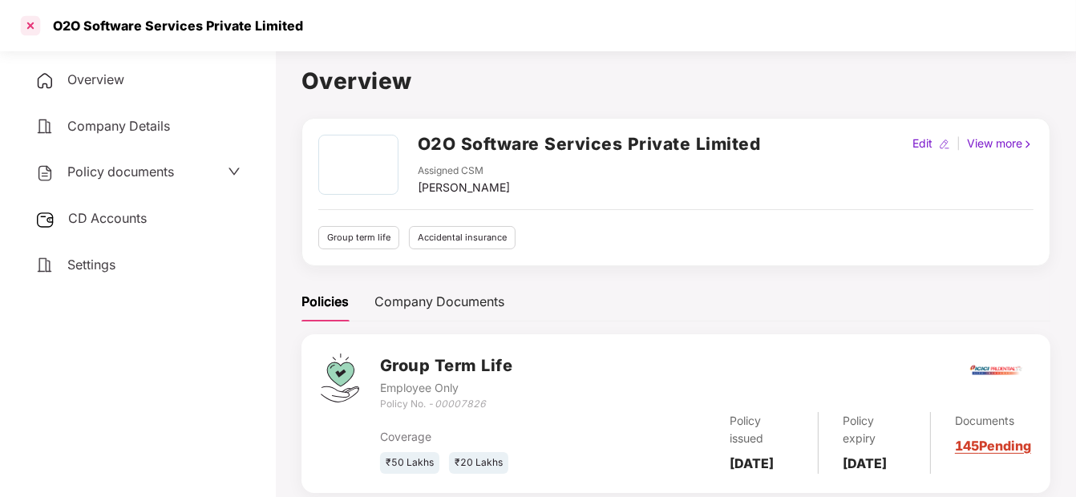
click at [31, 24] on div at bounding box center [31, 26] width 26 height 26
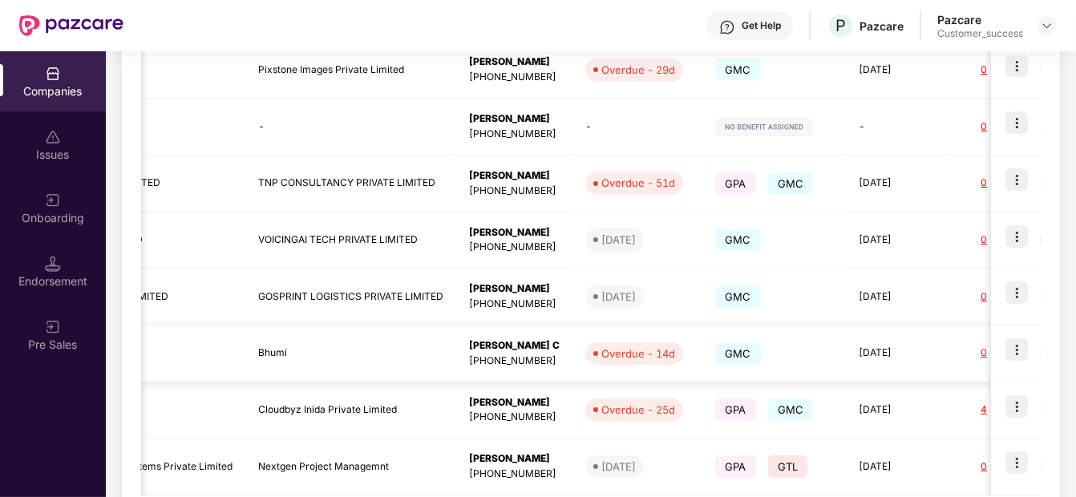
scroll to position [0, 212]
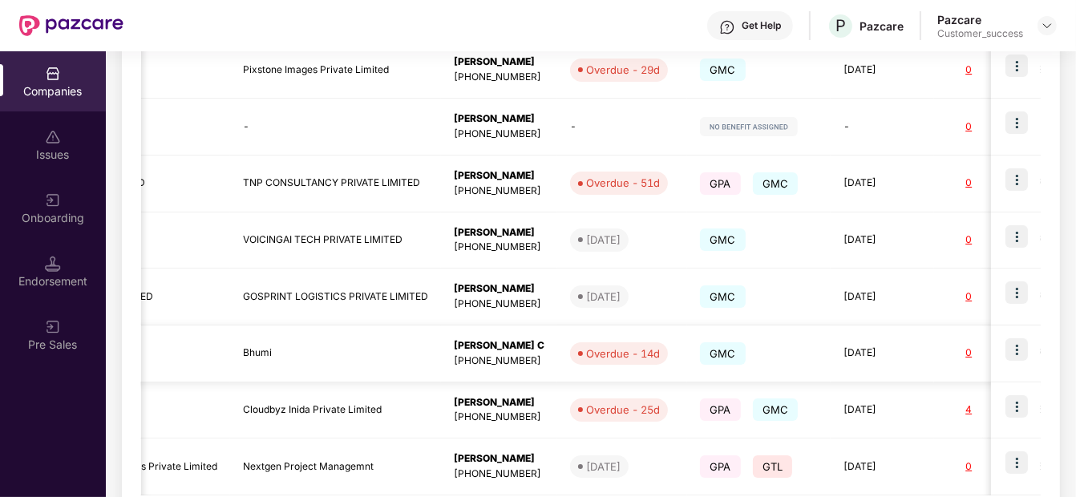
click at [1023, 352] on img at bounding box center [1016, 349] width 22 height 22
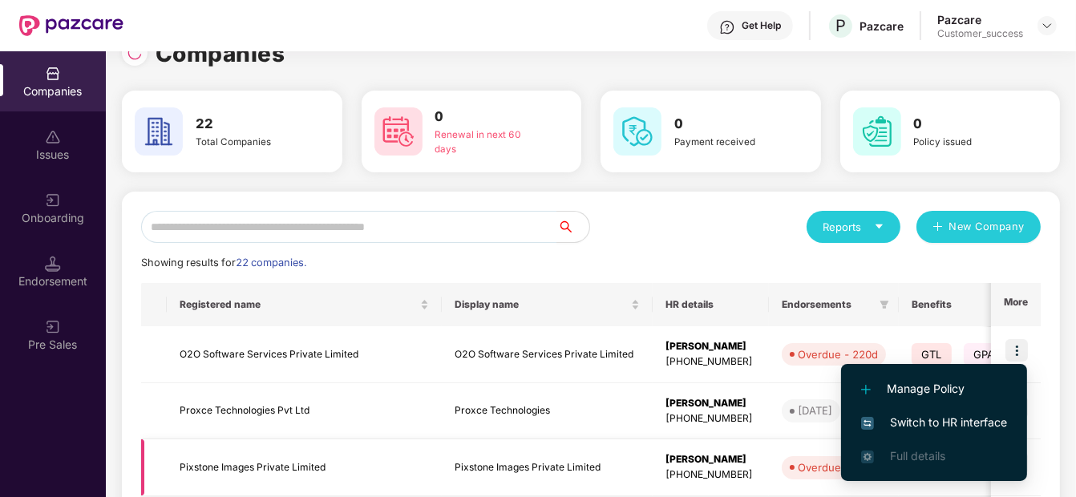
scroll to position [0, 0]
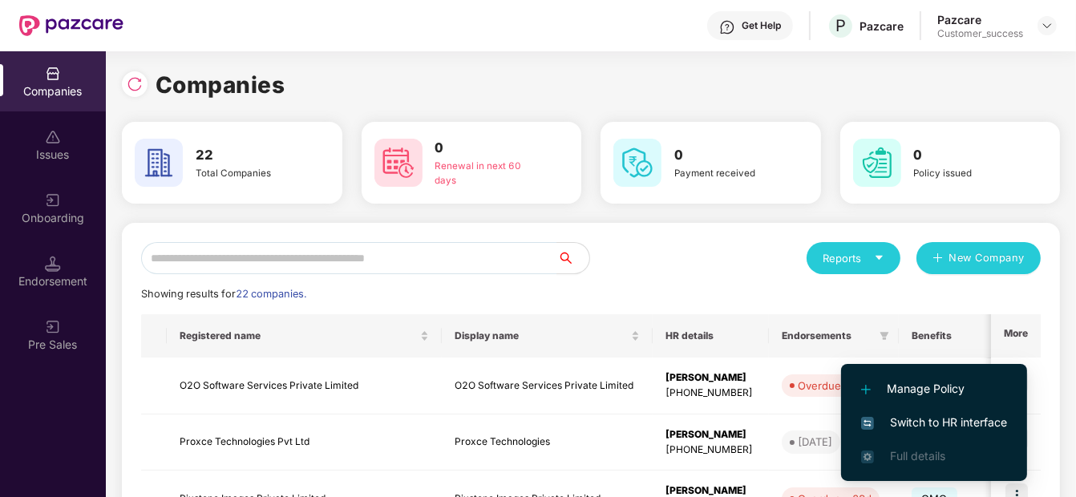
click at [607, 272] on div "Reports New Company" at bounding box center [816, 258] width 450 height 32
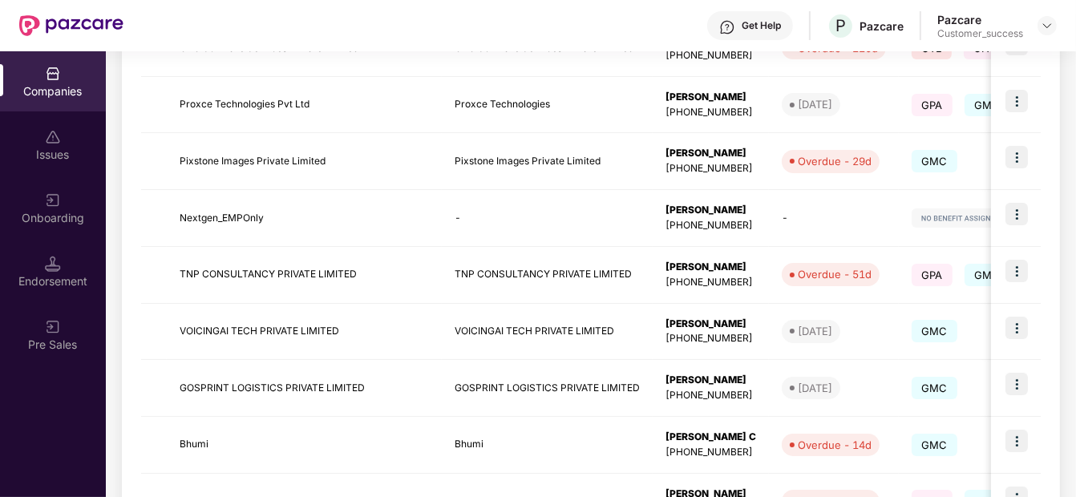
scroll to position [516, 0]
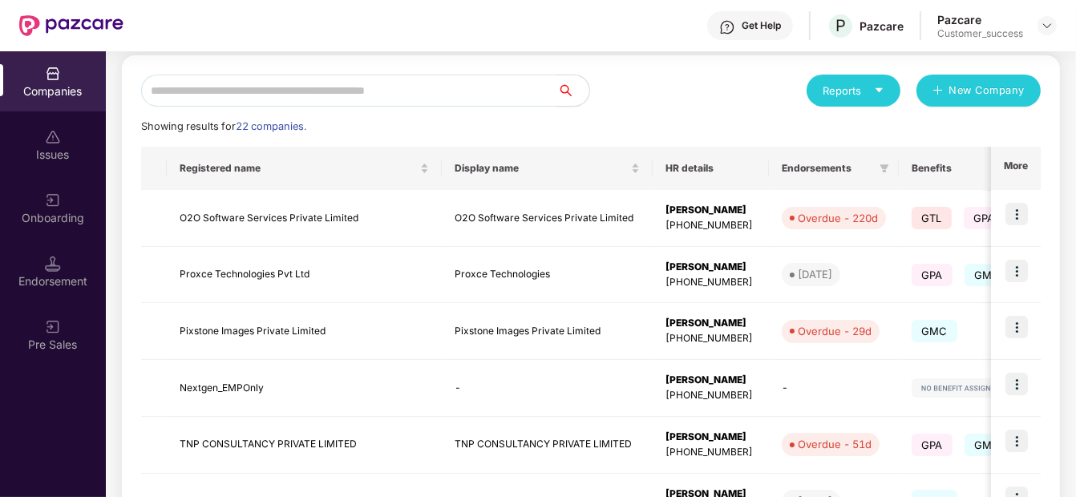
scroll to position [516, 0]
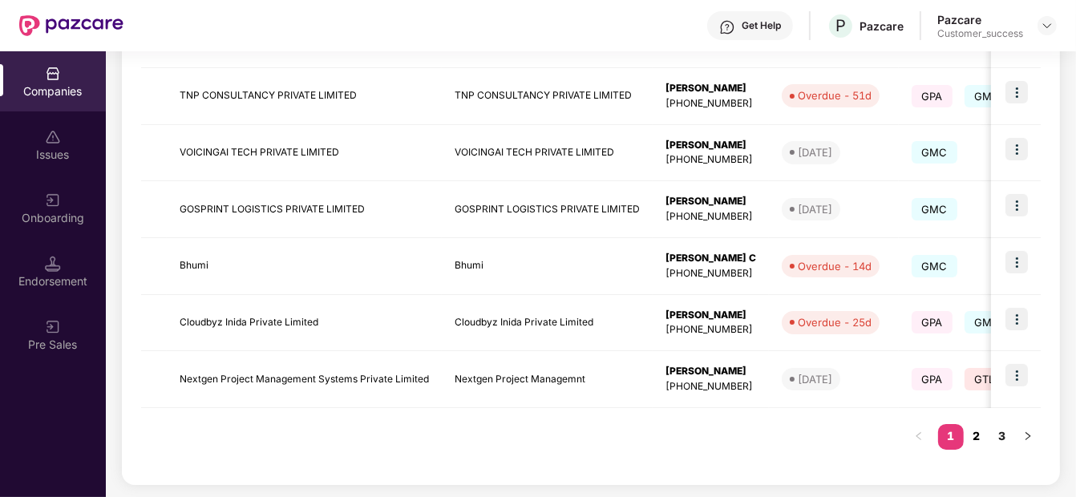
click at [975, 434] on link "2" at bounding box center [976, 436] width 26 height 24
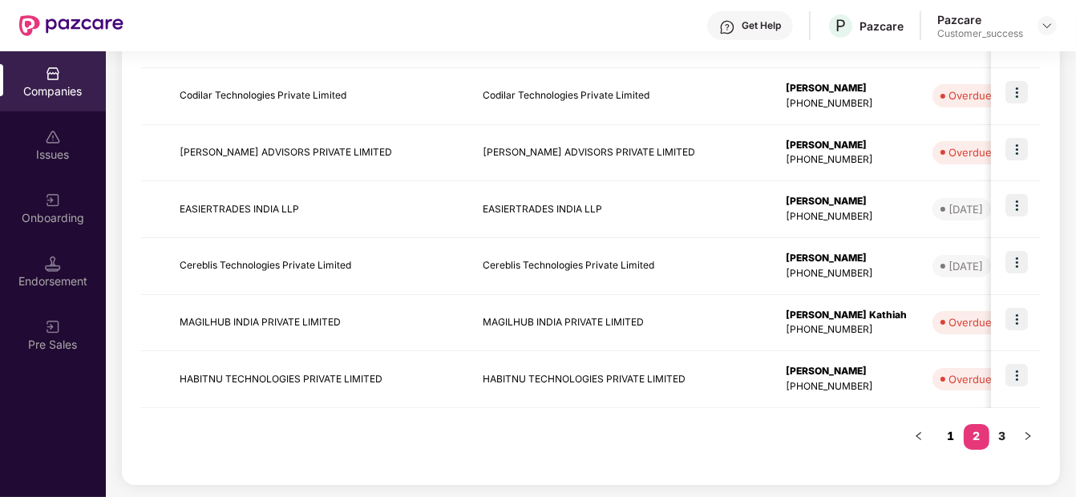
click at [942, 431] on link "1" at bounding box center [951, 436] width 26 height 24
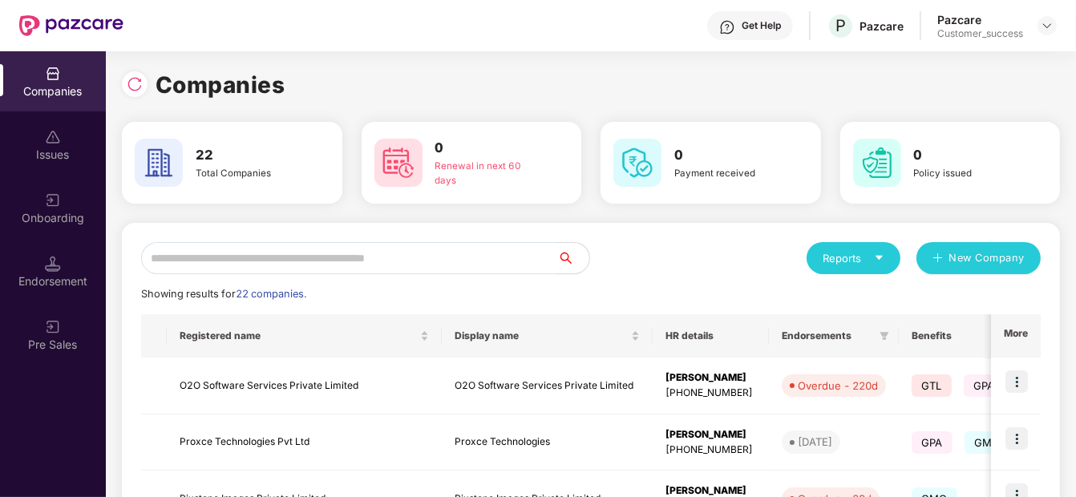
scroll to position [0, 0]
click at [130, 74] on div at bounding box center [135, 84] width 26 height 26
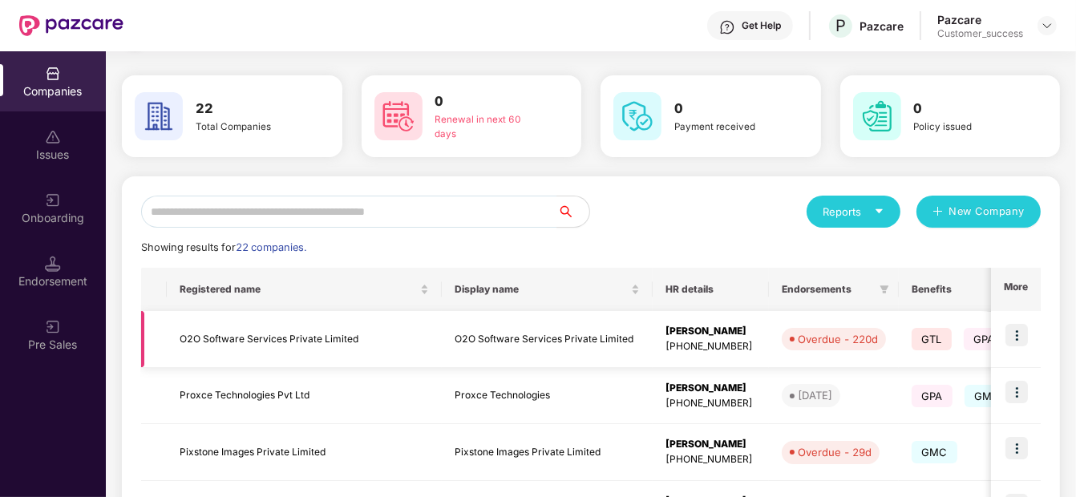
scroll to position [50, 0]
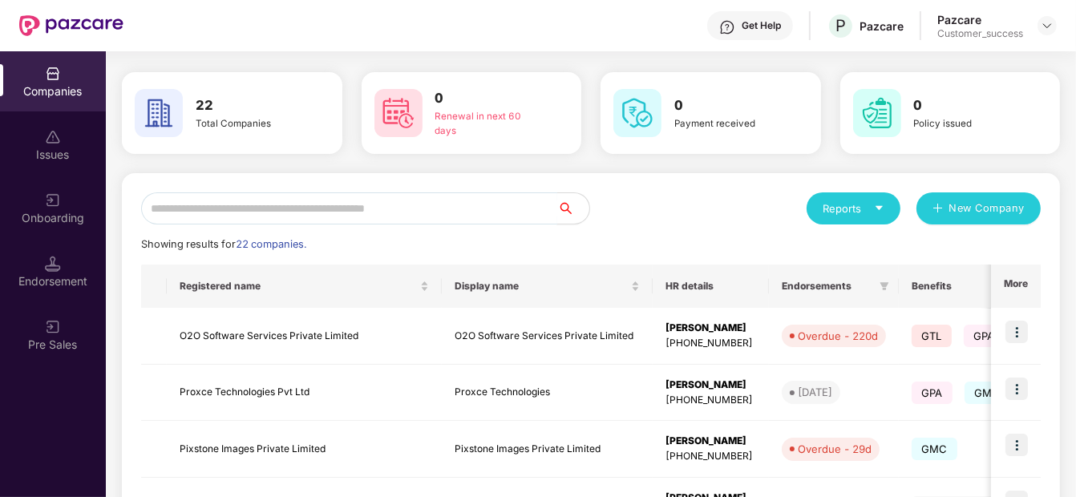
click at [270, 192] on input "text" at bounding box center [349, 208] width 416 height 32
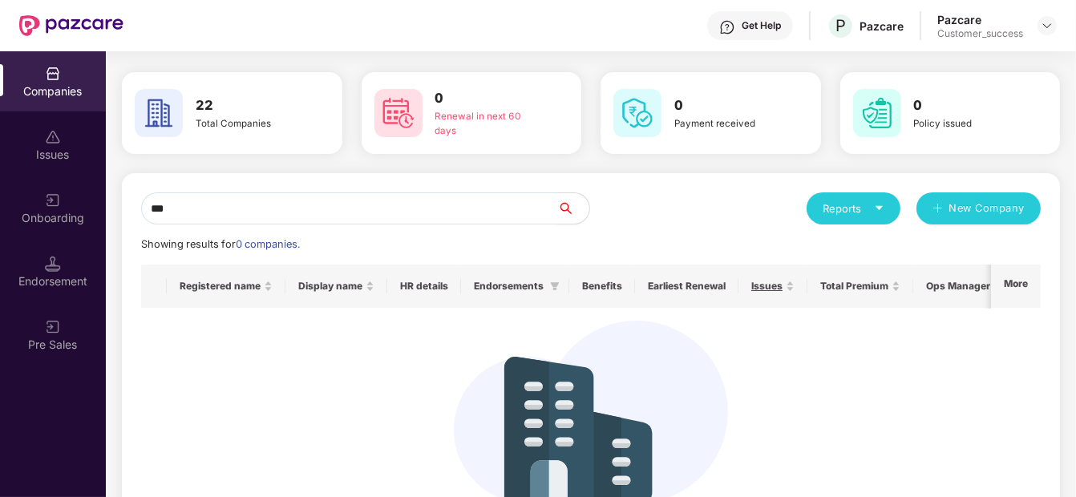
scroll to position [0, 0]
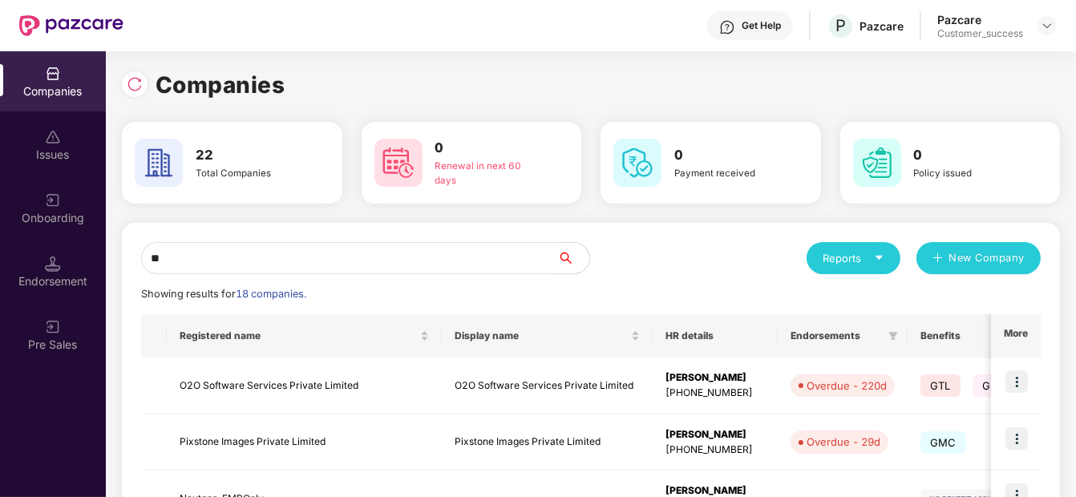
type input "*"
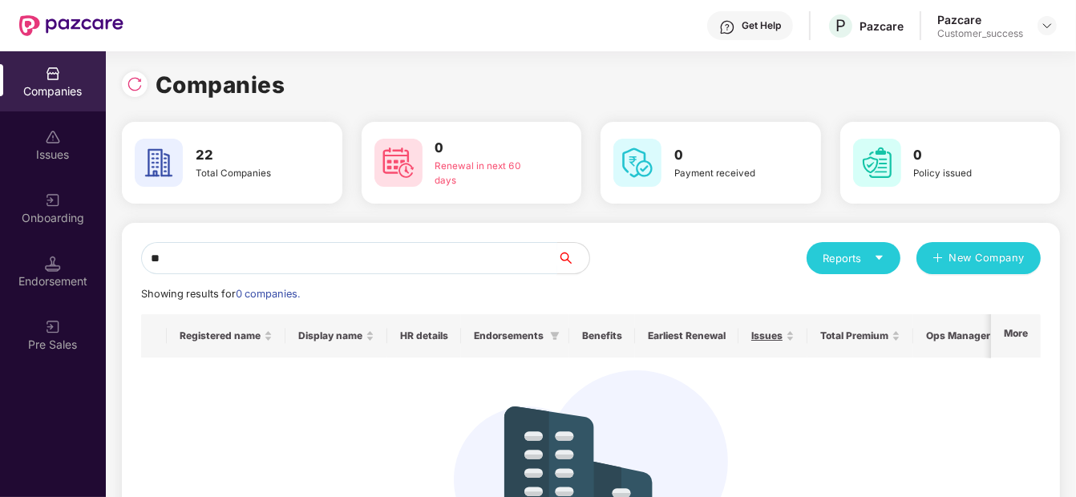
type input "*"
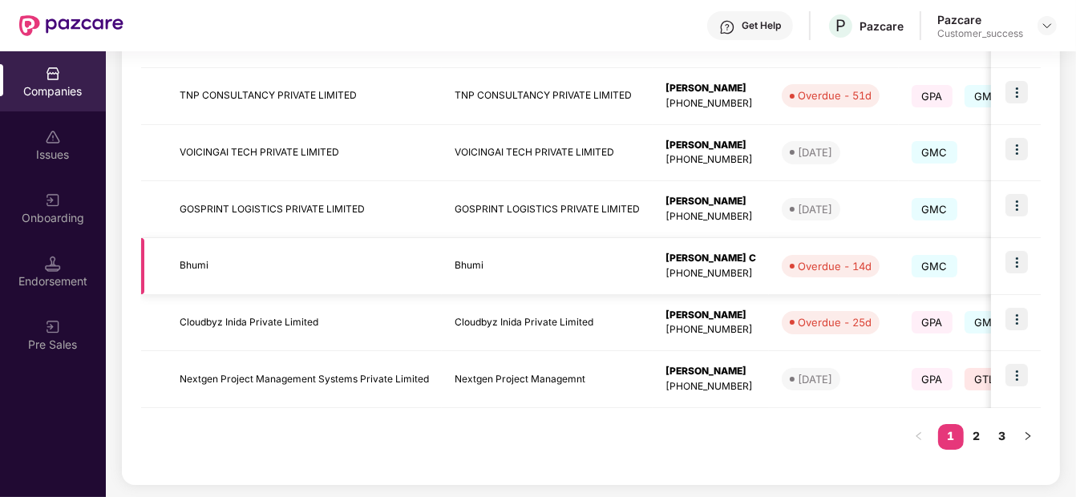
click at [1012, 267] on img at bounding box center [1016, 262] width 22 height 22
click at [1010, 264] on img at bounding box center [1016, 262] width 22 height 22
click at [1011, 261] on img at bounding box center [1016, 262] width 22 height 22
click at [1032, 261] on td at bounding box center [1016, 266] width 50 height 57
click at [1019, 256] on img at bounding box center [1016, 262] width 22 height 22
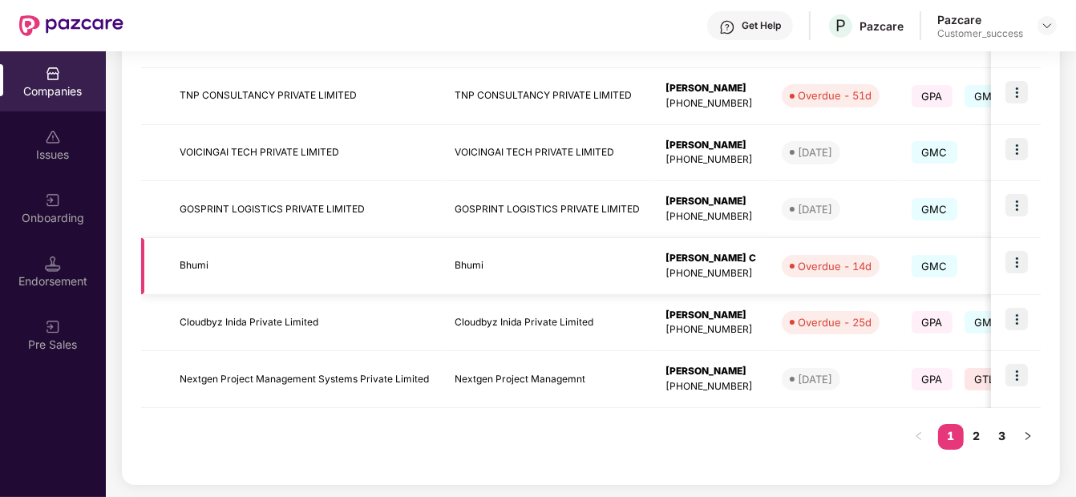
click at [1019, 256] on img at bounding box center [1016, 262] width 22 height 22
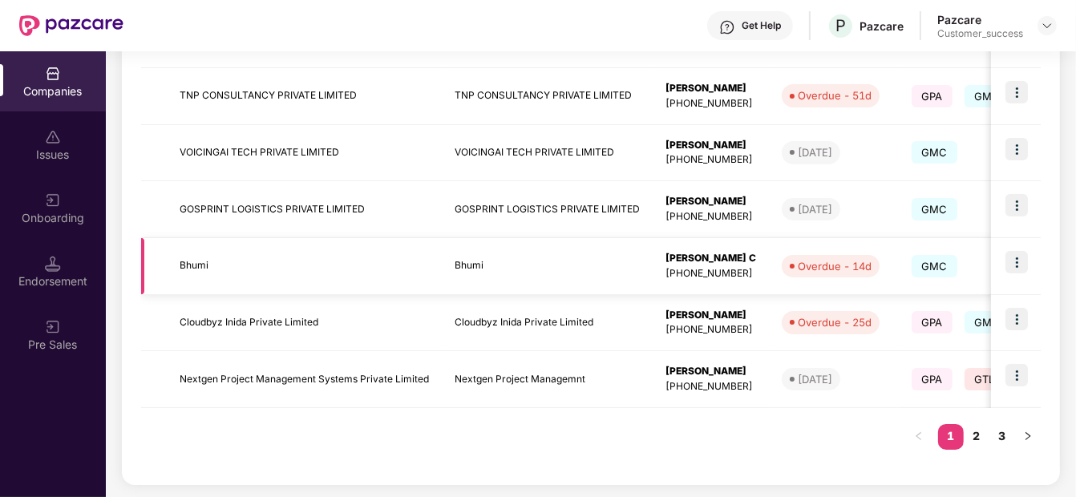
click at [1019, 256] on img at bounding box center [1016, 262] width 22 height 22
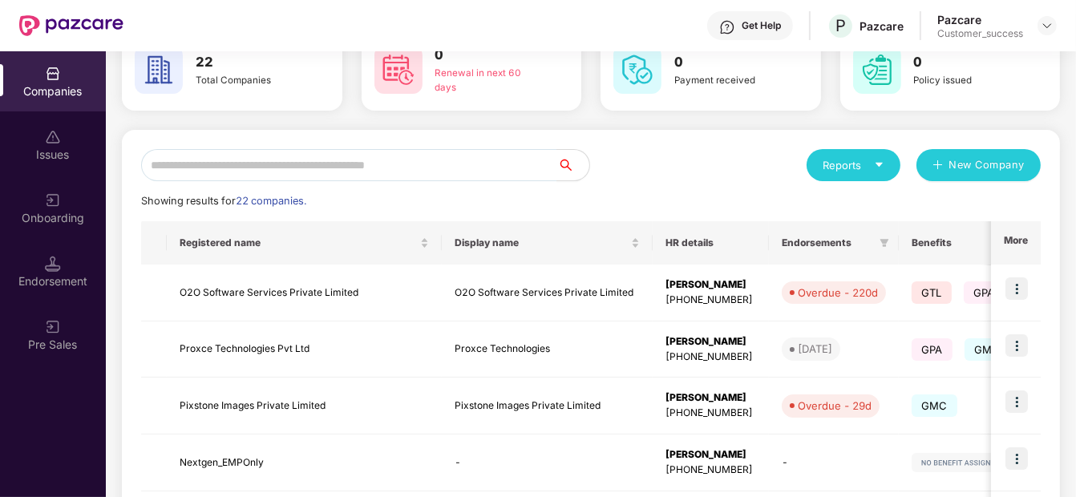
scroll to position [25, 0]
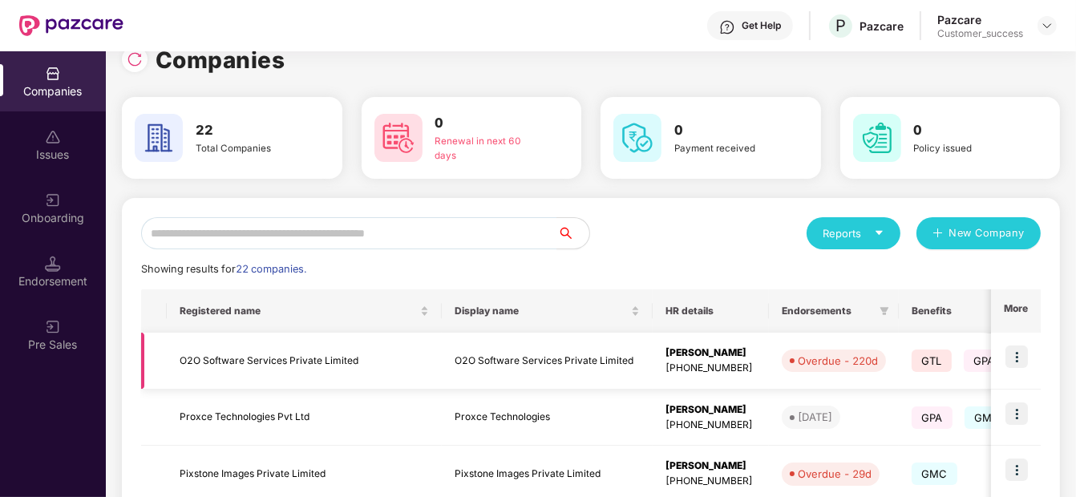
click at [1017, 361] on img at bounding box center [1016, 356] width 22 height 22
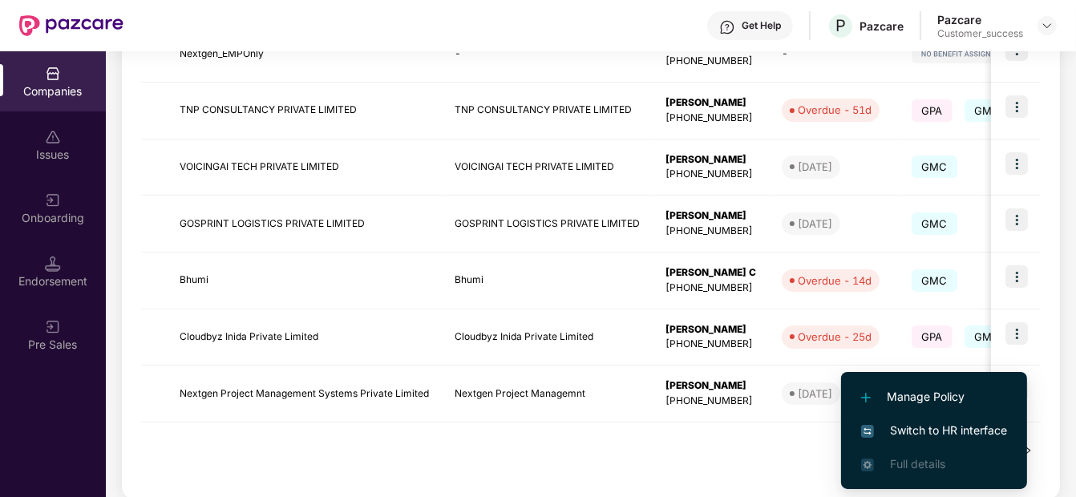
scroll to position [516, 0]
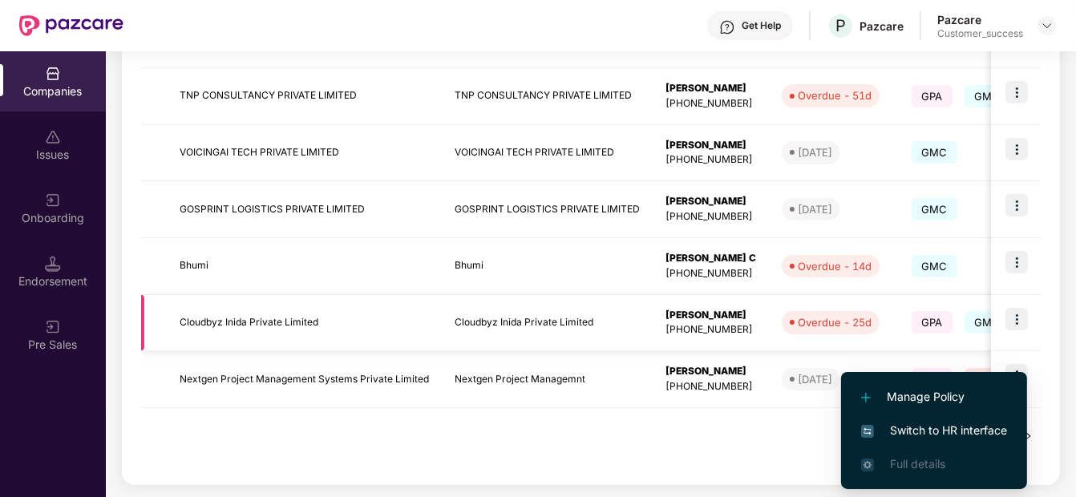
click at [1030, 296] on td at bounding box center [1016, 323] width 50 height 57
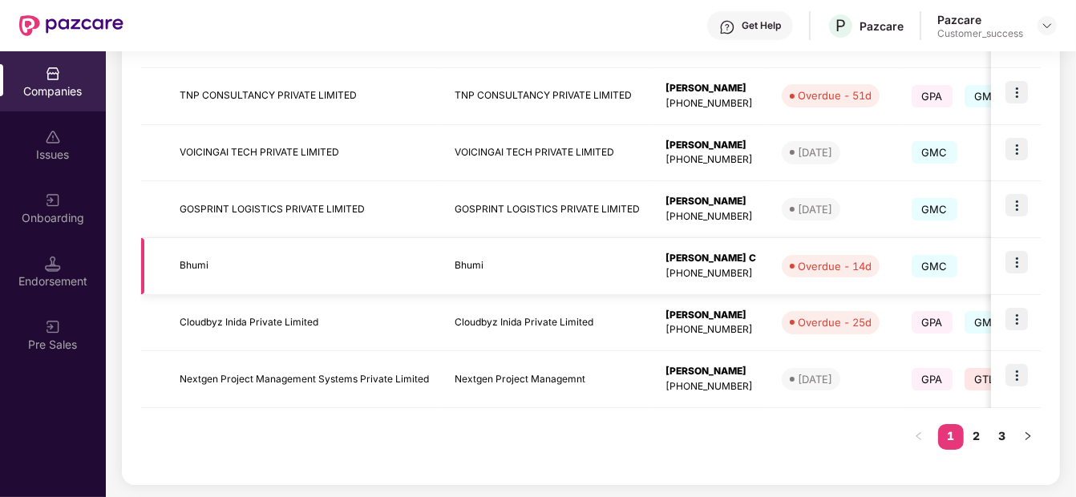
click at [1016, 266] on img at bounding box center [1016, 262] width 22 height 22
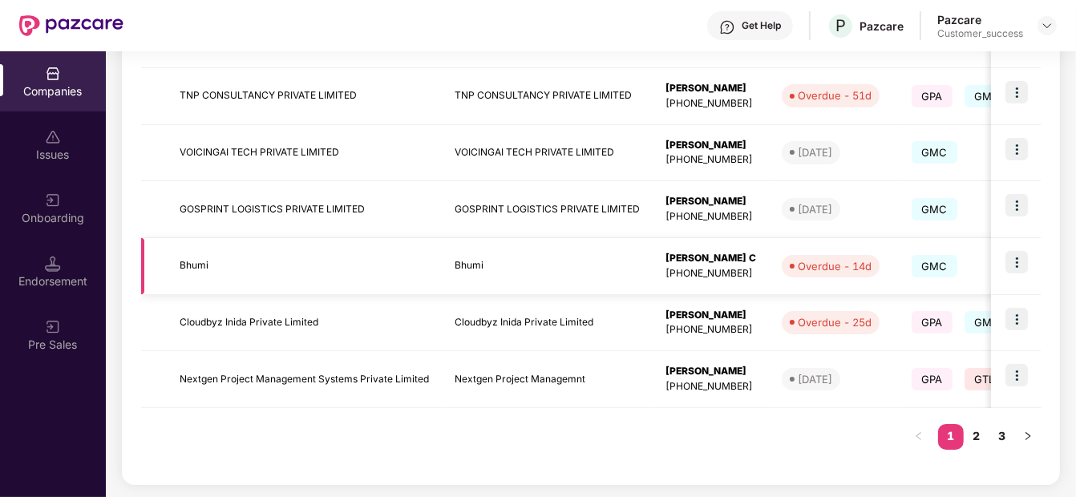
click at [1016, 266] on img at bounding box center [1016, 262] width 22 height 22
click at [1019, 209] on img at bounding box center [1016, 205] width 22 height 22
click at [1064, 248] on div "Companies 22 Total Companies 0 Renewal in next 60 days 0 Payment received 0 Pol…" at bounding box center [591, 274] width 970 height 446
click at [1021, 258] on img at bounding box center [1016, 262] width 22 height 22
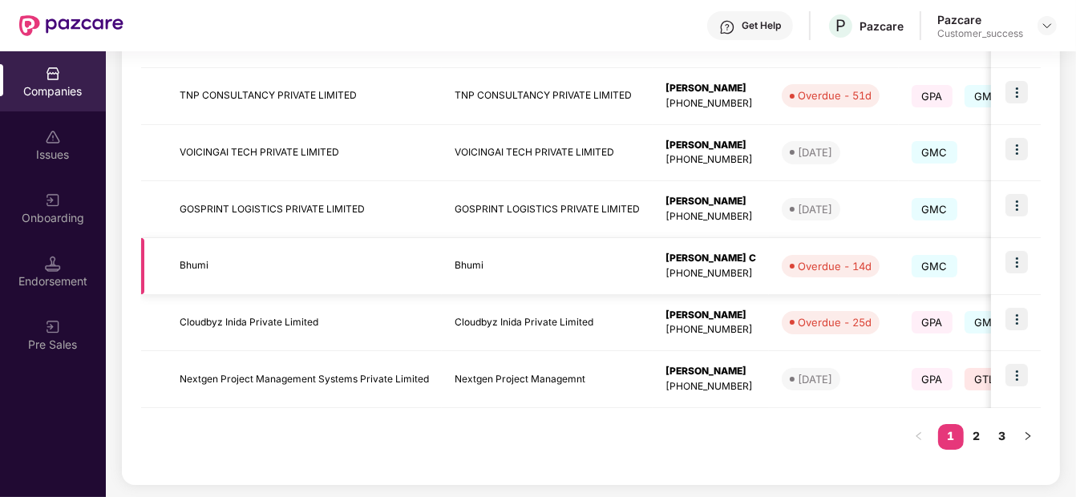
click at [1021, 258] on img at bounding box center [1016, 262] width 22 height 22
drag, startPoint x: 1021, startPoint y: 258, endPoint x: 1053, endPoint y: 250, distance: 33.0
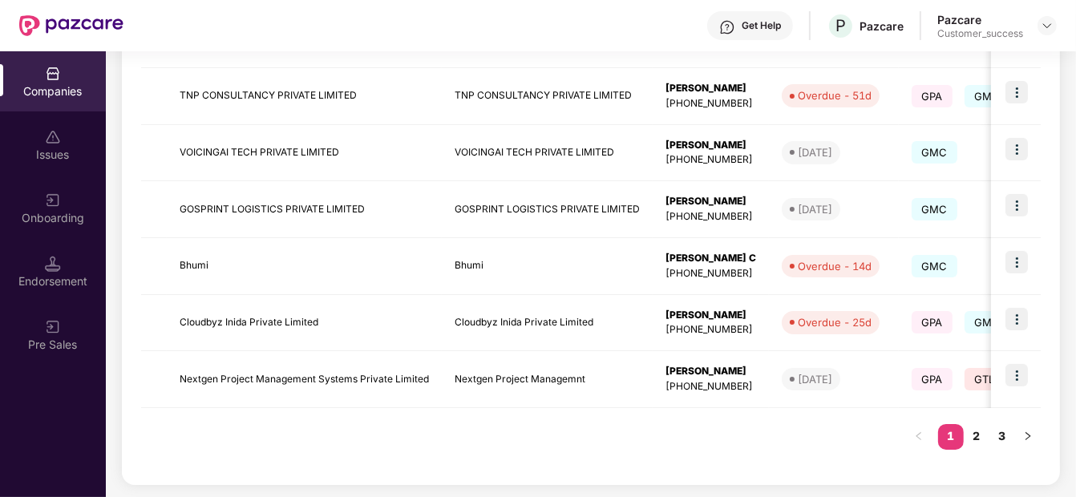
click at [1053, 250] on div "Reports New Company Showing results for 22 companies. Registered name Display n…" at bounding box center [591, 96] width 938 height 778
click at [1005, 326] on img at bounding box center [1016, 319] width 22 height 22
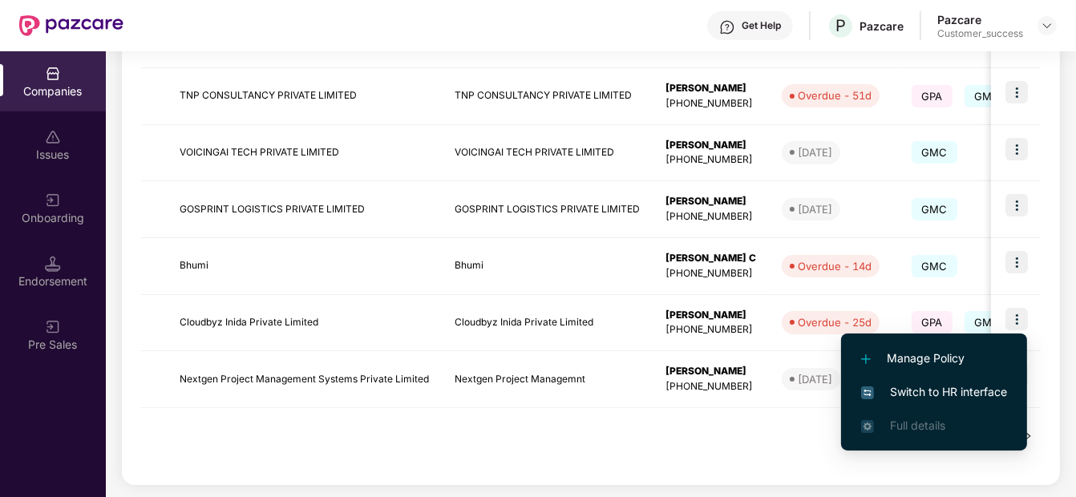
click at [1040, 285] on div "Reports New Company Showing results for 22 companies. Registered name Display n…" at bounding box center [591, 96] width 938 height 778
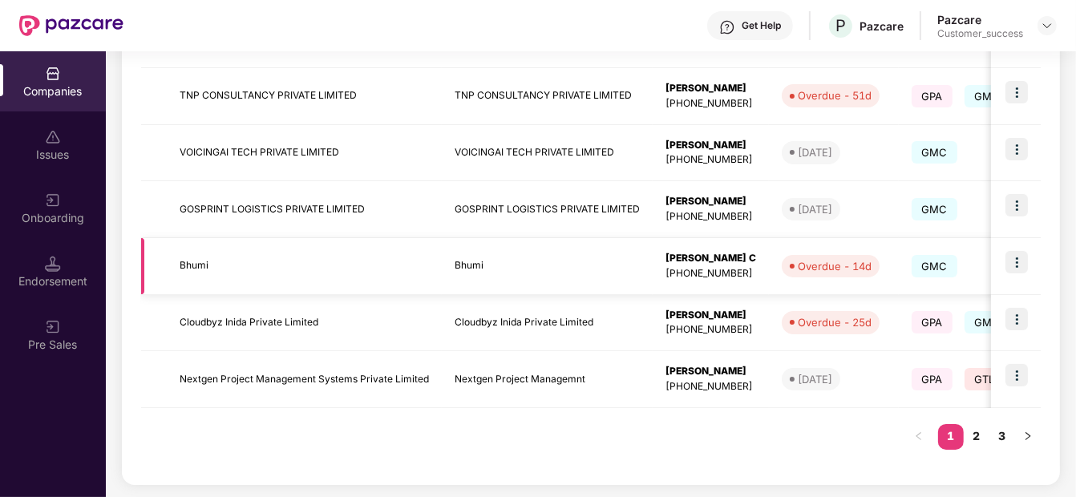
click at [1015, 254] on img at bounding box center [1016, 262] width 22 height 22
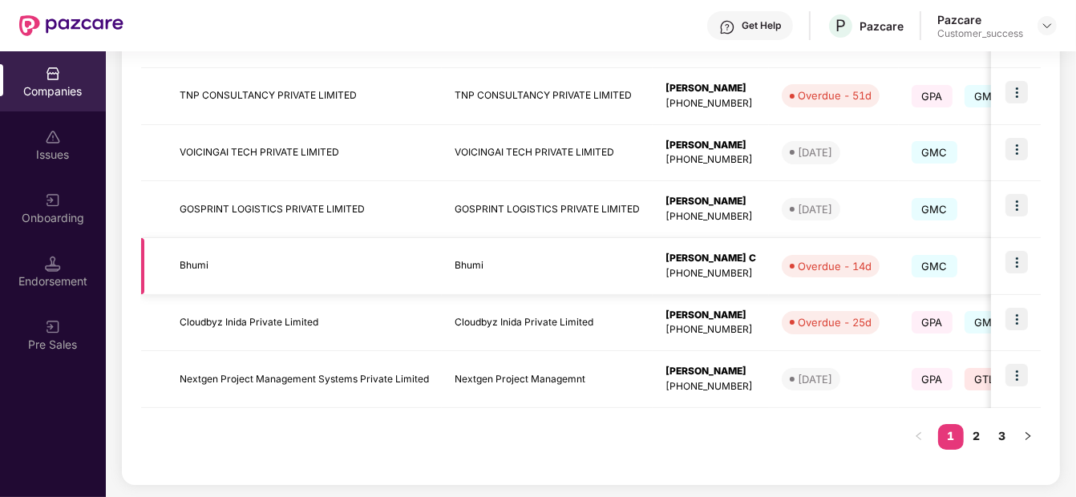
click at [1015, 254] on img at bounding box center [1016, 262] width 22 height 22
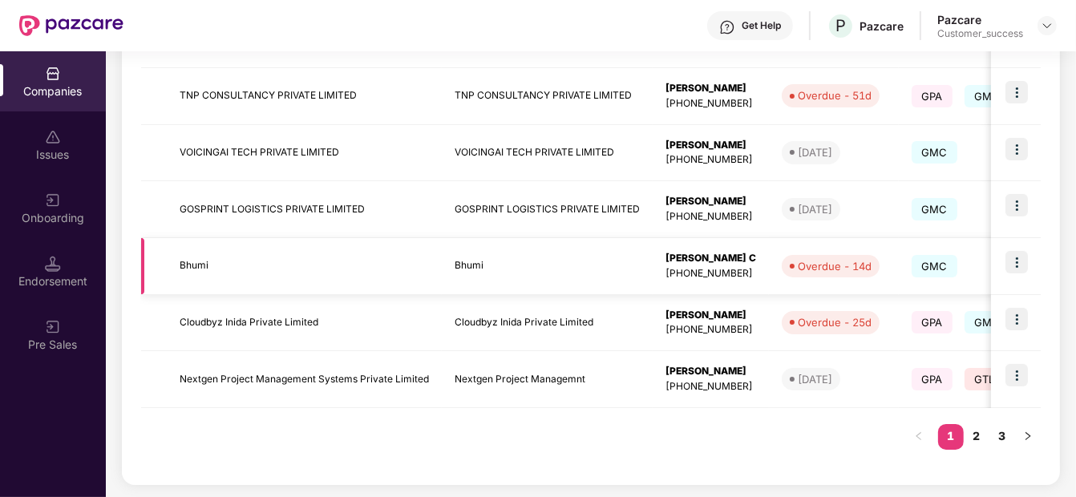
click at [1015, 254] on img at bounding box center [1016, 262] width 22 height 22
click at [1011, 364] on img at bounding box center [1016, 375] width 22 height 22
click at [1071, 237] on div "Companies 22 Total Companies 0 Renewal in next 60 days 0 Payment received 0 Pol…" at bounding box center [591, 274] width 970 height 446
drag, startPoint x: 1014, startPoint y: 251, endPoint x: 1037, endPoint y: 264, distance: 26.5
click at [1037, 264] on td at bounding box center [1016, 266] width 50 height 57
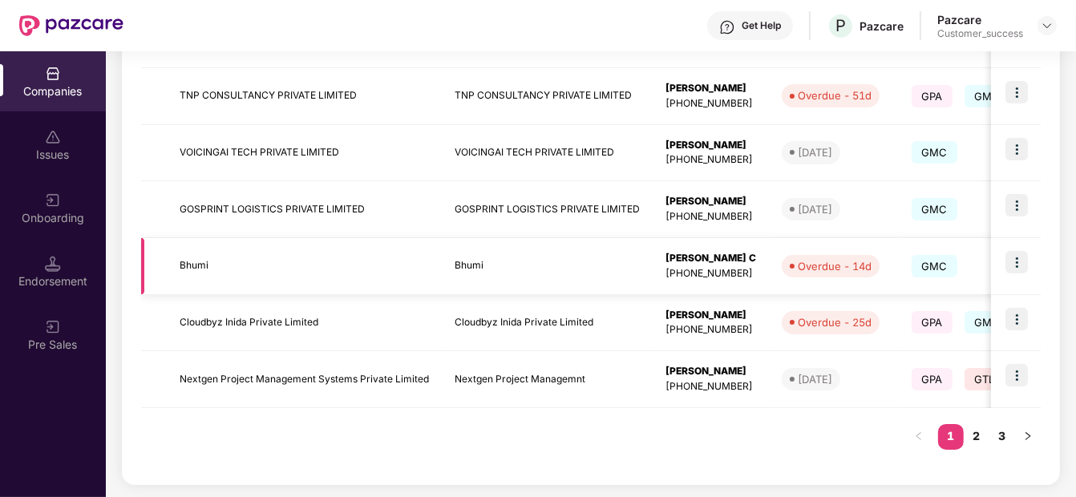
click at [720, 274] on div "[PHONE_NUMBER]" at bounding box center [710, 273] width 91 height 15
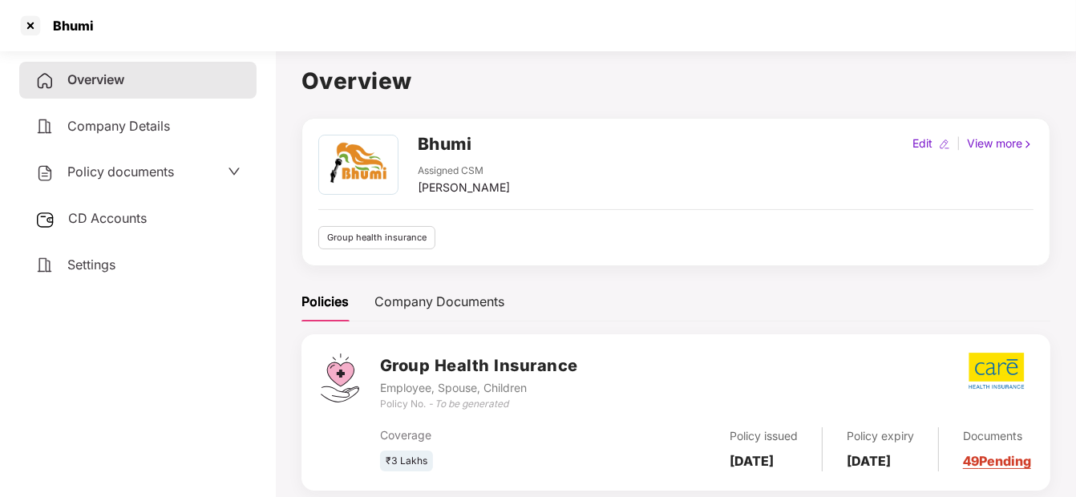
scroll to position [44, 0]
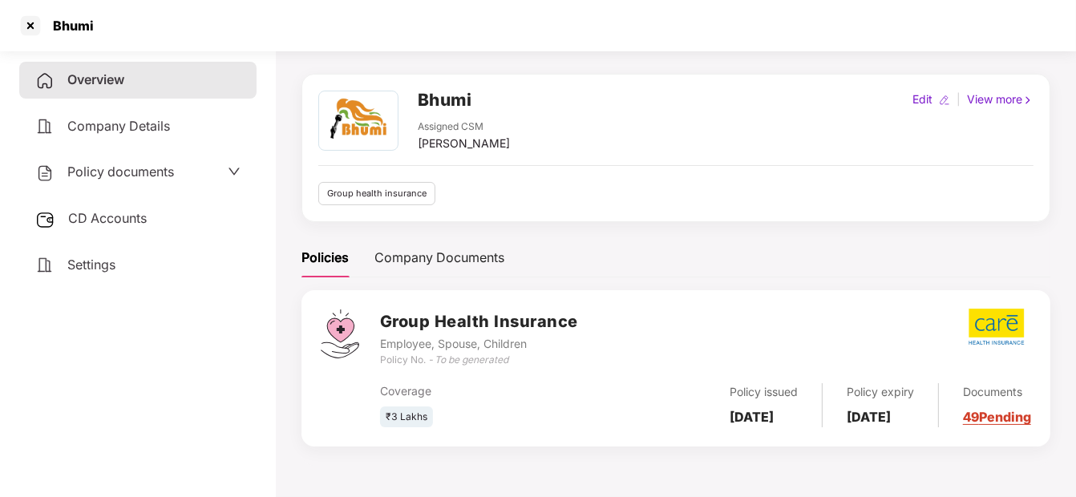
click at [113, 163] on span "Policy documents" at bounding box center [120, 171] width 107 height 16
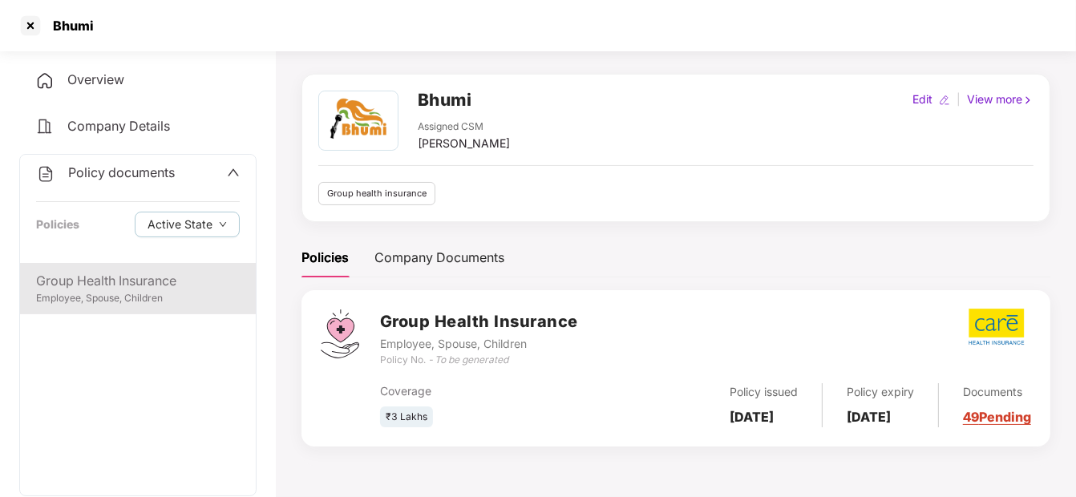
click at [123, 289] on div "Group Health Insurance" at bounding box center [138, 281] width 204 height 20
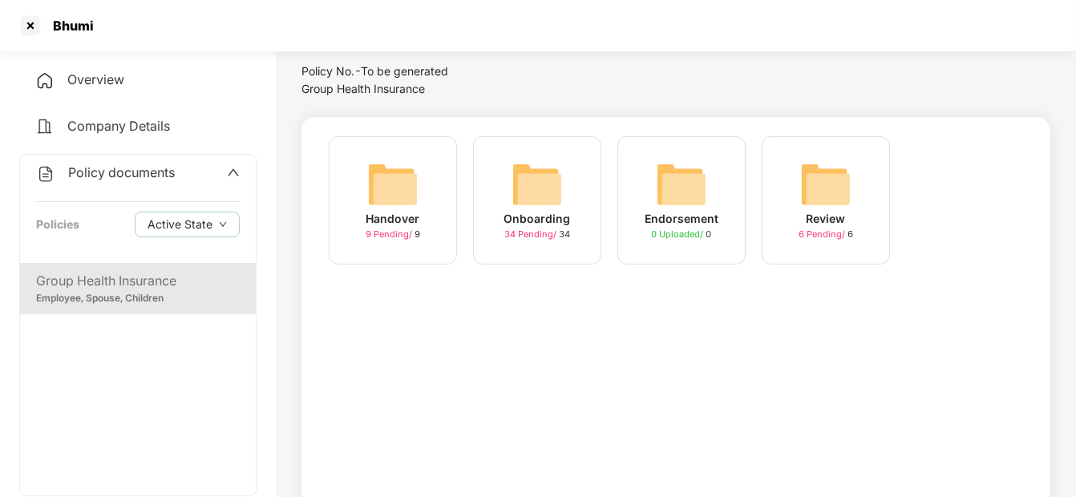
click at [490, 189] on div "Onboarding 34 Pending / 34" at bounding box center [537, 200] width 128 height 128
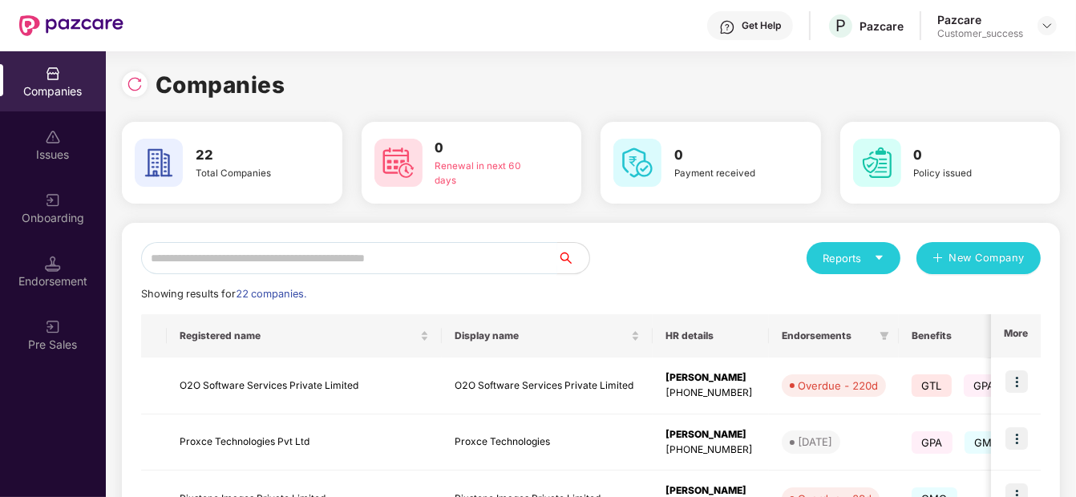
click at [439, 262] on input "text" at bounding box center [349, 258] width 416 height 32
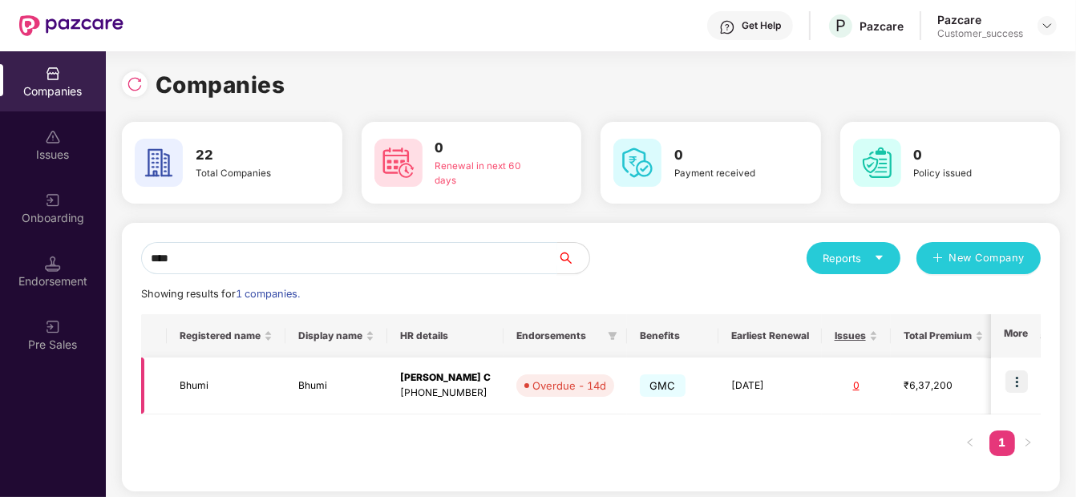
type input "****"
click at [1013, 376] on img at bounding box center [1016, 381] width 22 height 22
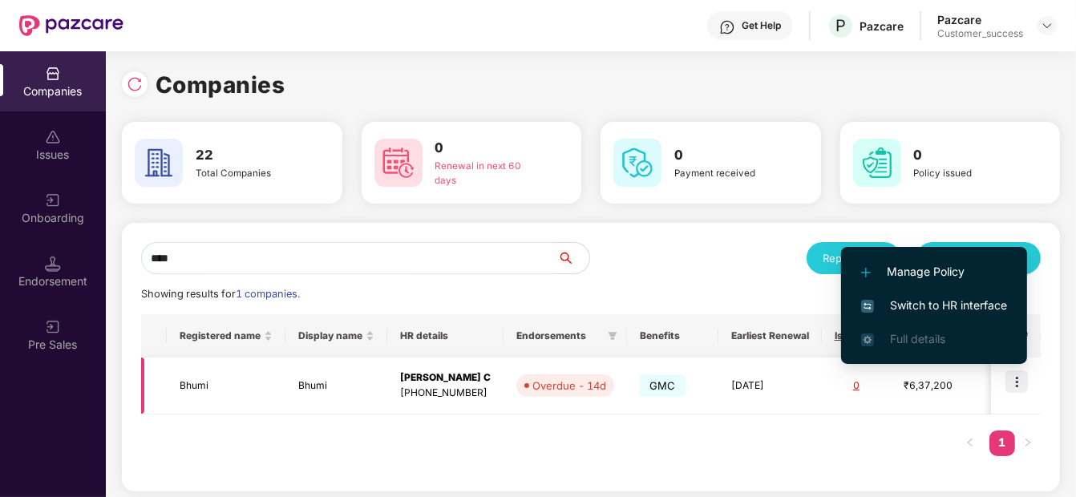
click at [1013, 376] on img at bounding box center [1016, 381] width 22 height 22
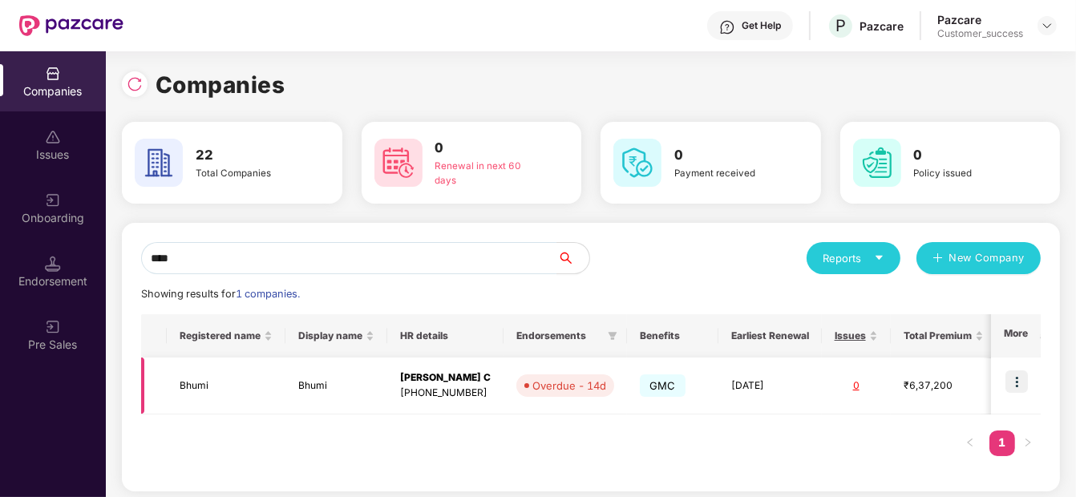
click at [1013, 376] on img at bounding box center [1016, 381] width 22 height 22
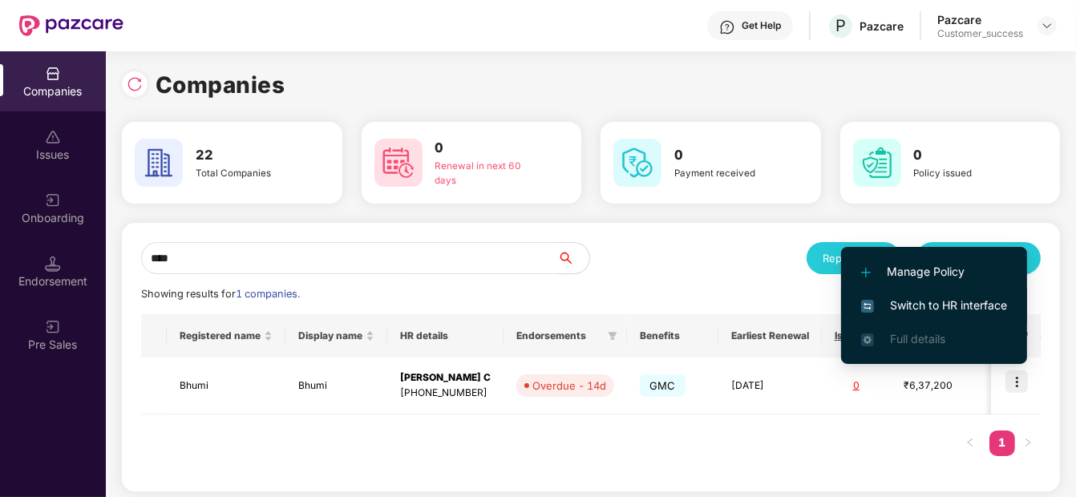
click at [970, 294] on li "Switch to HR interface" at bounding box center [934, 306] width 186 height 34
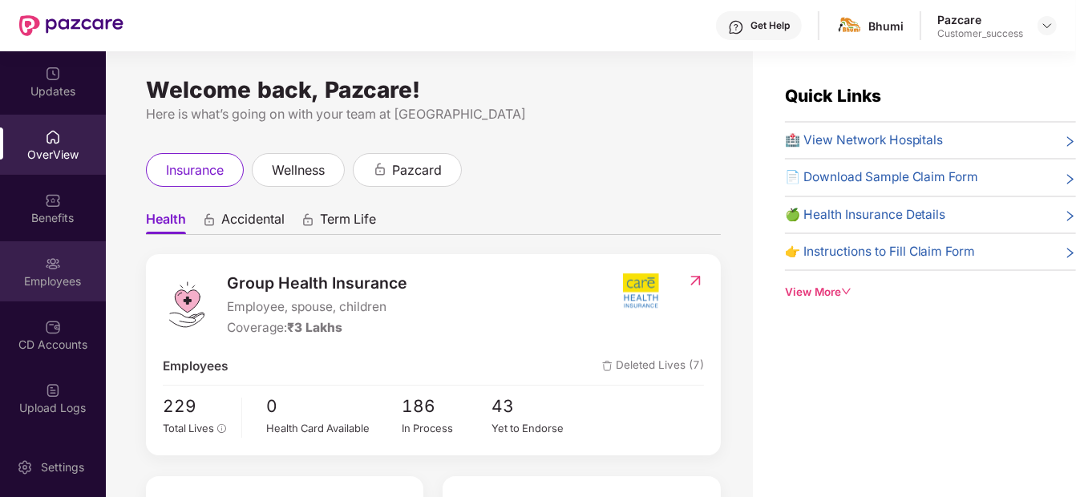
click at [63, 263] on div "Employees" at bounding box center [53, 271] width 106 height 60
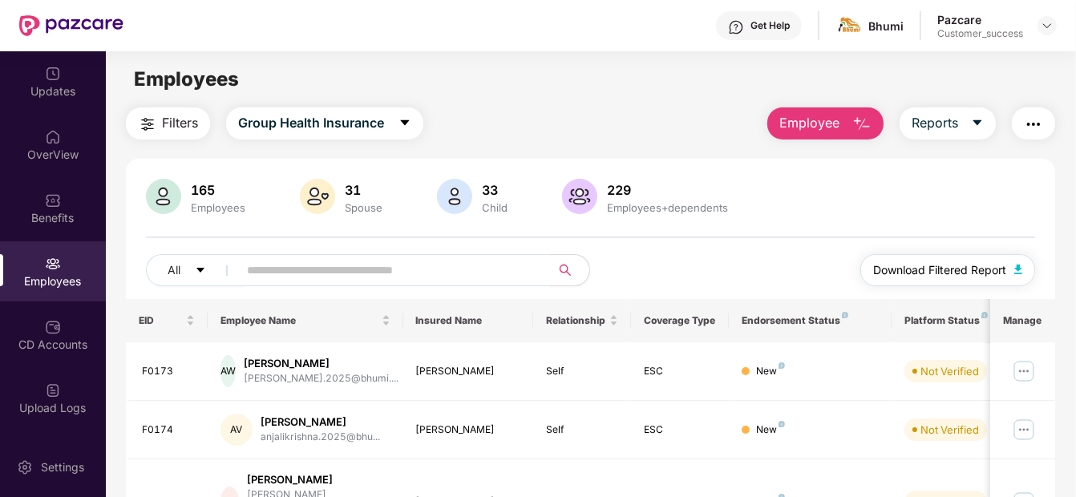
click at [987, 260] on button "Download Filtered Report" at bounding box center [947, 270] width 175 height 32
click at [352, 268] on input "text" at bounding box center [387, 270] width 281 height 24
click at [67, 137] on div "OverView" at bounding box center [53, 145] width 106 height 60
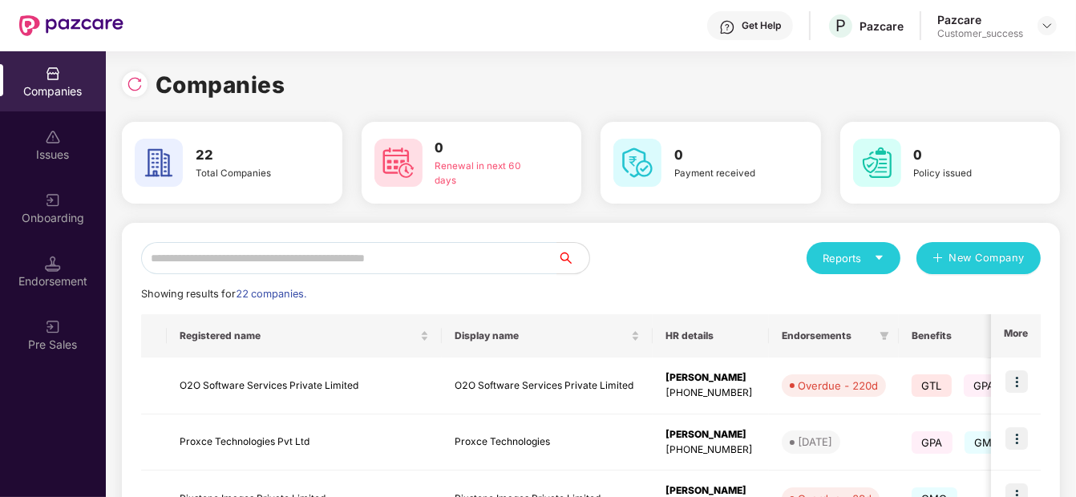
click at [21, 193] on div "Onboarding" at bounding box center [53, 208] width 106 height 60
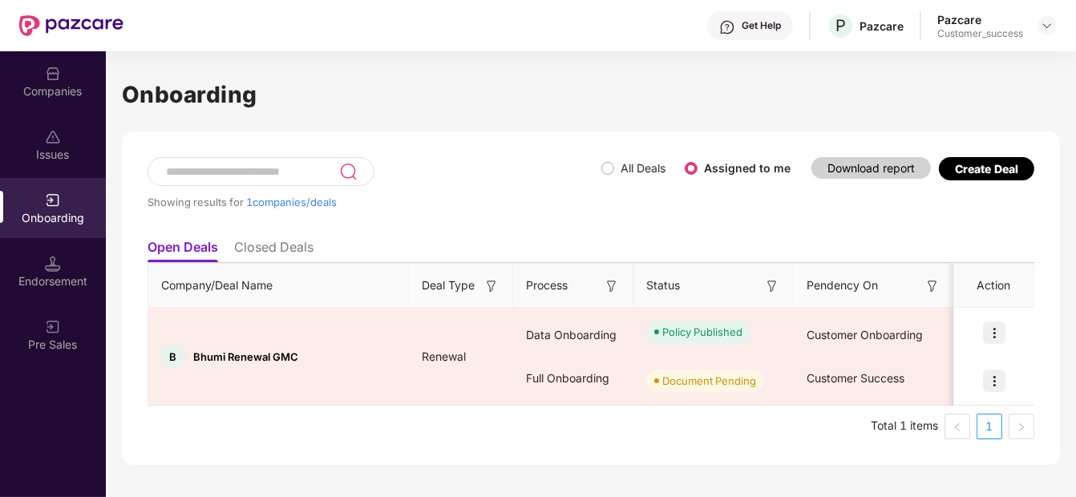
click at [1007, 163] on div "Create Deal" at bounding box center [985, 169] width 63 height 14
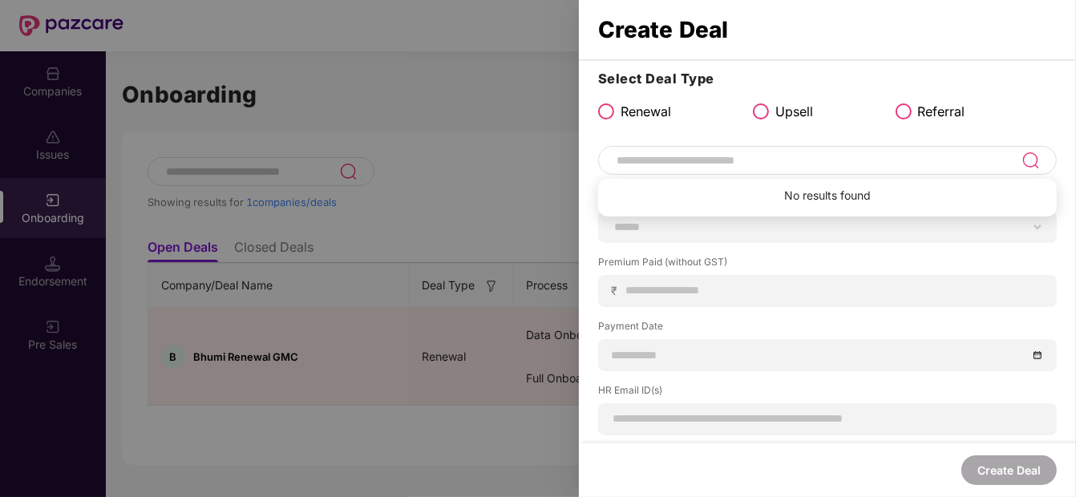
click at [801, 151] on input at bounding box center [818, 160] width 406 height 19
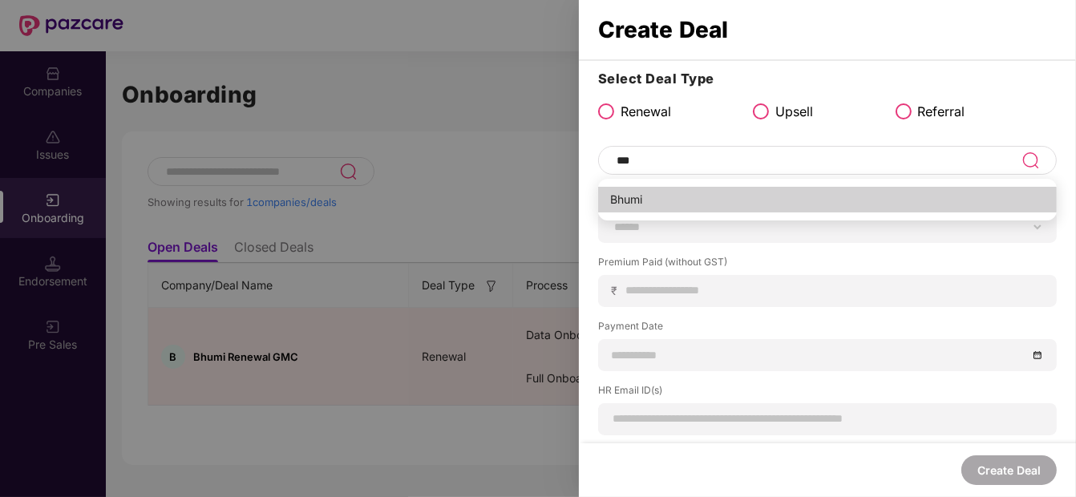
type input "*****"
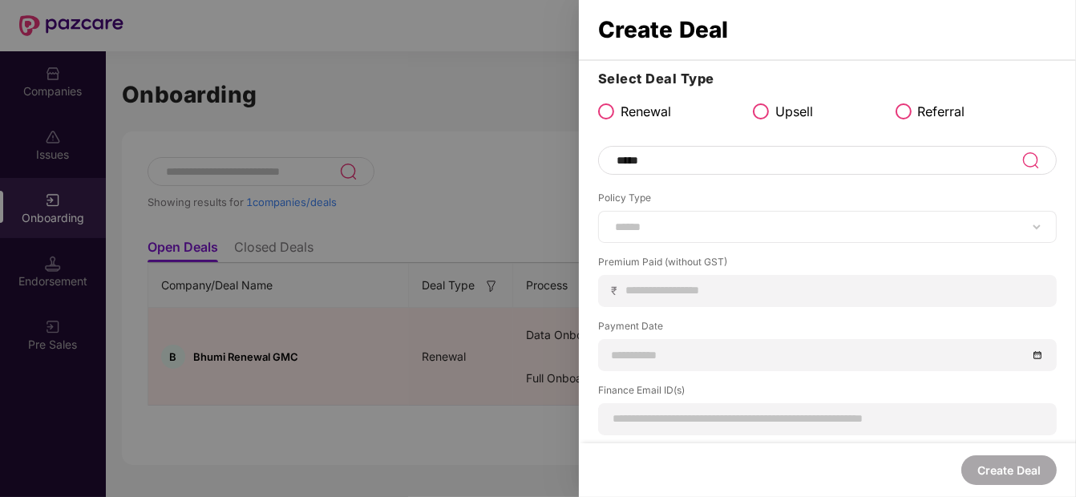
click at [680, 234] on div "****** *** ********* *** *** *** **** ***" at bounding box center [827, 227] width 458 height 32
click at [667, 220] on select "****** *** ********* *** *** *** **** ***" at bounding box center [826, 226] width 431 height 13
select select "***"
click at [611, 220] on select "****** *** ********* *** *** *** **** ***" at bounding box center [826, 226] width 431 height 13
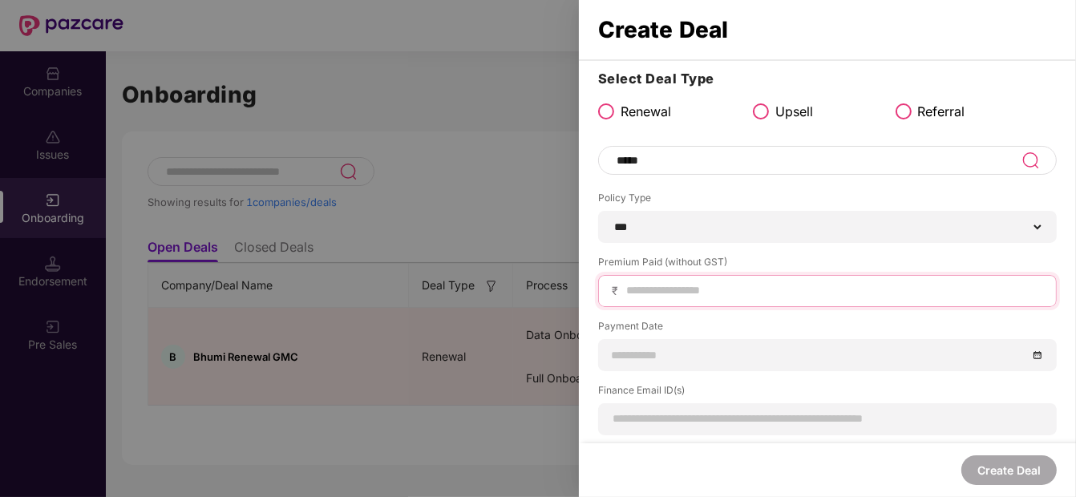
click at [684, 285] on input at bounding box center [833, 290] width 418 height 17
type input "*****"
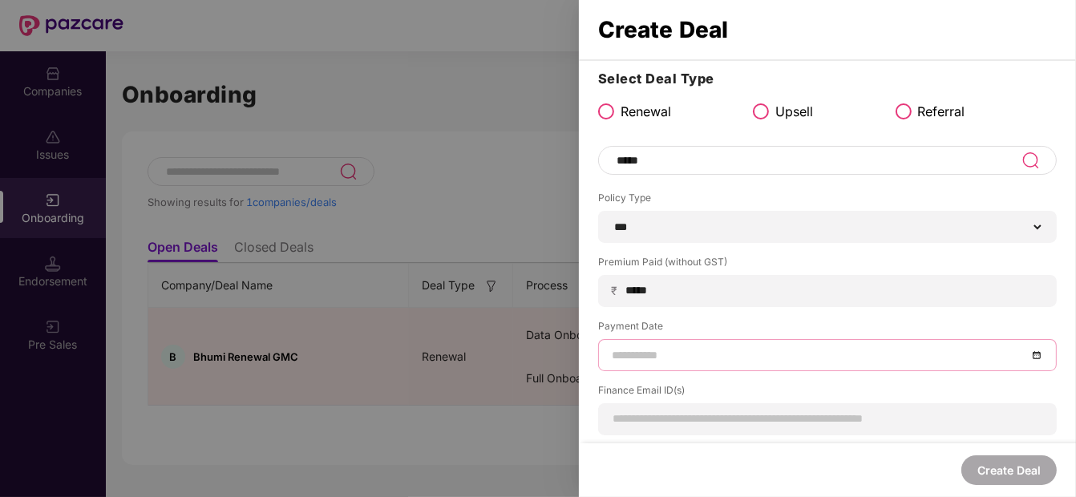
click at [677, 356] on input at bounding box center [818, 355] width 415 height 18
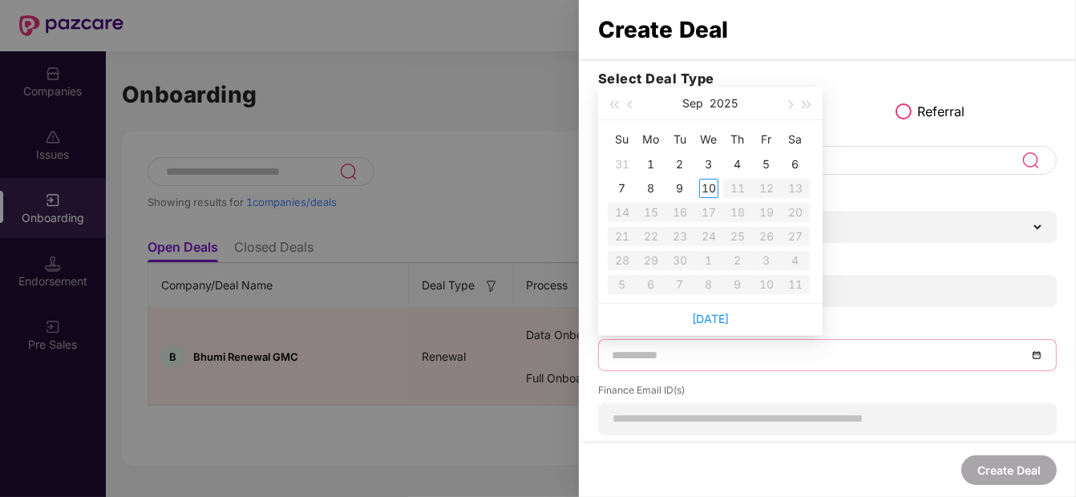
type input "**********"
click at [632, 103] on span "button" at bounding box center [632, 105] width 8 height 8
type input "**********"
click at [652, 234] on div "18" at bounding box center [650, 236] width 19 height 19
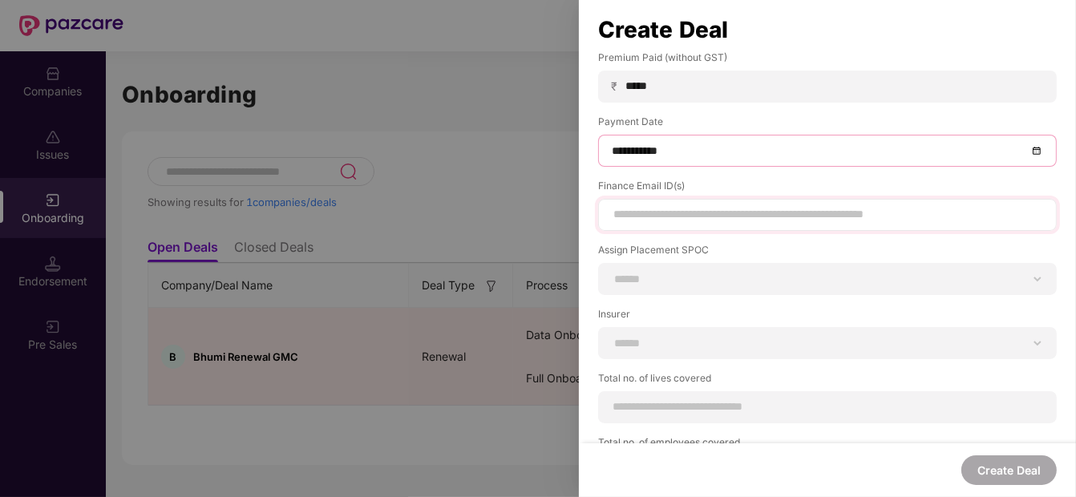
scroll to position [211, 0]
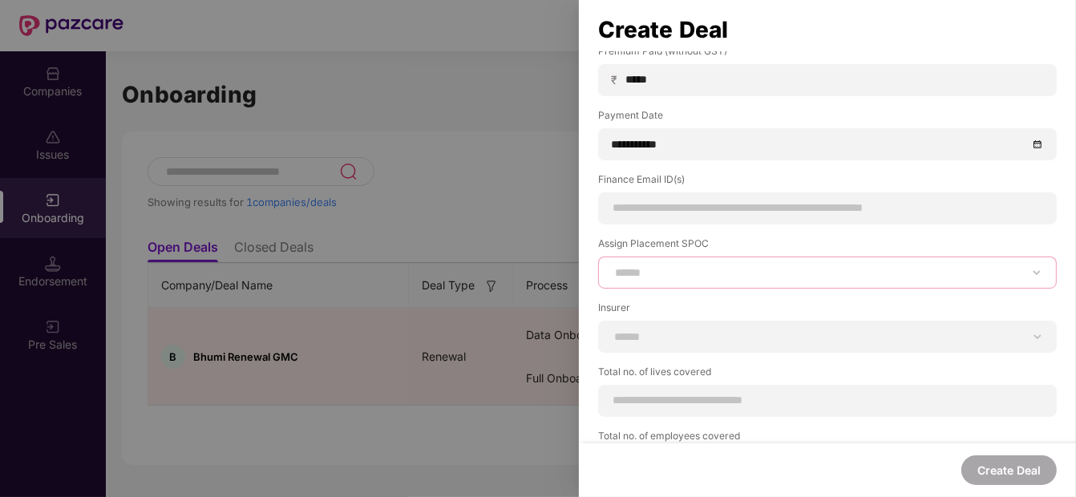
click at [807, 272] on select "**********" at bounding box center [826, 272] width 431 height 13
select select "**********"
click at [611, 266] on select "**********" at bounding box center [826, 272] width 431 height 13
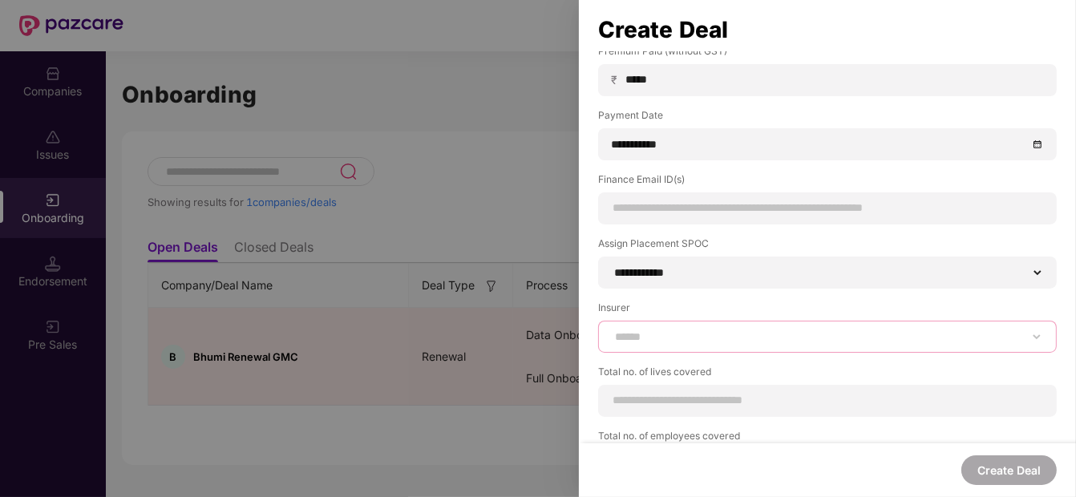
click at [682, 334] on select "**********" at bounding box center [826, 336] width 431 height 13
select select "****"
click at [611, 330] on select "**********" at bounding box center [826, 336] width 431 height 13
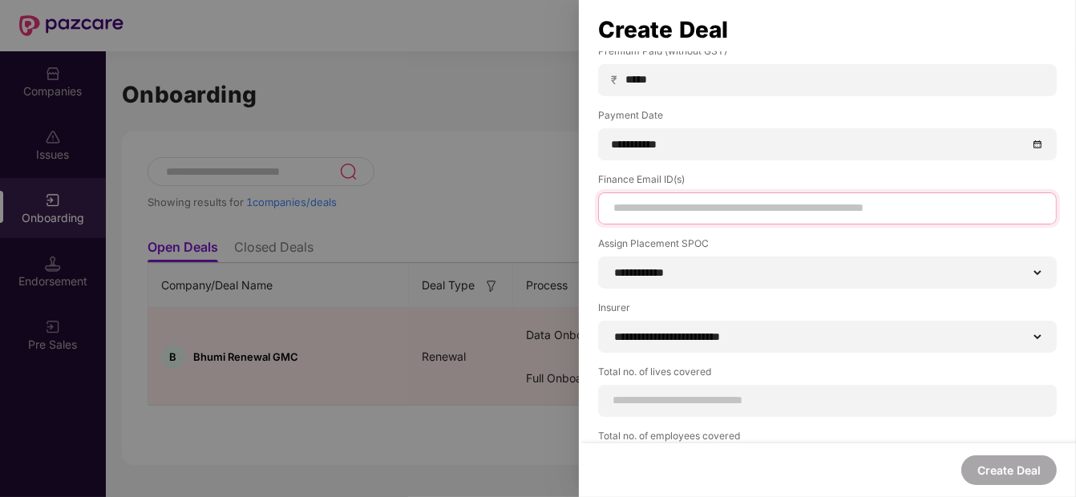
click at [696, 210] on input at bounding box center [826, 208] width 431 height 17
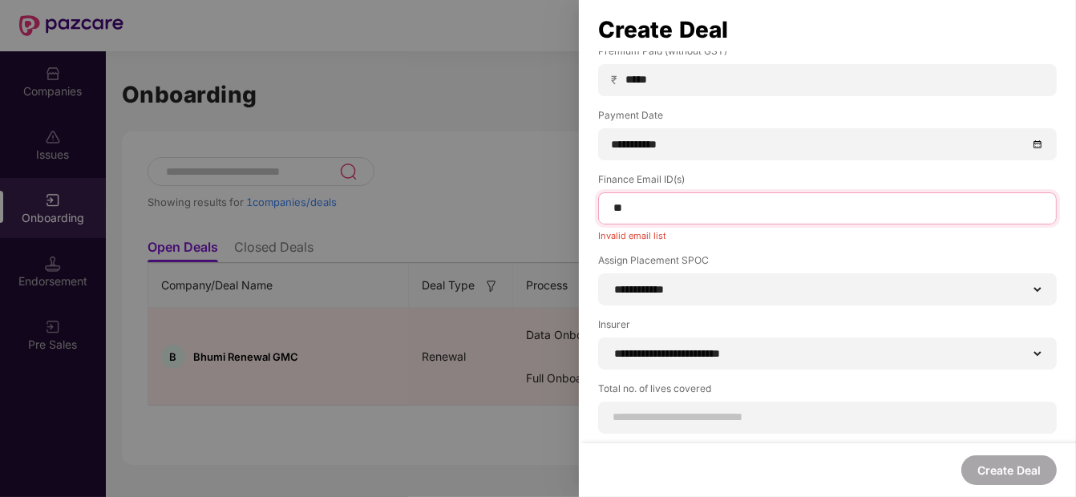
type input "*"
paste input "**********"
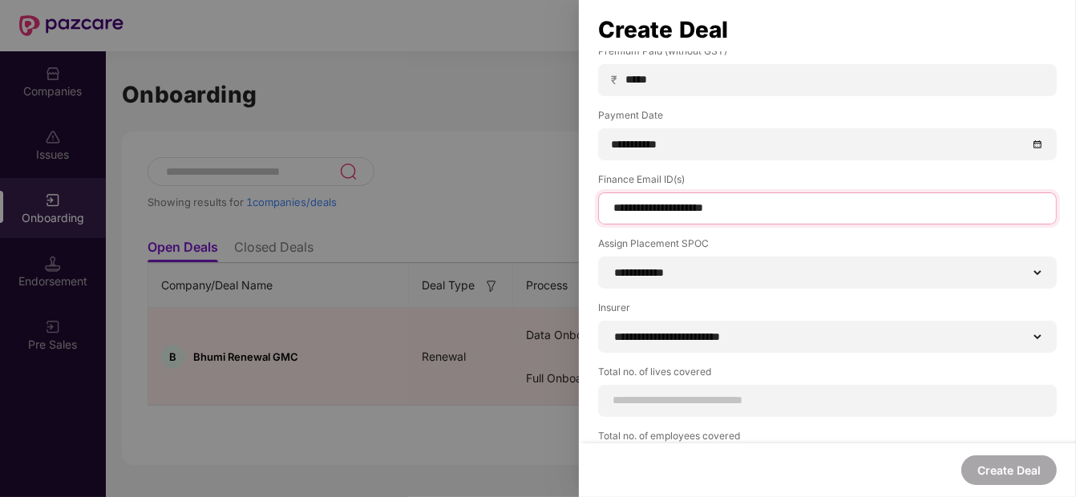
scroll to position [259, 0]
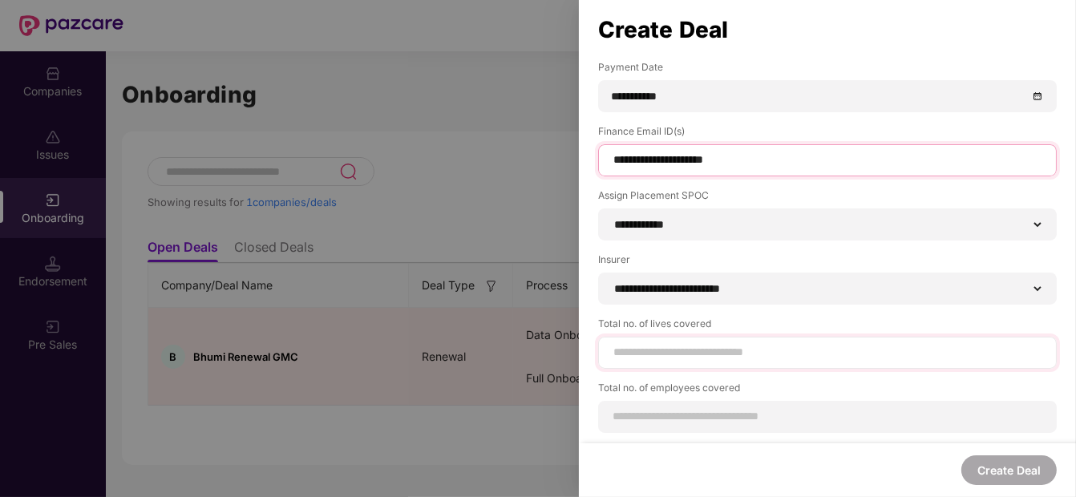
type input "**********"
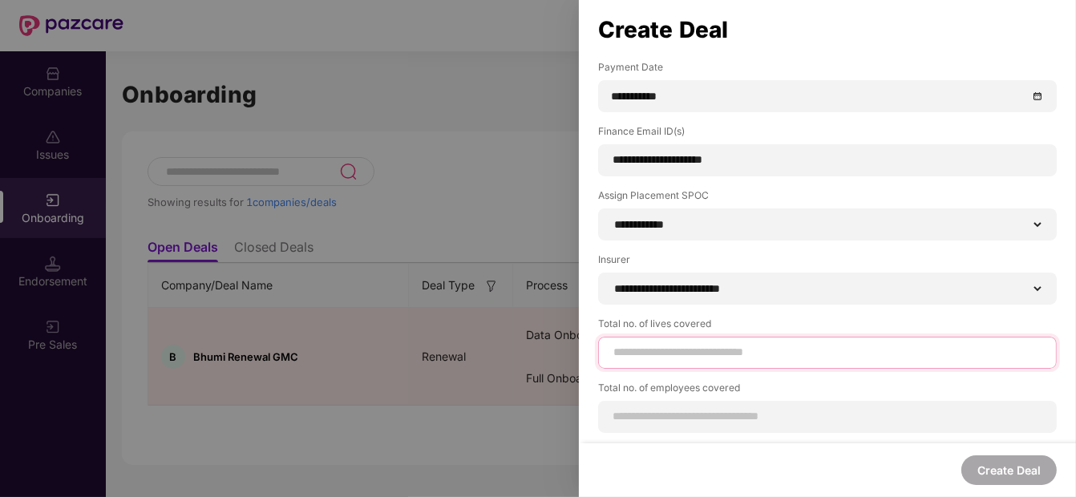
click at [753, 357] on input at bounding box center [826, 352] width 431 height 17
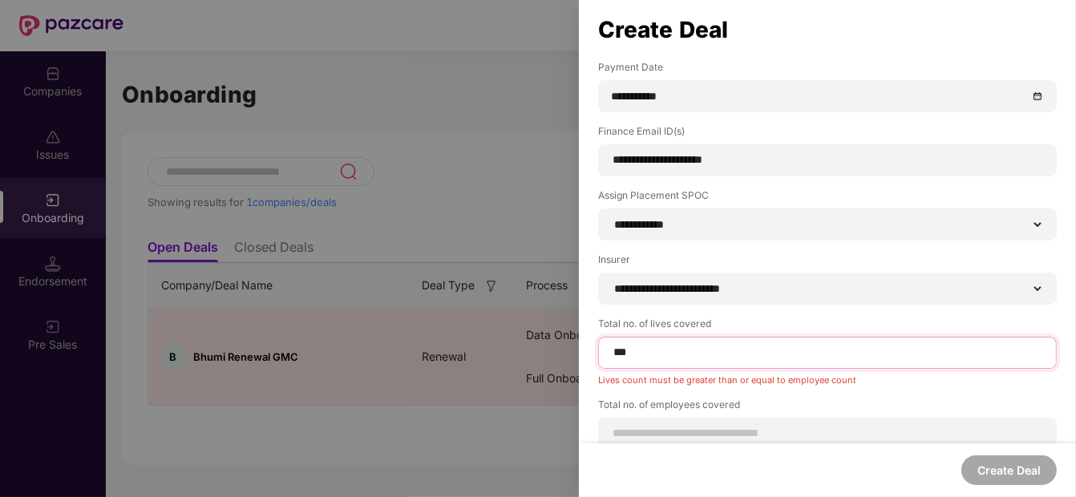
scroll to position [276, 0]
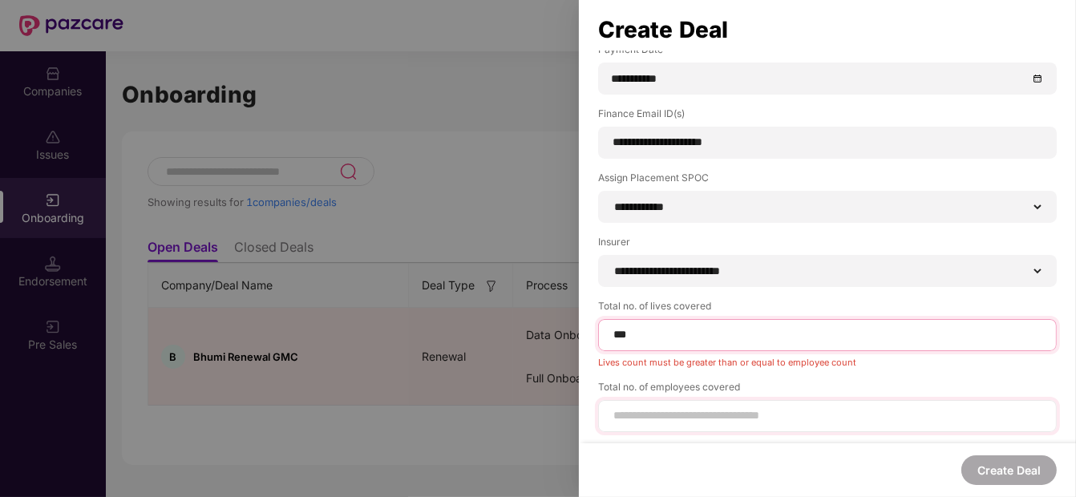
type input "***"
click at [743, 419] on input at bounding box center [826, 415] width 431 height 17
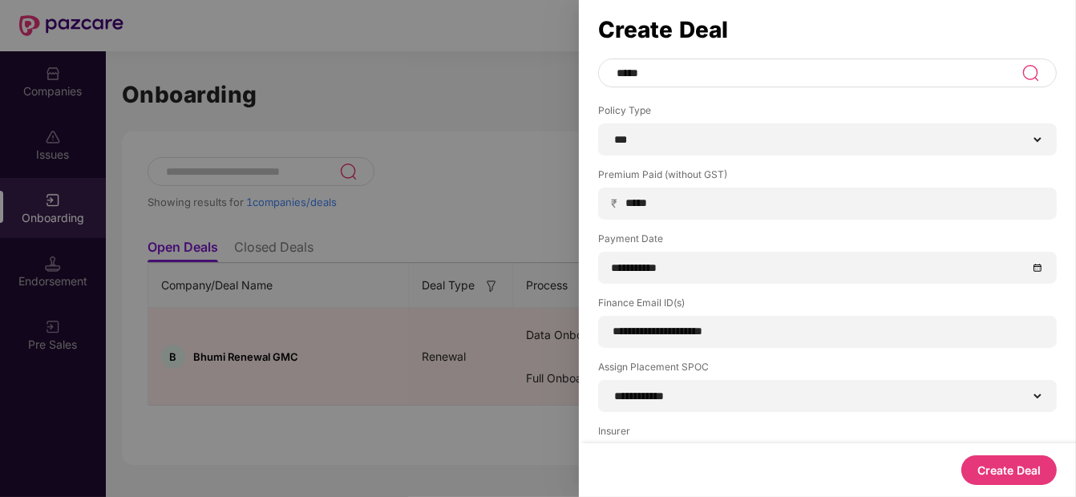
scroll to position [86, 0]
type input "***"
click at [1002, 478] on button "Create Deal" at bounding box center [1008, 470] width 95 height 30
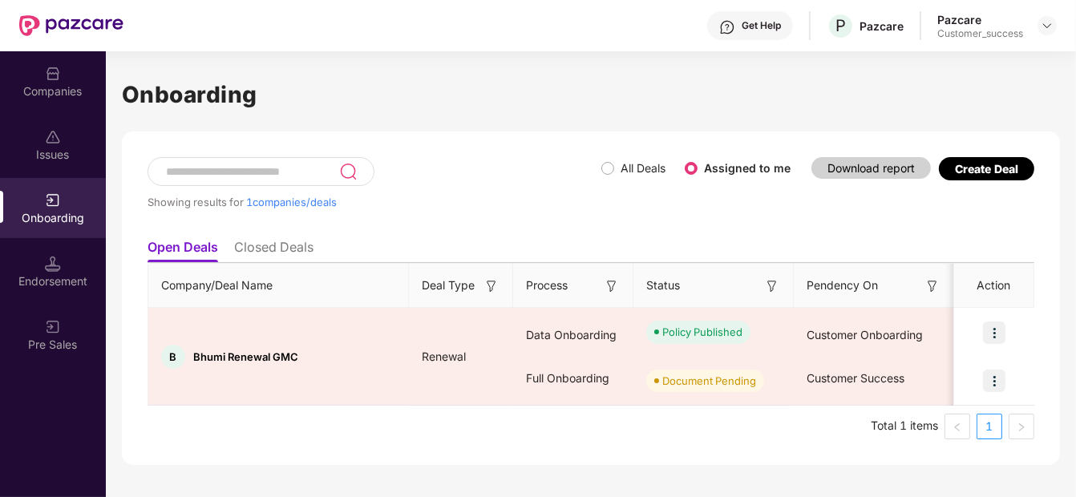
click at [59, 123] on div "Issues" at bounding box center [53, 145] width 106 height 60
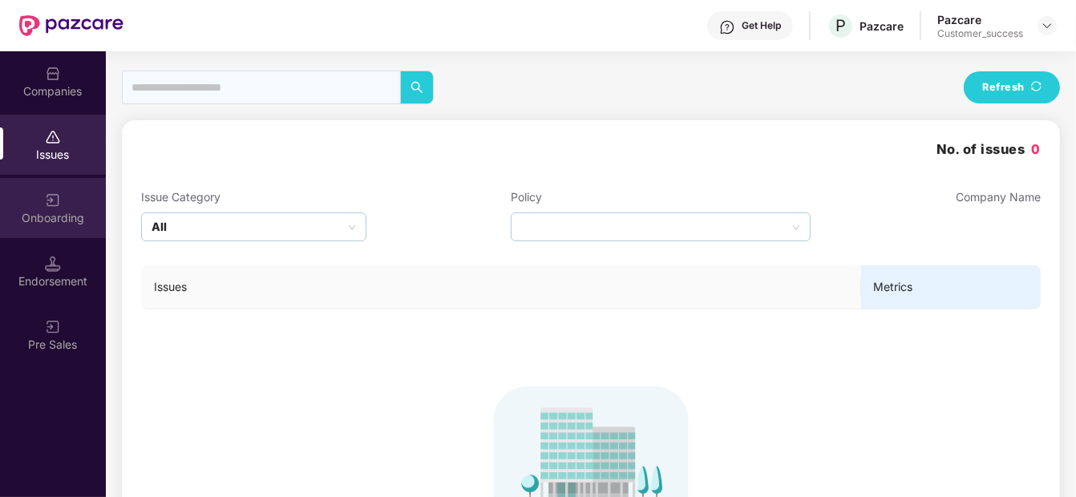
click at [43, 220] on div "Onboarding" at bounding box center [53, 218] width 106 height 16
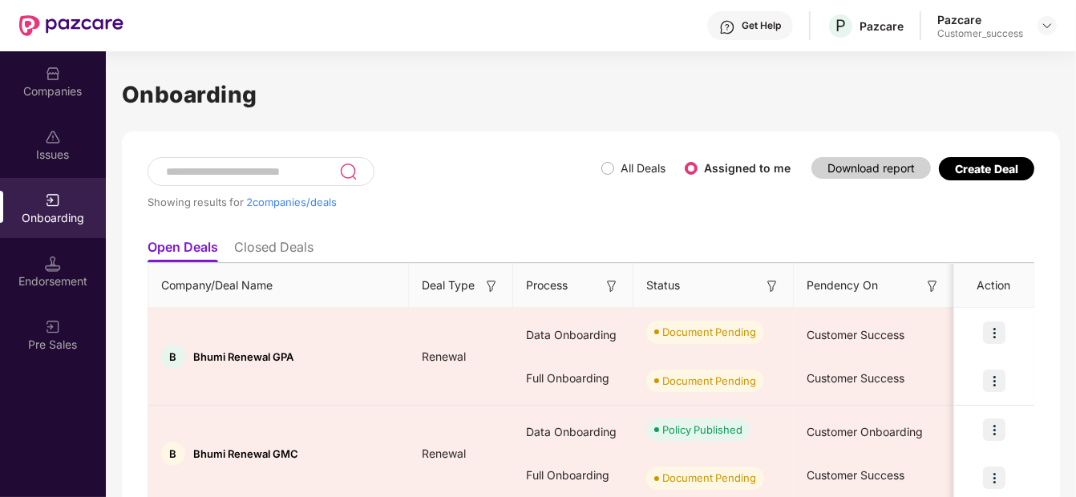
scroll to position [64, 0]
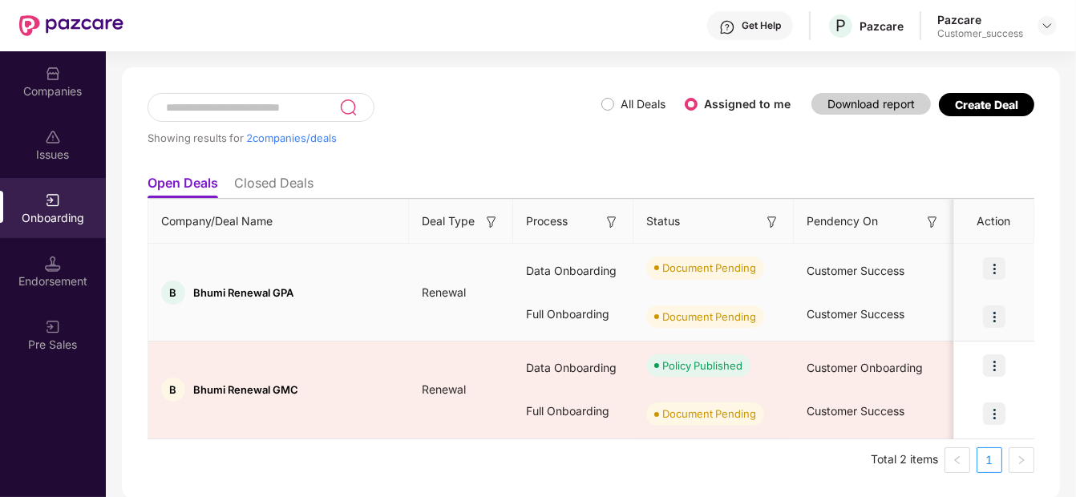
click at [998, 258] on img at bounding box center [994, 268] width 22 height 22
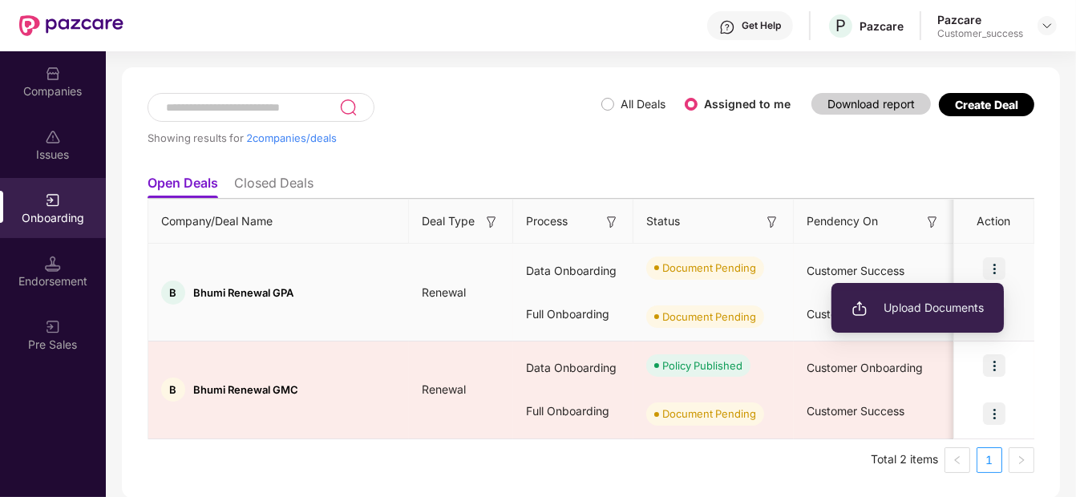
click at [967, 300] on span "Upload Documents" at bounding box center [917, 308] width 132 height 18
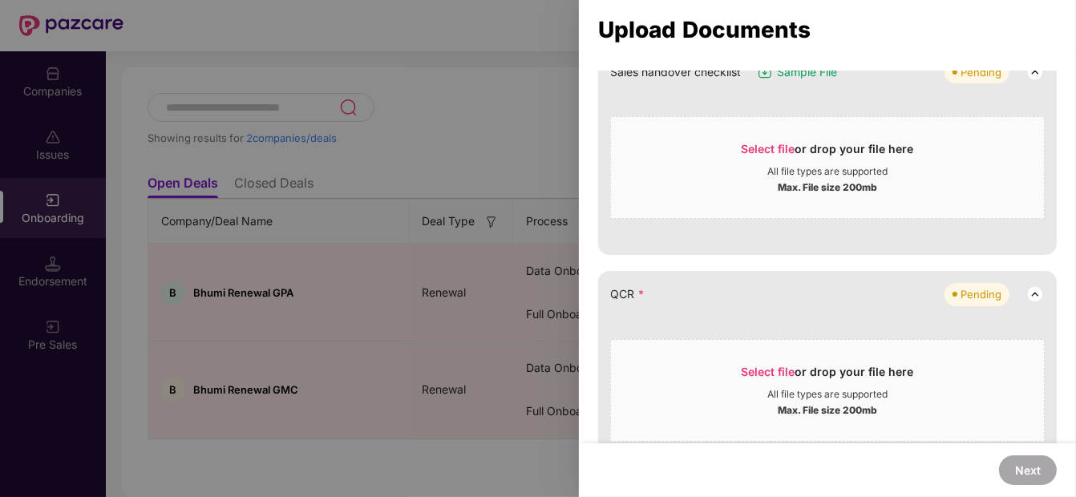
scroll to position [238, 0]
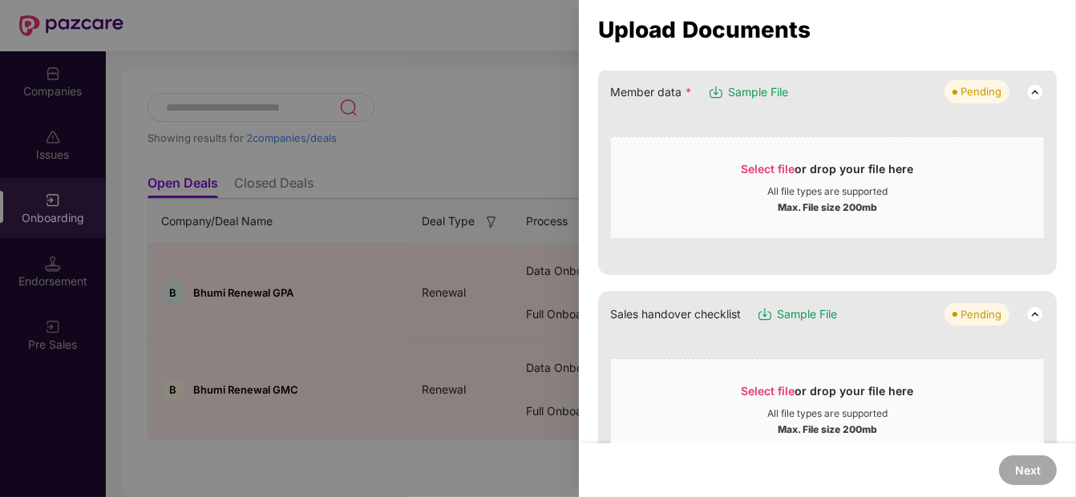
click at [761, 90] on span "Sample File" at bounding box center [758, 92] width 60 height 18
click at [794, 166] on div "Select file or drop your file here" at bounding box center [827, 173] width 172 height 24
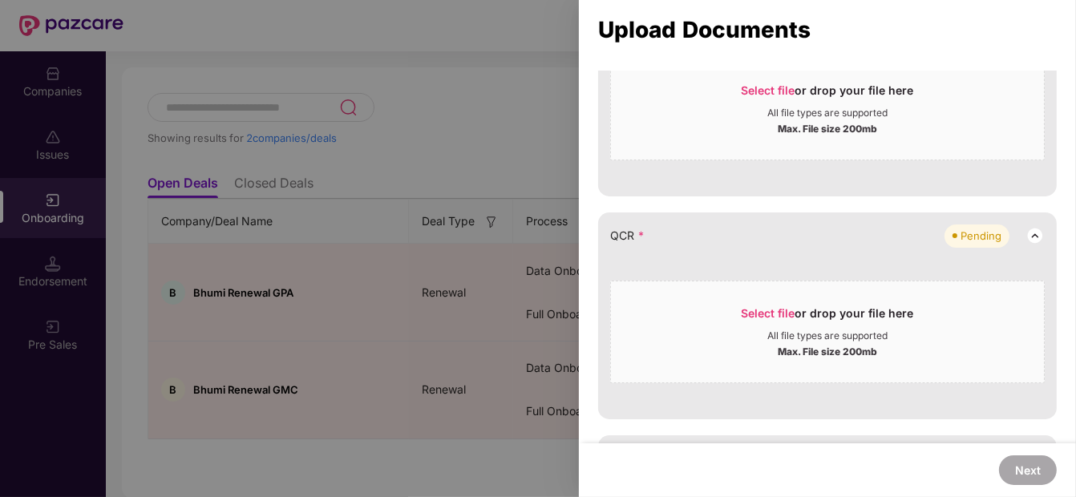
scroll to position [408, 0]
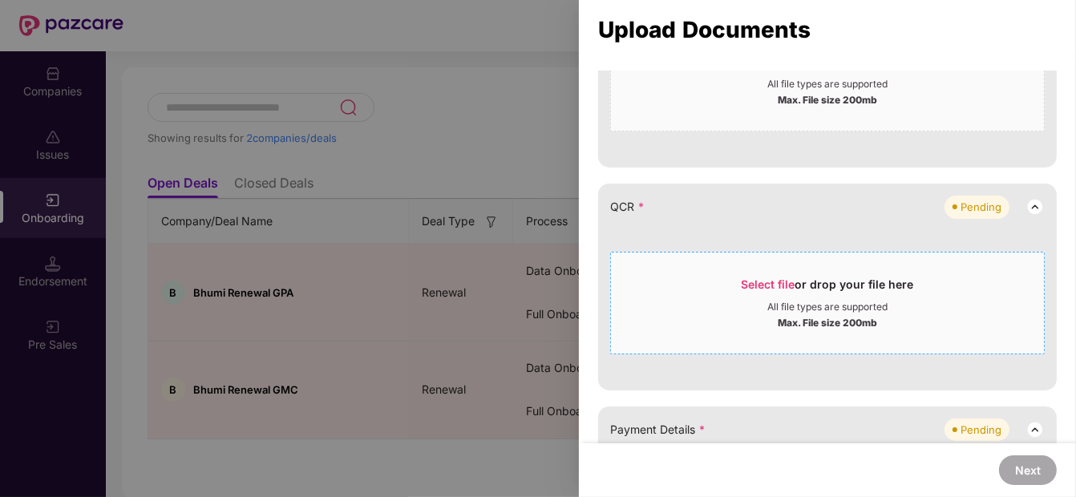
click at [788, 279] on span "Select file" at bounding box center [768, 284] width 54 height 14
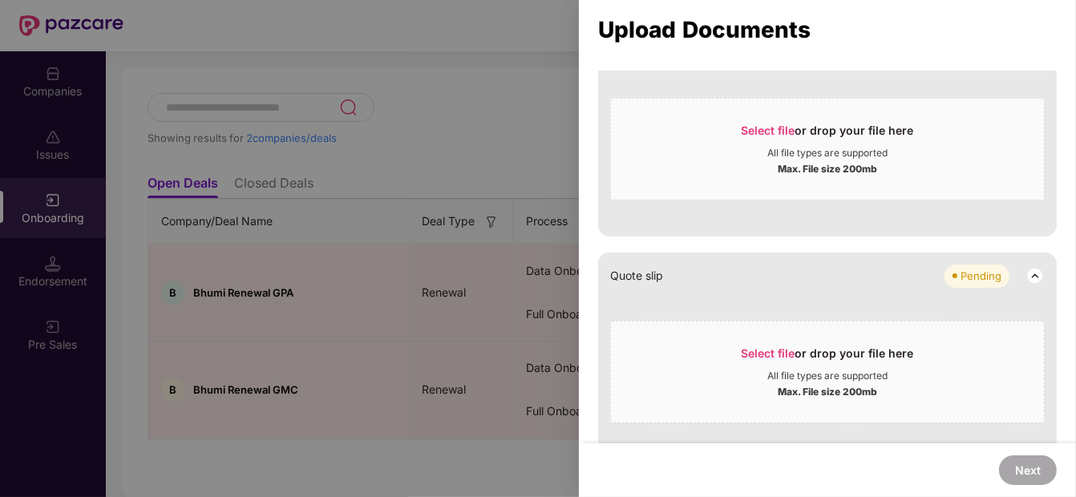
scroll to position [593, 0]
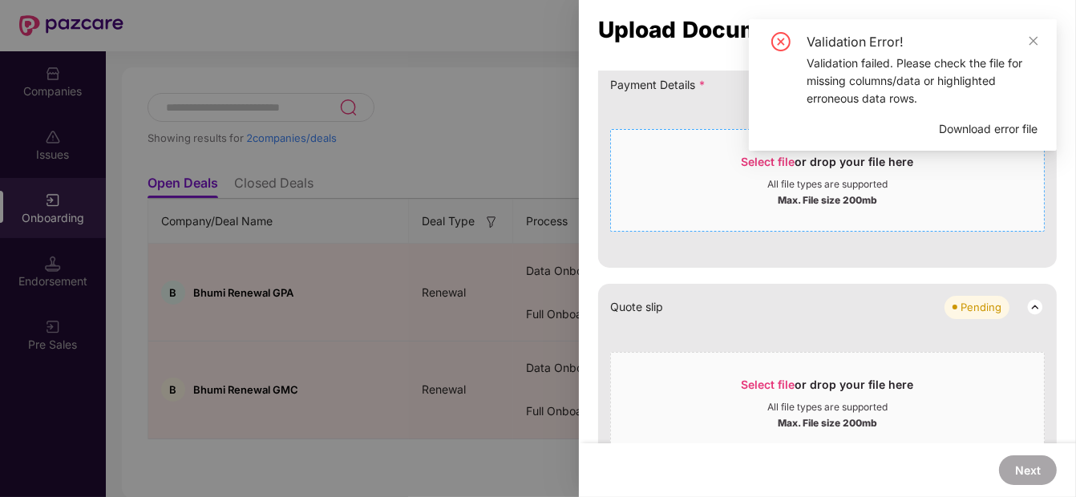
click at [976, 220] on div "Select file or drop your file here All file types are supported Max. File size …" at bounding box center [827, 180] width 434 height 103
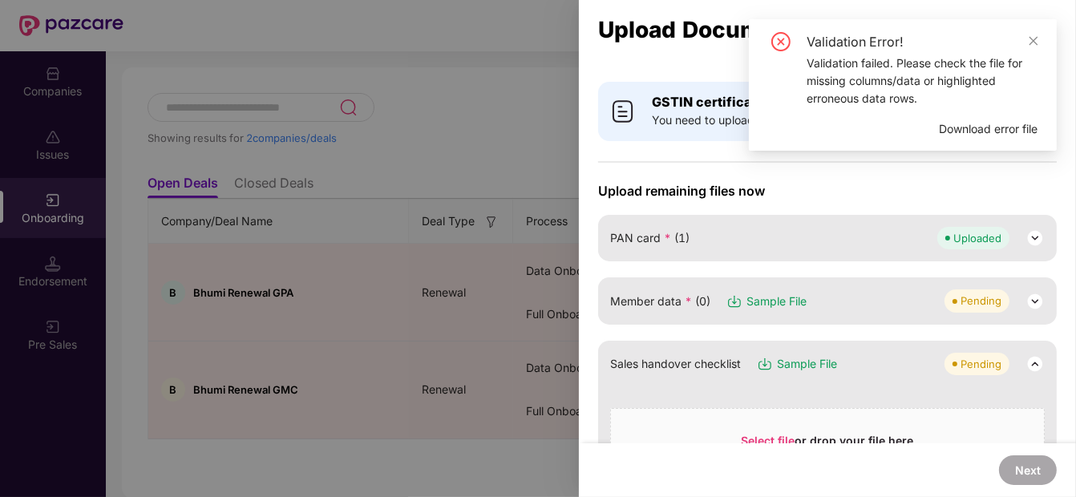
scroll to position [29, 0]
click at [874, 289] on div "Member data * (0) Sample File Pending" at bounding box center [827, 300] width 434 height 22
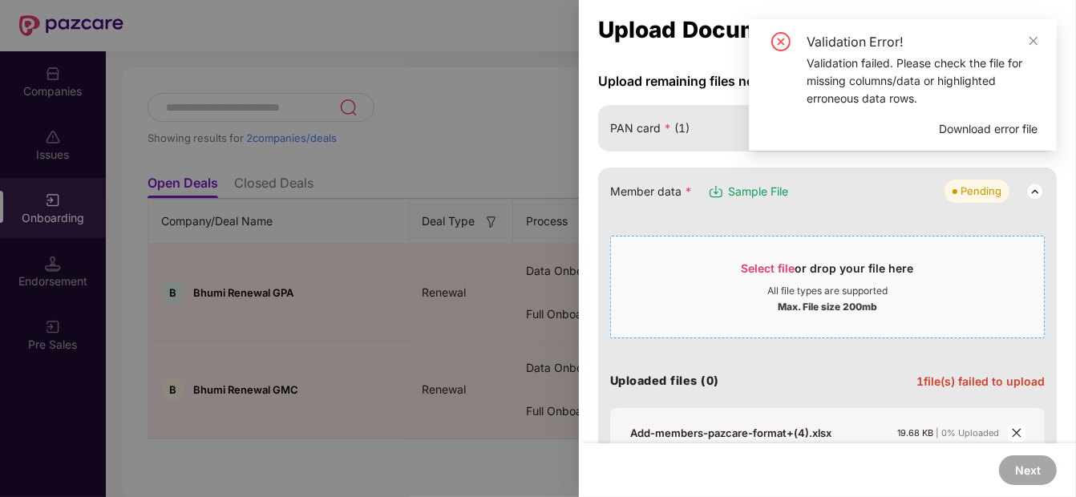
scroll to position [136, 0]
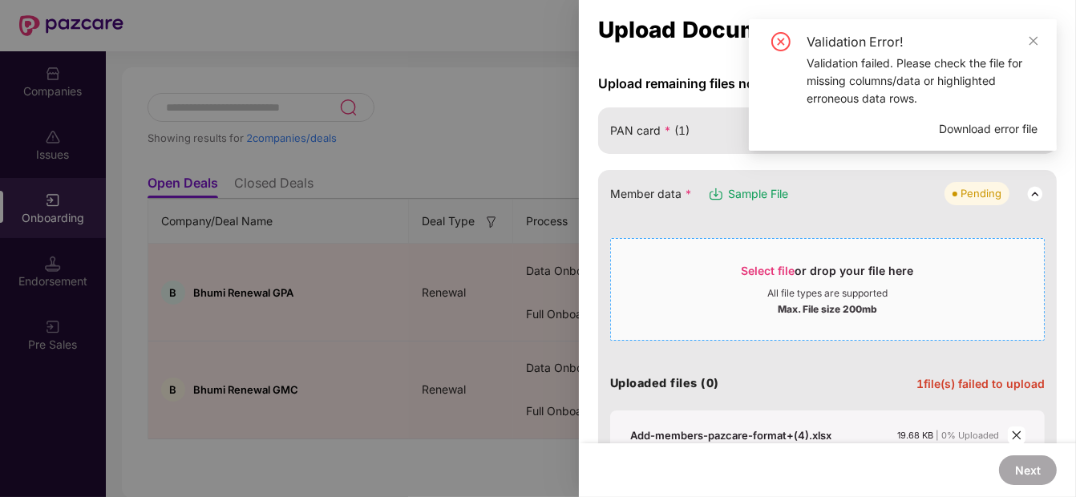
click at [765, 268] on span "Select file" at bounding box center [768, 271] width 54 height 14
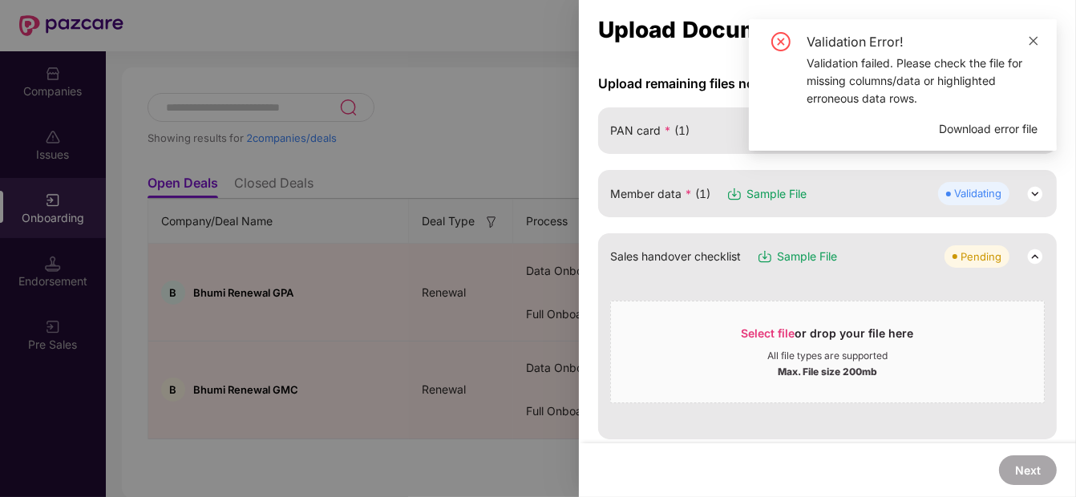
click at [1031, 38] on icon "close" at bounding box center [1032, 40] width 11 height 11
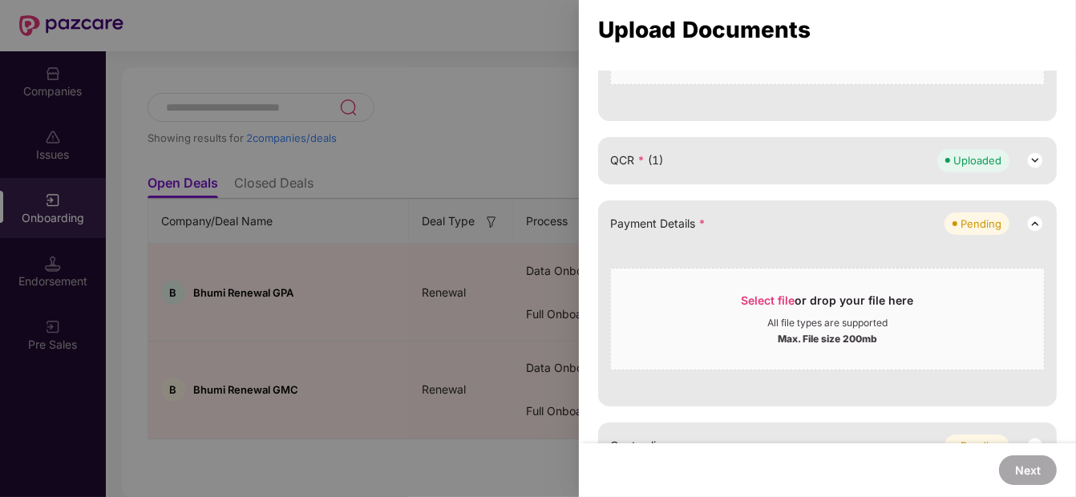
scroll to position [481, 0]
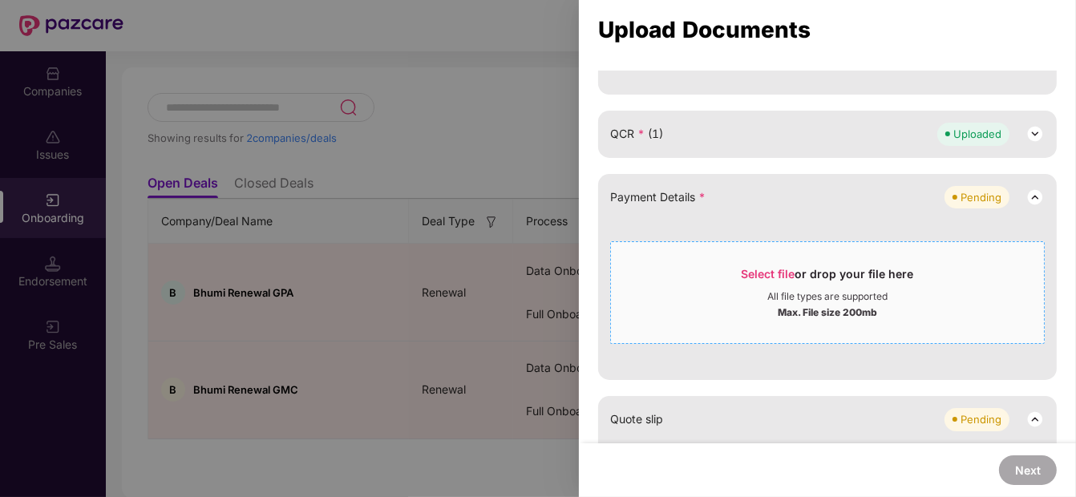
click at [757, 273] on span "Select file" at bounding box center [768, 274] width 54 height 14
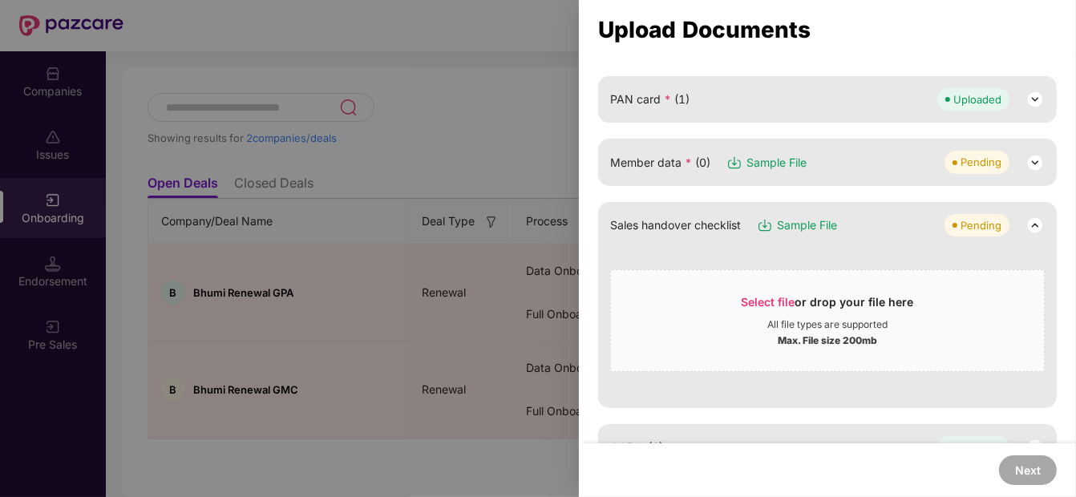
scroll to position [174, 0]
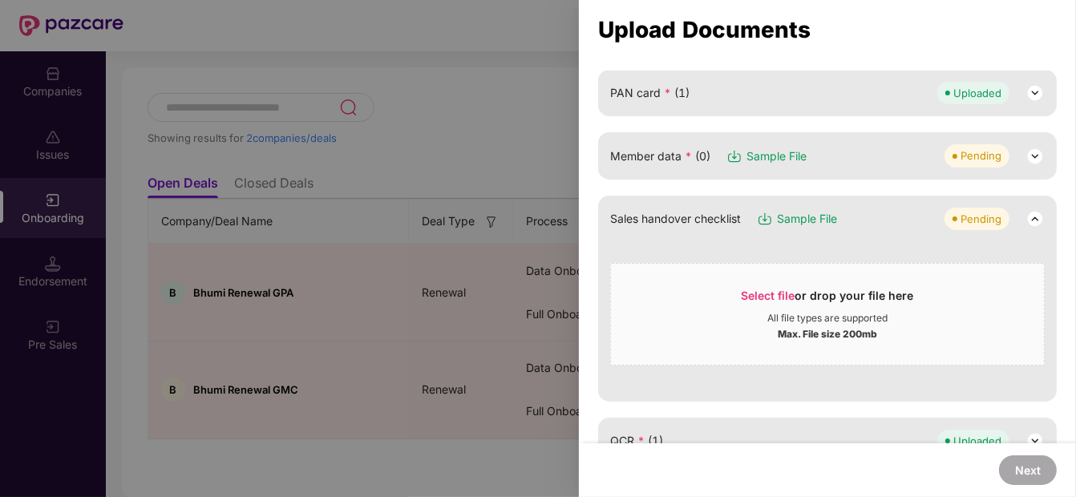
click at [678, 165] on div "Member data * (0) Sample File Pending" at bounding box center [827, 155] width 434 height 22
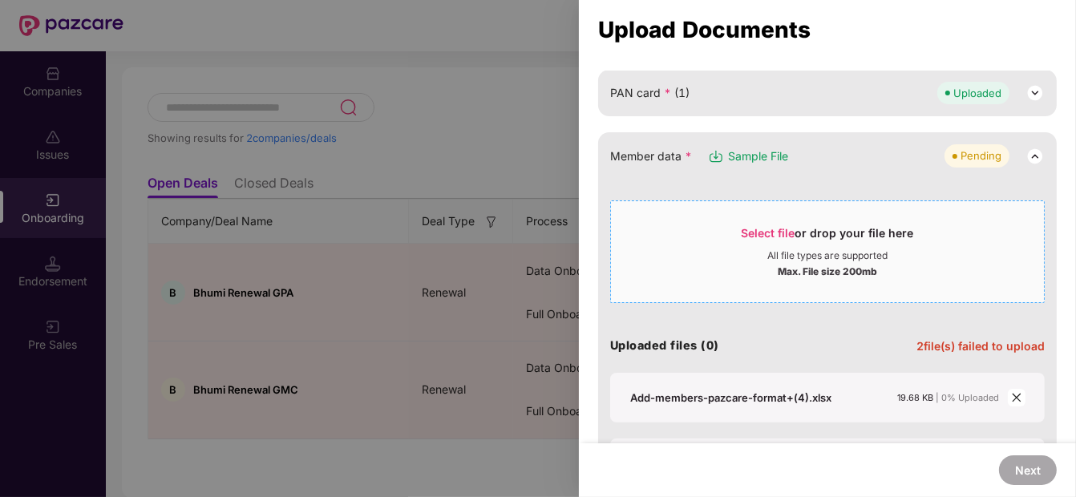
click at [767, 226] on span "Select file" at bounding box center [768, 233] width 54 height 14
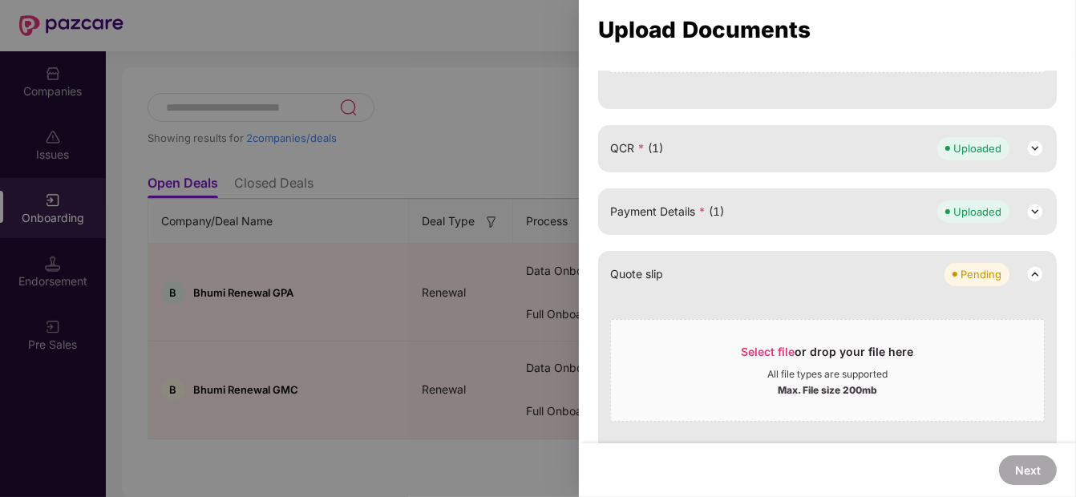
scroll to position [470, 0]
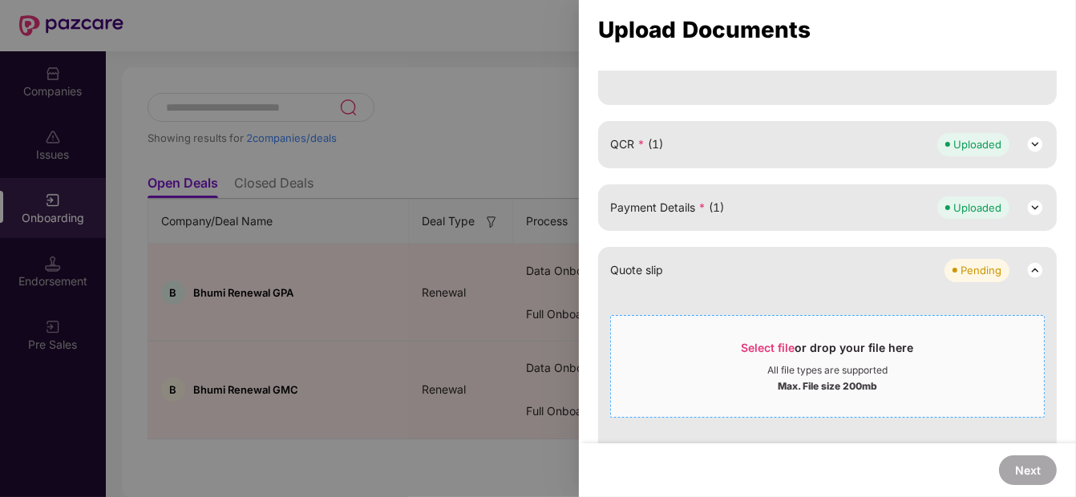
click at [789, 349] on span "Select file" at bounding box center [768, 348] width 54 height 14
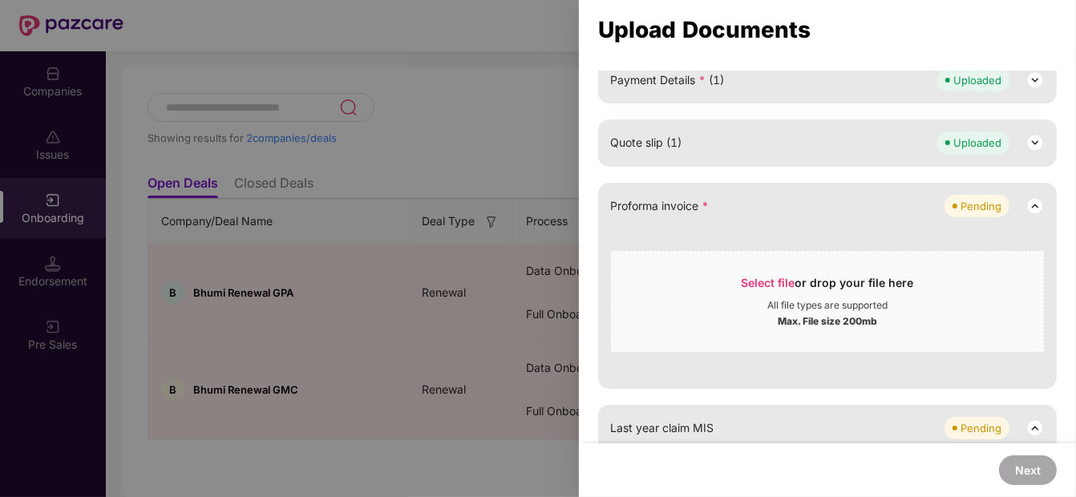
scroll to position [604, 0]
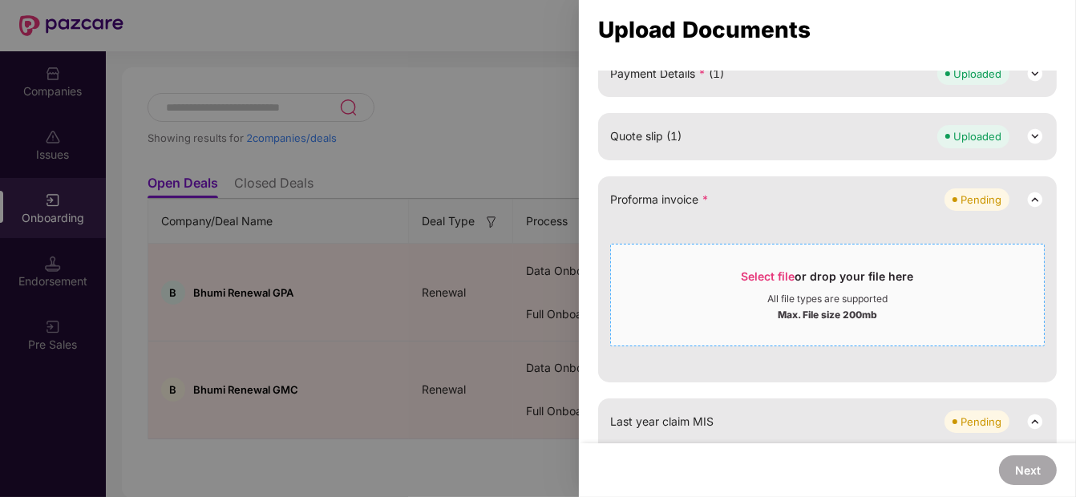
click at [765, 276] on span "Select file" at bounding box center [768, 276] width 54 height 14
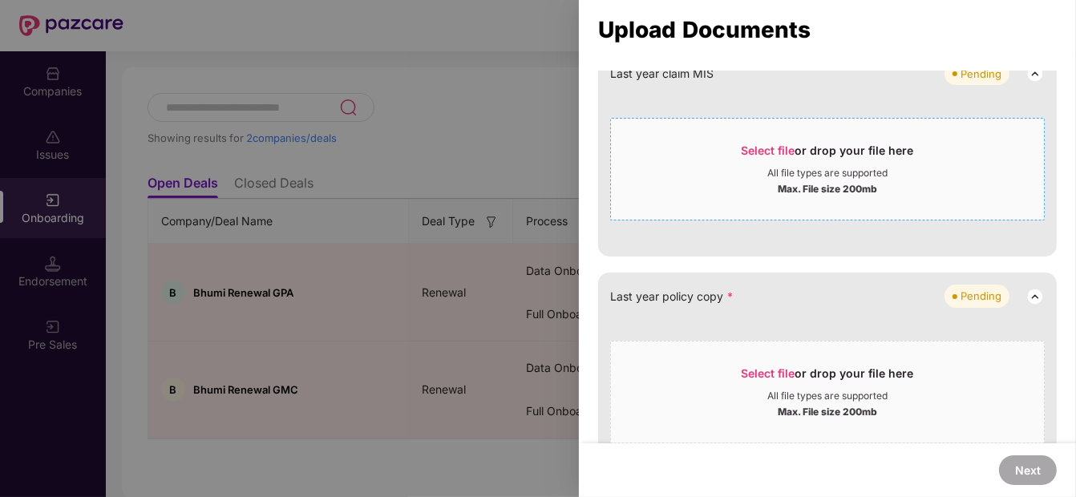
scroll to position [836, 0]
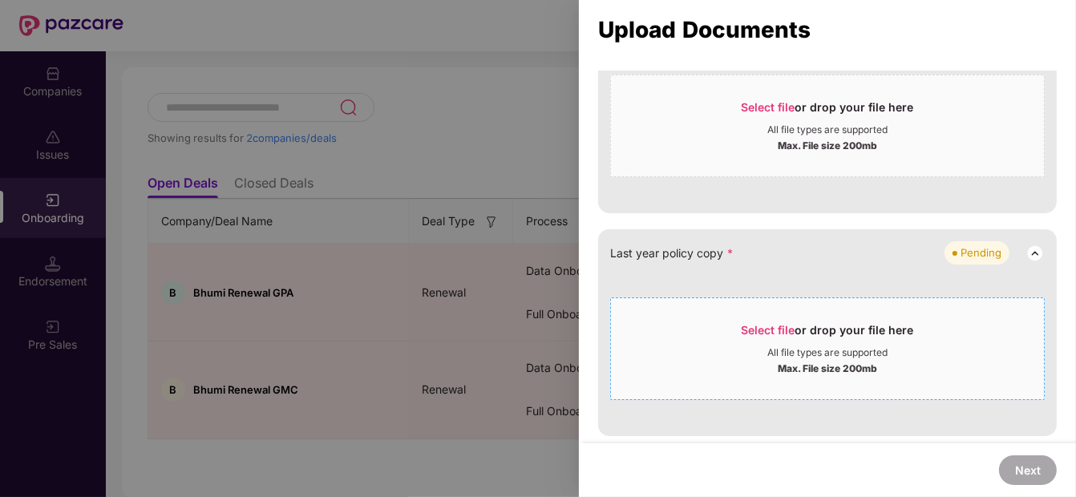
click at [769, 329] on span "Select file" at bounding box center [768, 330] width 54 height 14
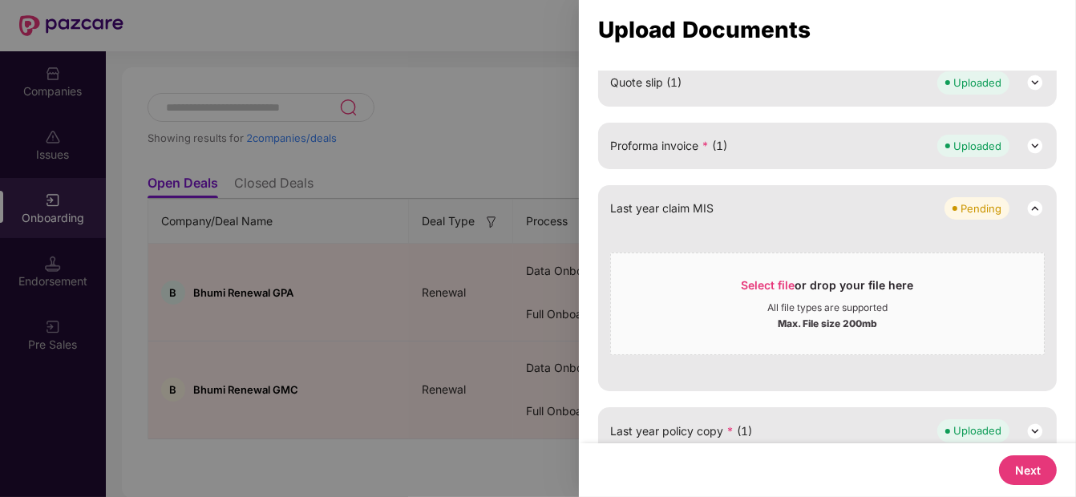
scroll to position [676, 0]
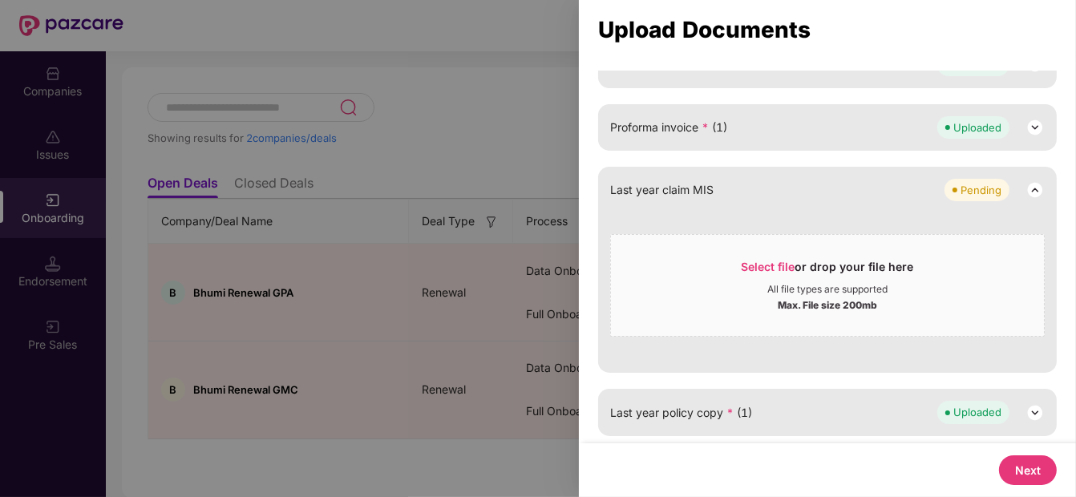
drag, startPoint x: 1025, startPoint y: 463, endPoint x: 1034, endPoint y: 474, distance: 13.6
click at [1034, 474] on button "Next" at bounding box center [1028, 470] width 58 height 30
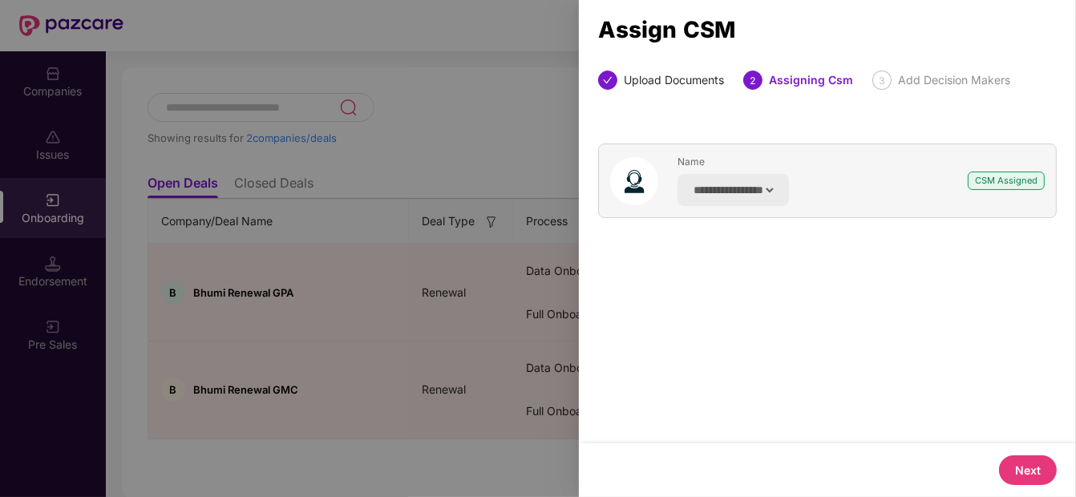
click at [1034, 474] on button "Next" at bounding box center [1028, 470] width 58 height 30
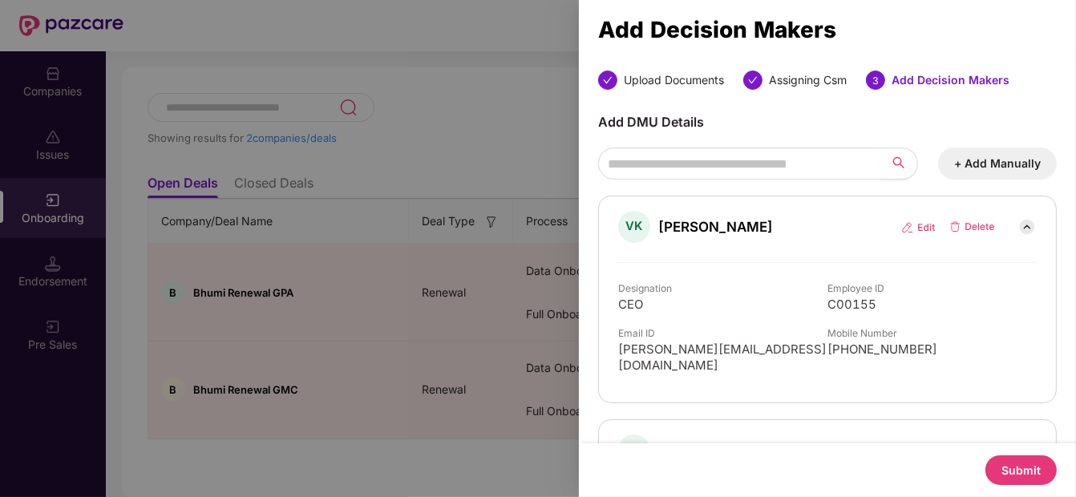
scroll to position [159, 0]
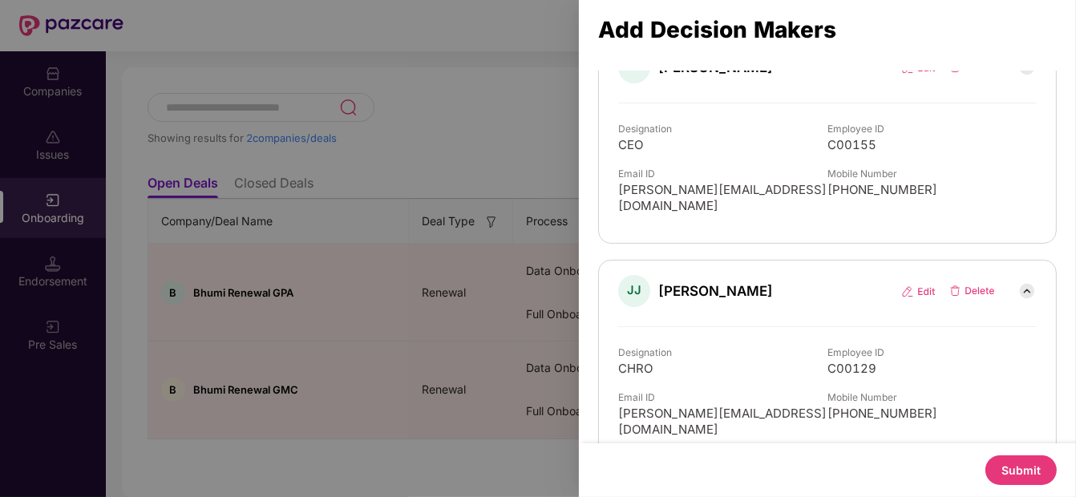
click at [1007, 456] on button "Submit" at bounding box center [1020, 470] width 71 height 30
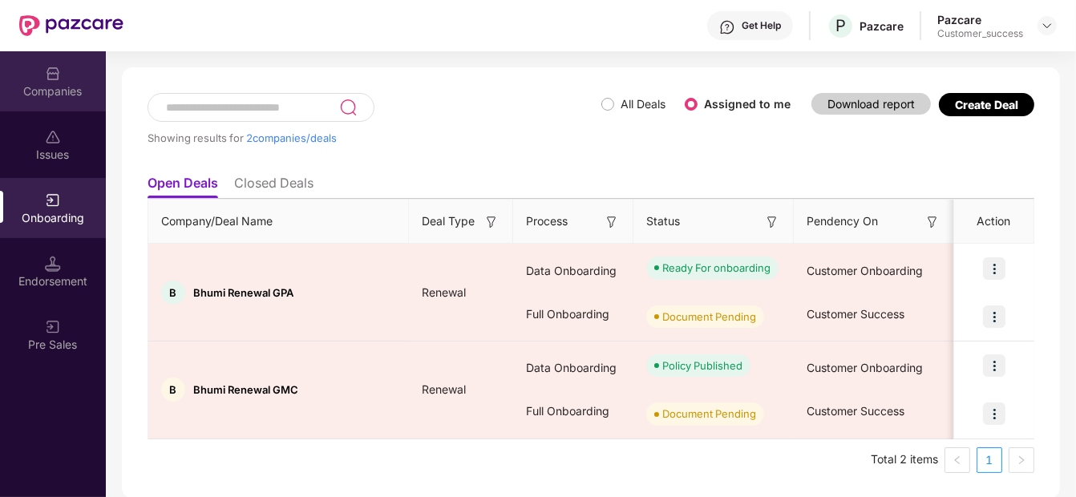
click at [42, 88] on div "Companies" at bounding box center [53, 91] width 106 height 16
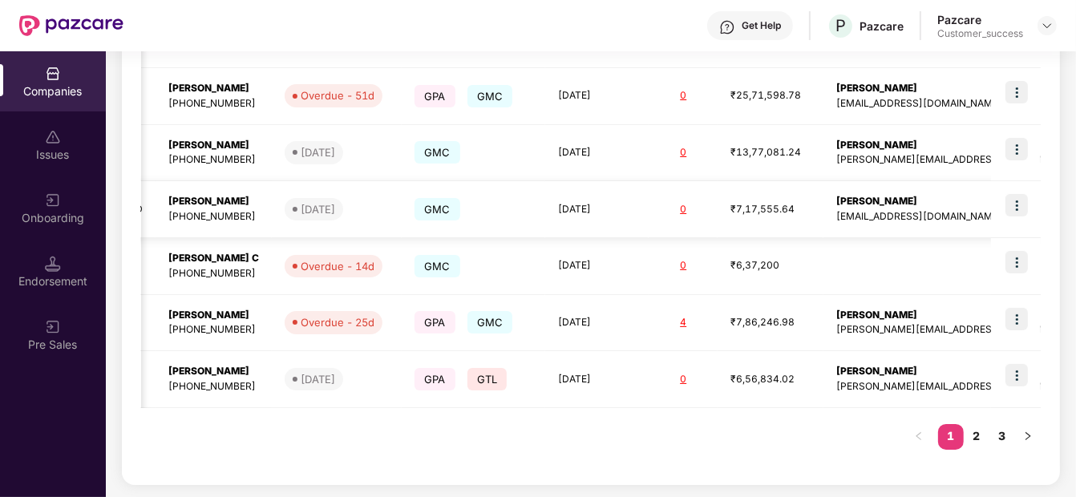
scroll to position [0, 0]
